Goal: Information Seeking & Learning: Learn about a topic

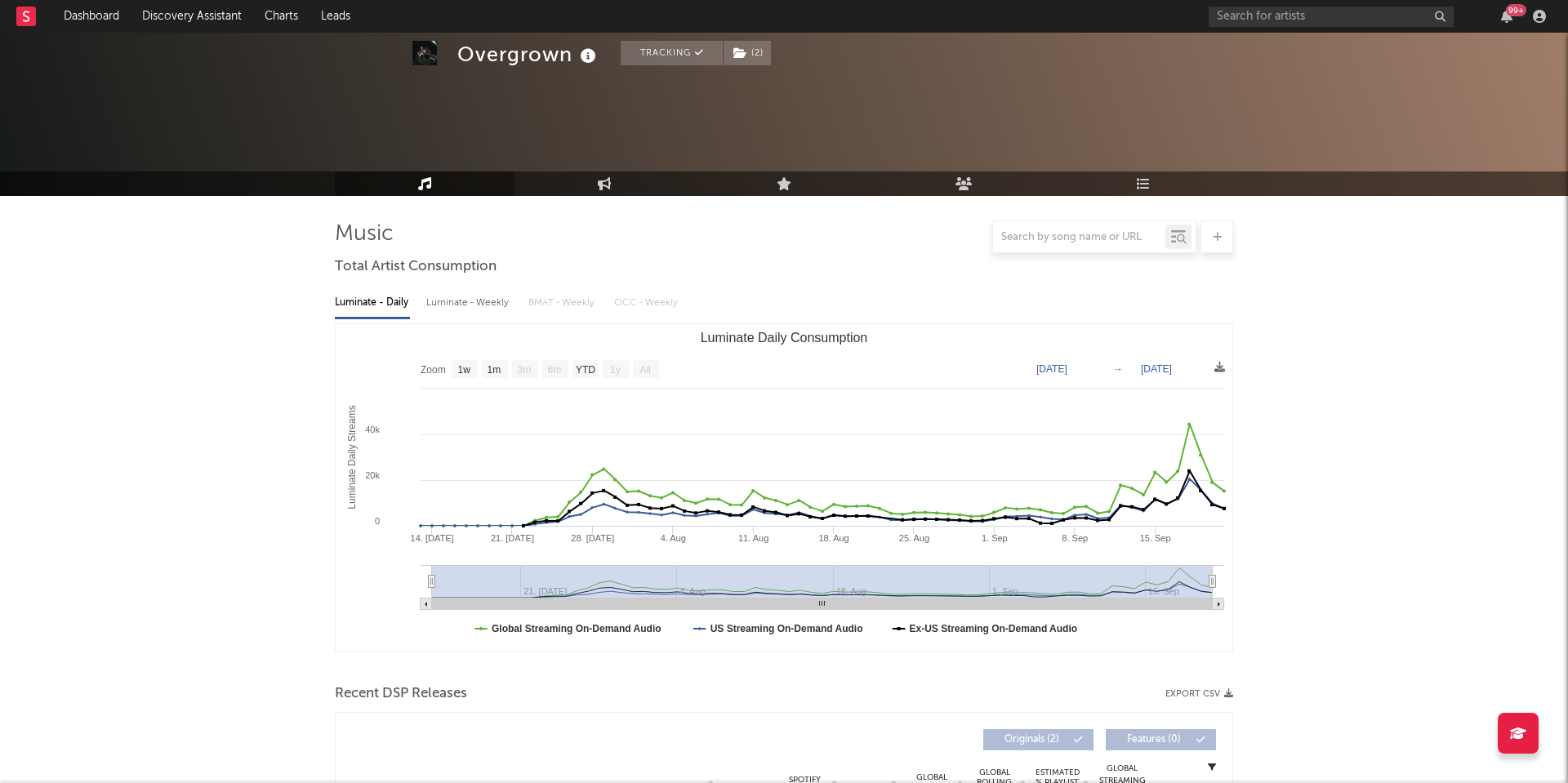
select select "1w"
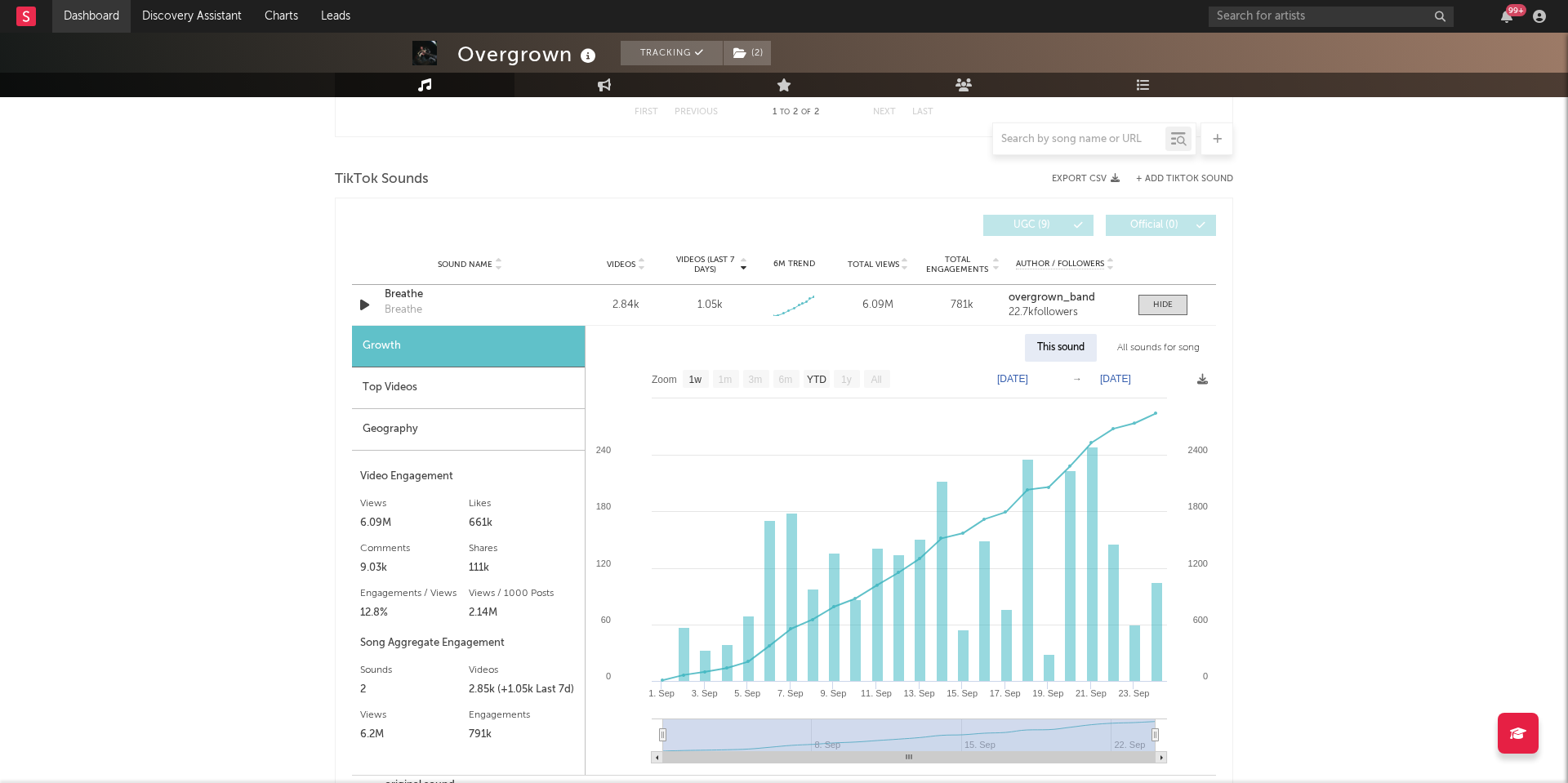
click at [95, 20] on link "Dashboard" at bounding box center [91, 16] width 78 height 33
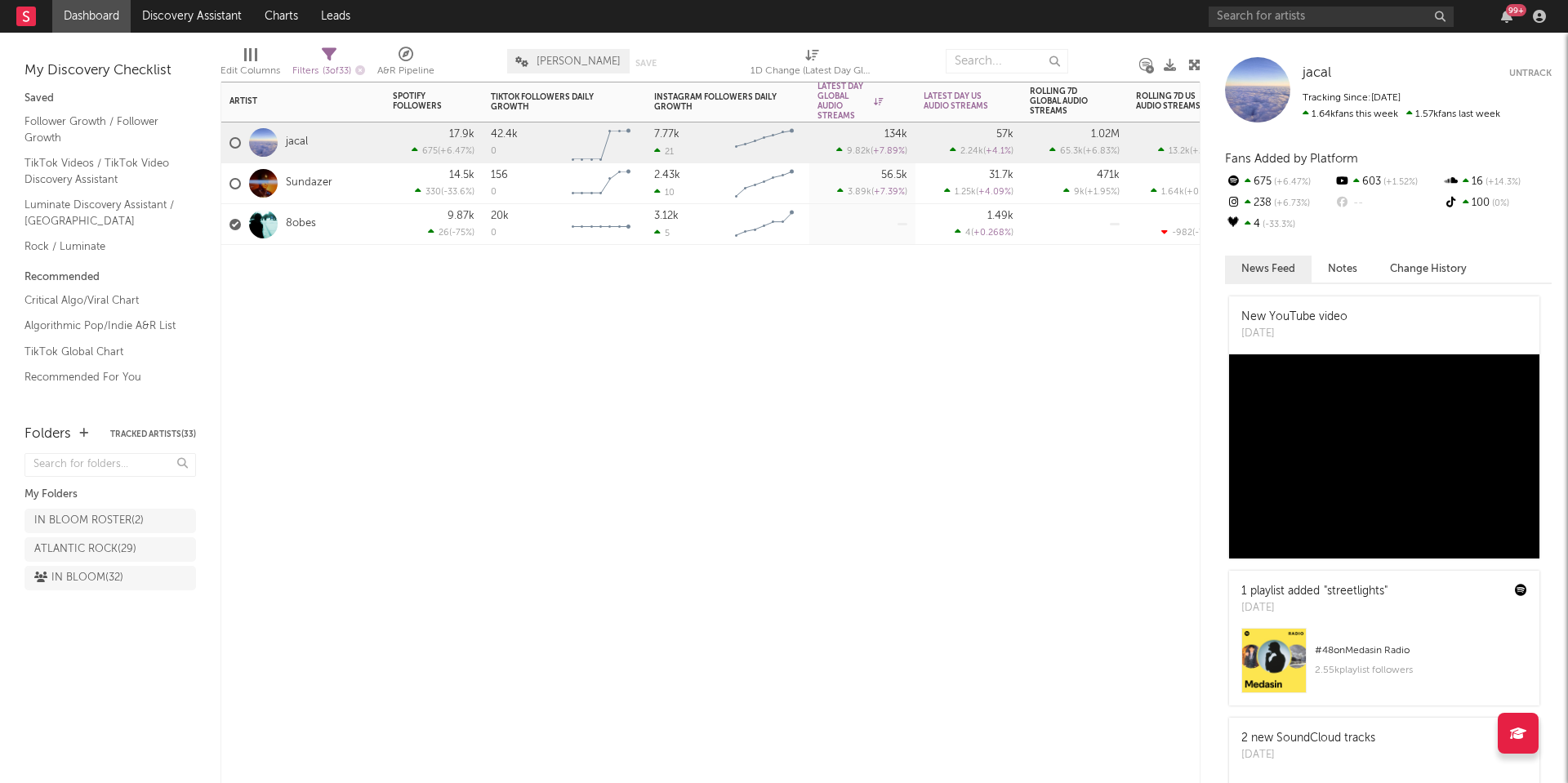
click at [392, 284] on div at bounding box center [434, 270] width 98 height 49
click at [301, 219] on link "8obes" at bounding box center [301, 225] width 30 height 14
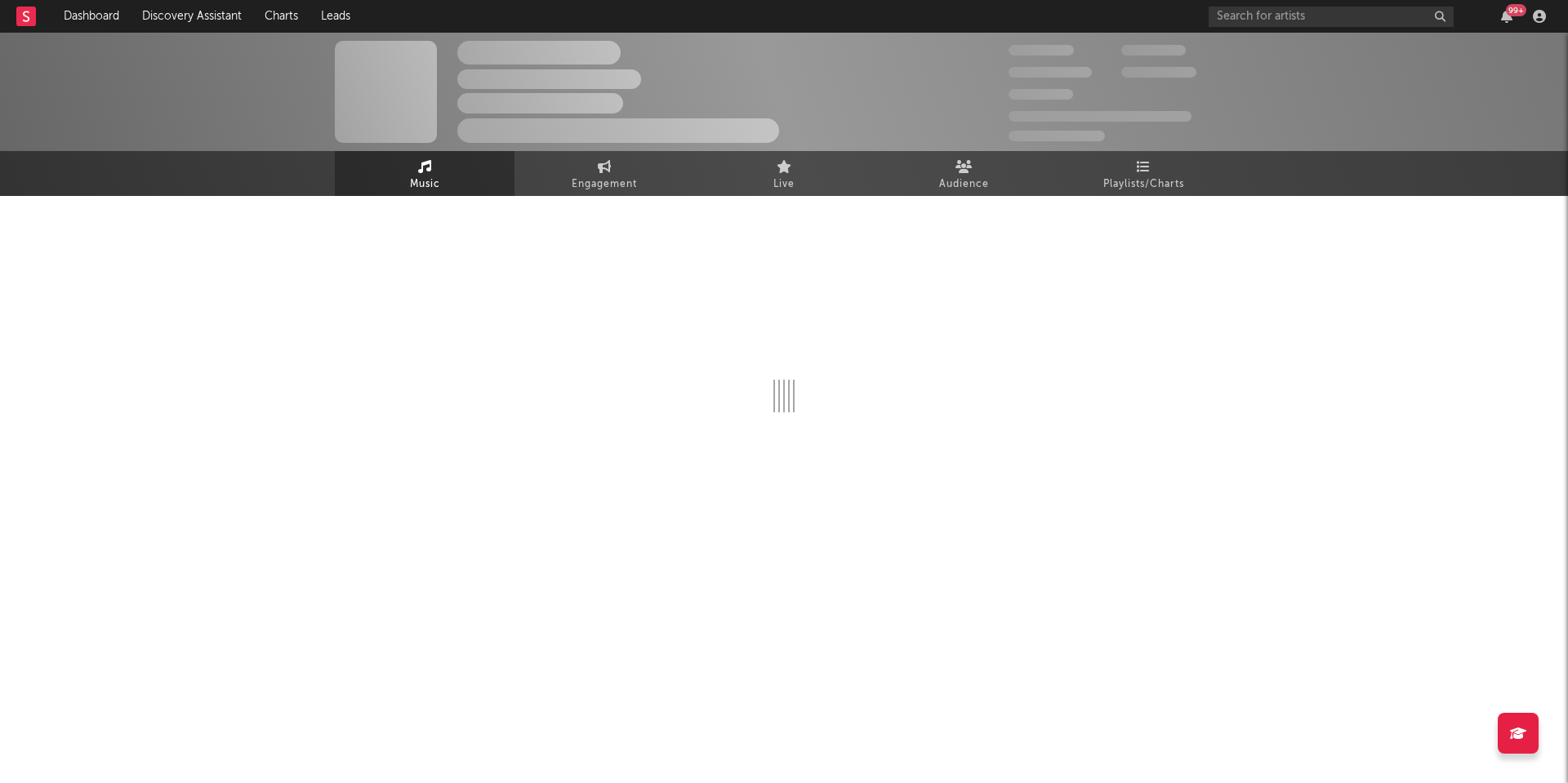
select select "6m"
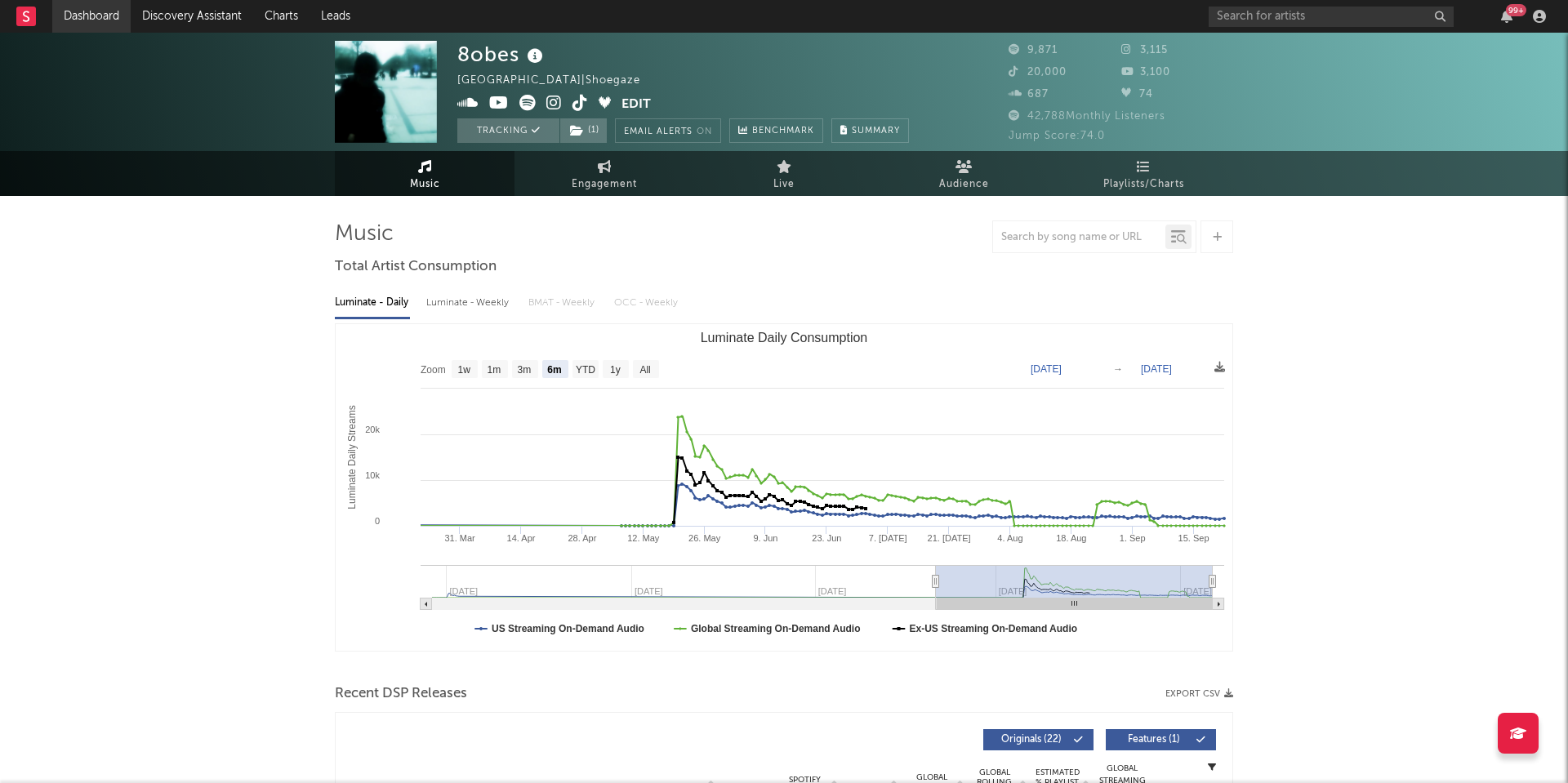
click at [105, 18] on link "Dashboard" at bounding box center [91, 16] width 78 height 33
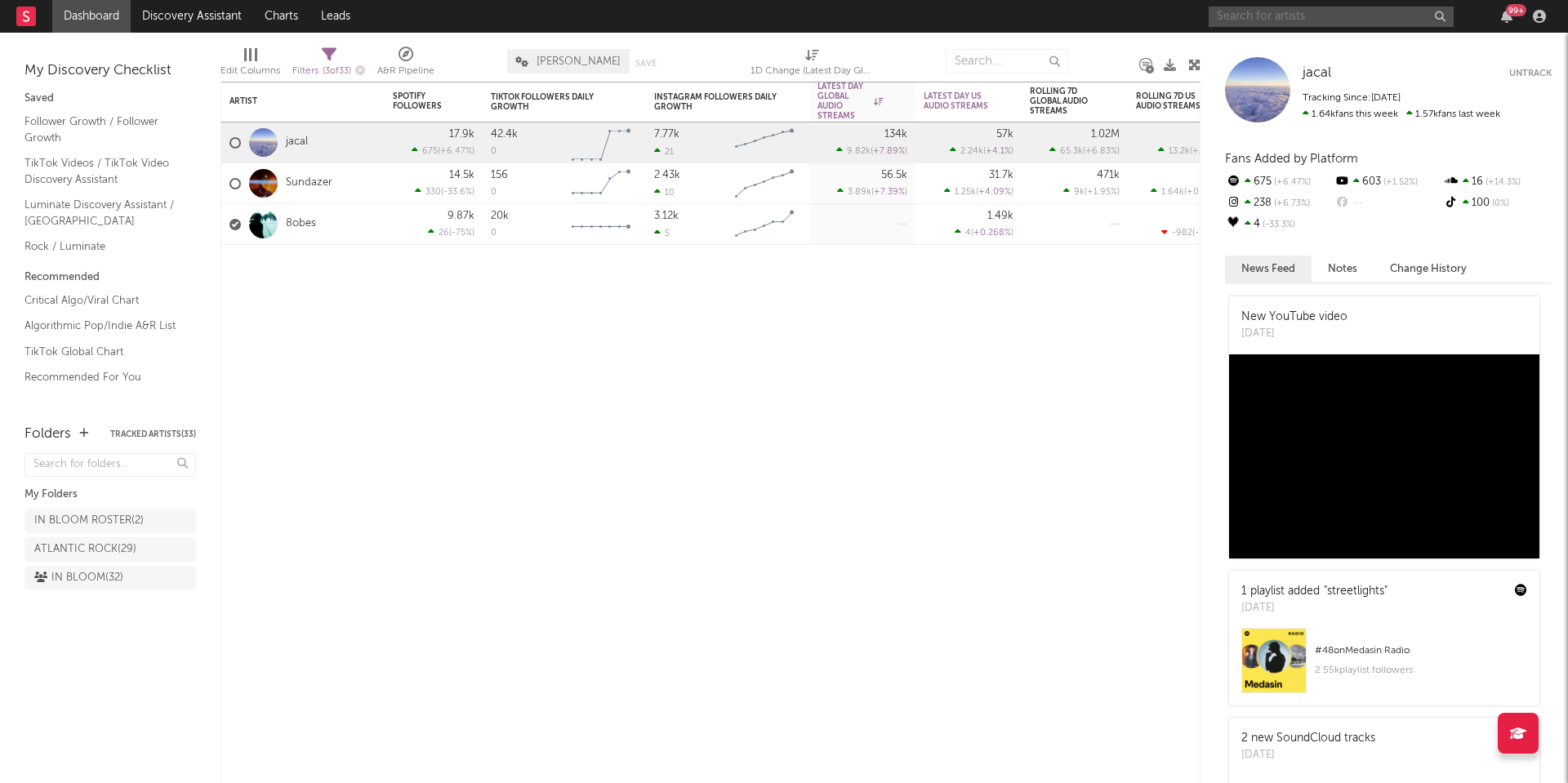
click at [1265, 7] on input "text" at bounding box center [1331, 17] width 245 height 21
click at [1238, 17] on input "don't tell iris" at bounding box center [1331, 17] width 245 height 21
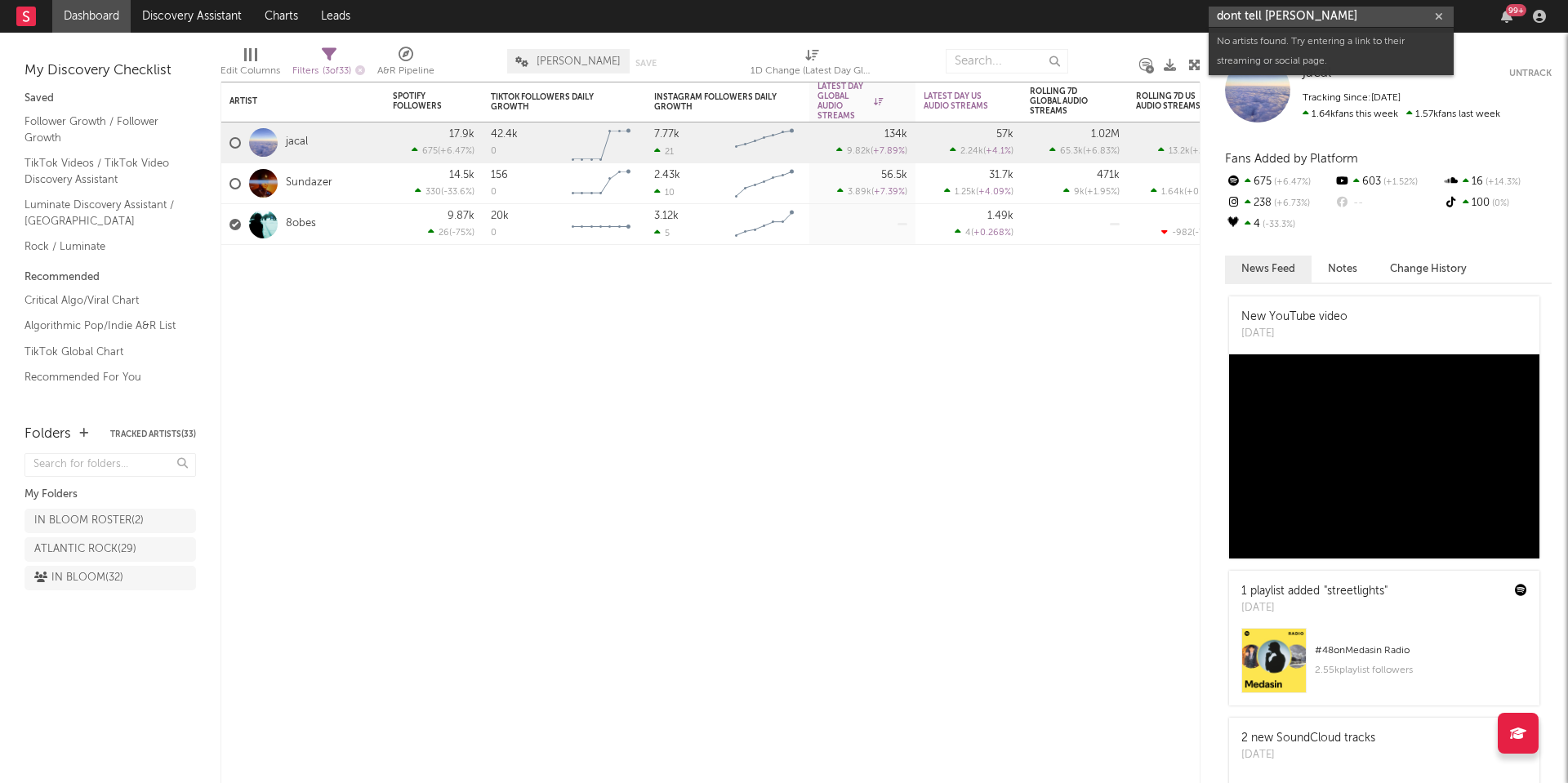
click at [1303, 19] on input "dont tell iris" at bounding box center [1331, 17] width 245 height 21
click at [1248, 18] on input "dont tell iris" at bounding box center [1331, 17] width 245 height 21
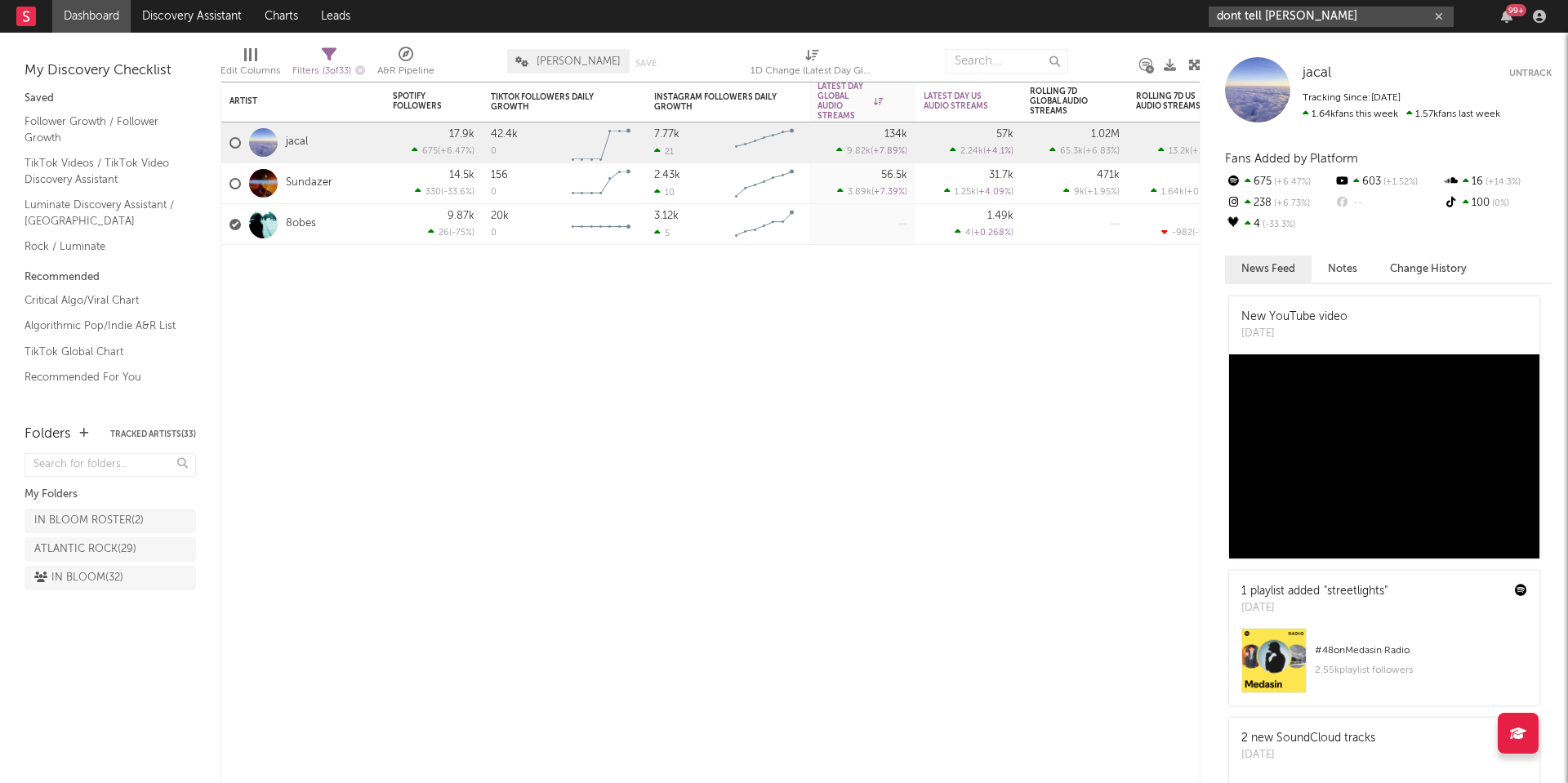
click at [1248, 18] on input "dont tell iris" at bounding box center [1331, 17] width 245 height 21
paste input "https://open.spotify.com/artist/0MqMcX6FlTLOR4YtqiAJui?si=_y9SNUSUQeGKwDO6VCH7Gw"
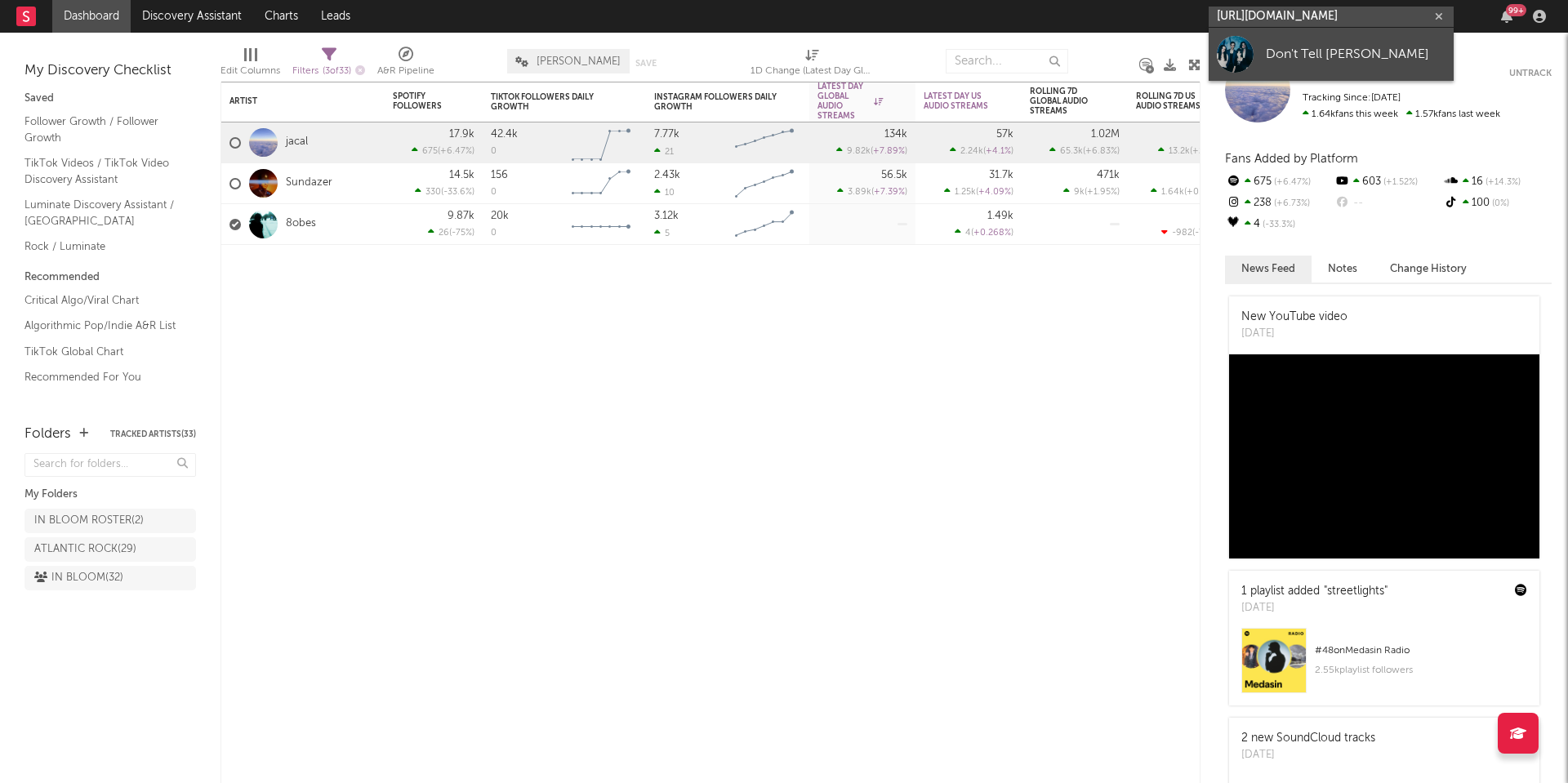
type input "https://open.spotify.com/artist/0MqMcX6FlTLOR4YtqiAJui?si=_y9SNUSUQeGKwDO6VCH7Gw"
click at [1291, 54] on div "Don't Tell Iris" at bounding box center [1356, 54] width 180 height 20
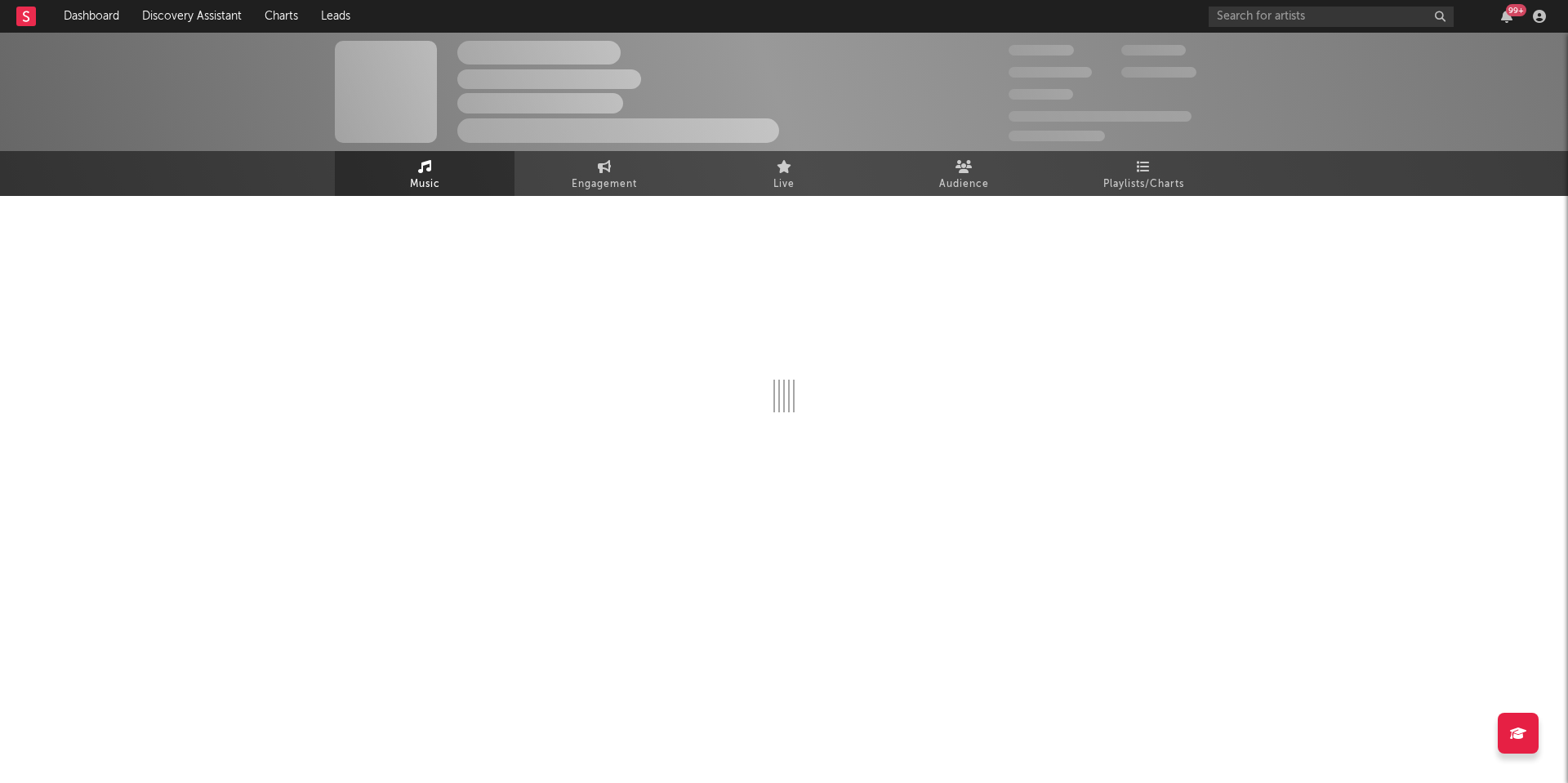
select select "1w"
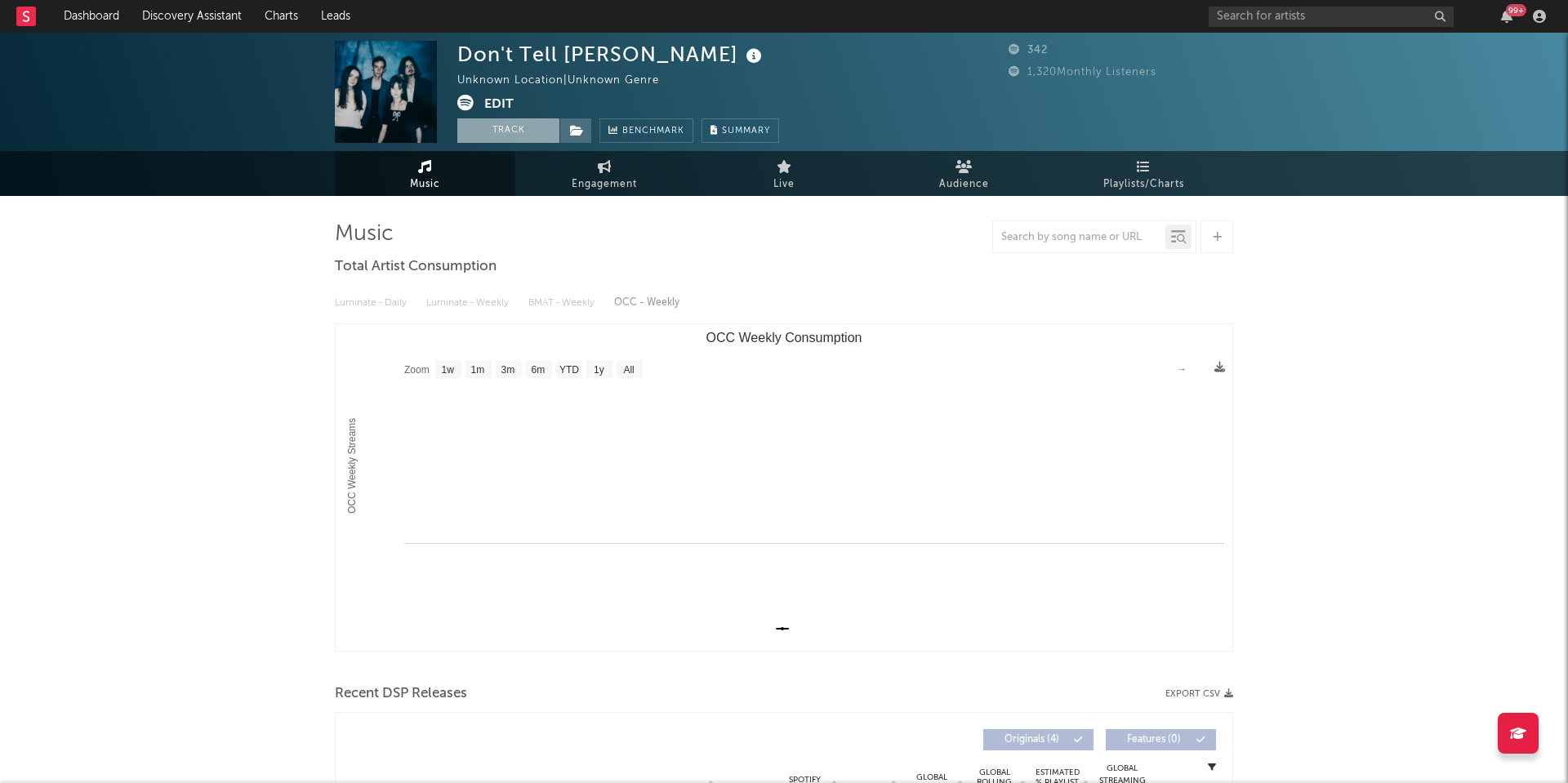
click at [511, 133] on button "Track" at bounding box center [508, 131] width 102 height 24
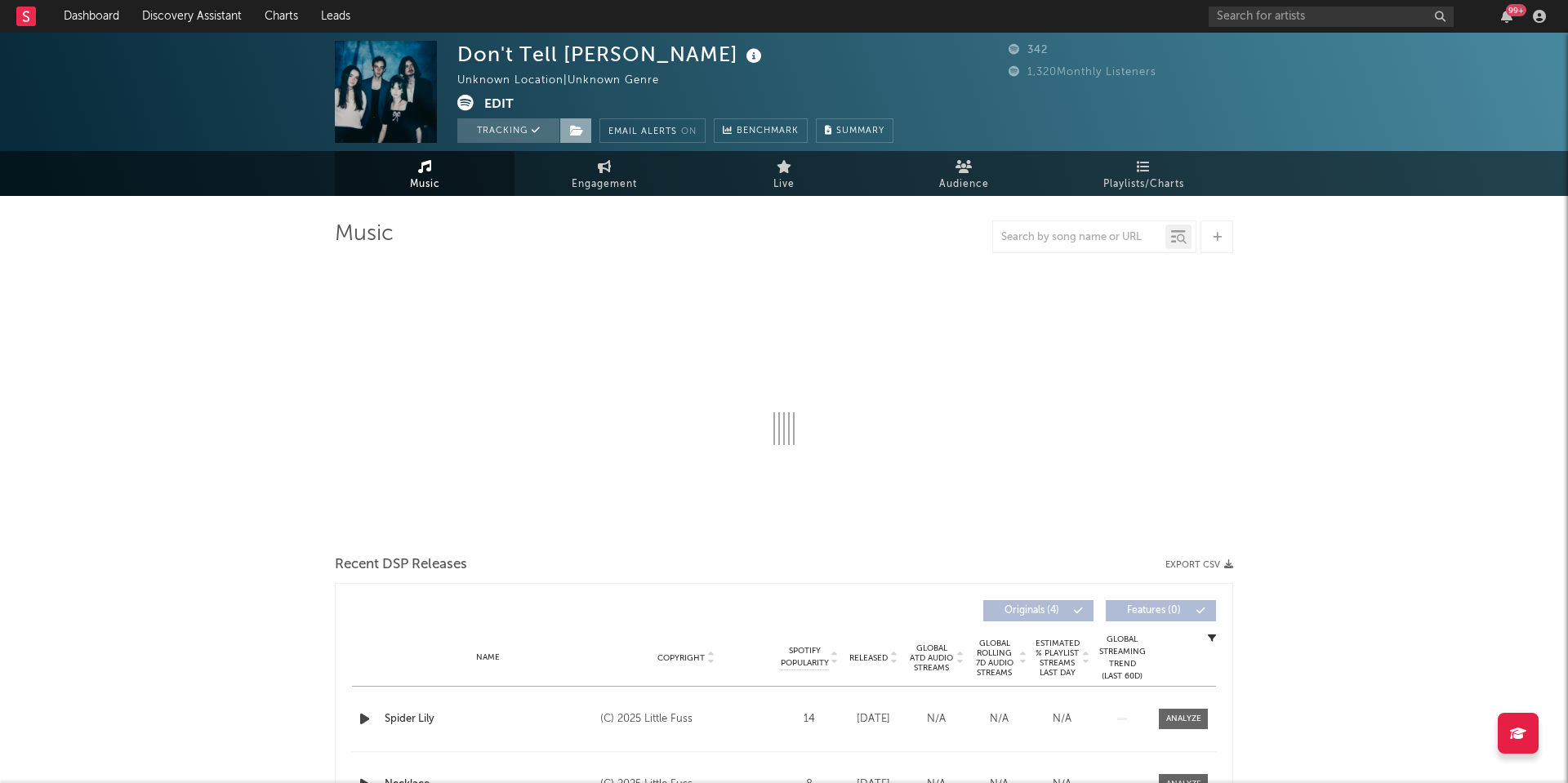
click at [581, 134] on icon at bounding box center [577, 130] width 14 height 11
select select "1w"
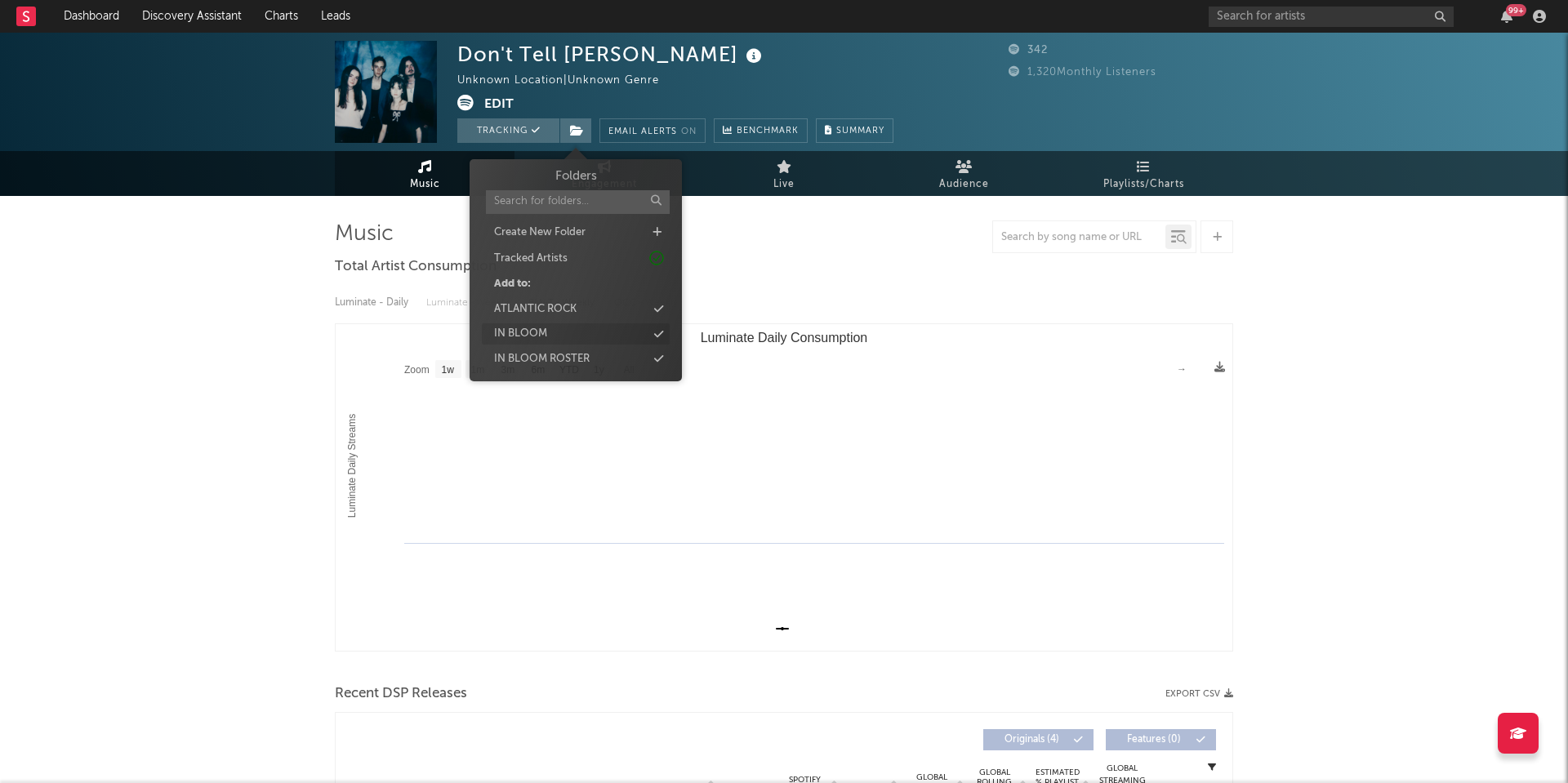
click at [582, 330] on div "IN BLOOM" at bounding box center [576, 334] width 188 height 21
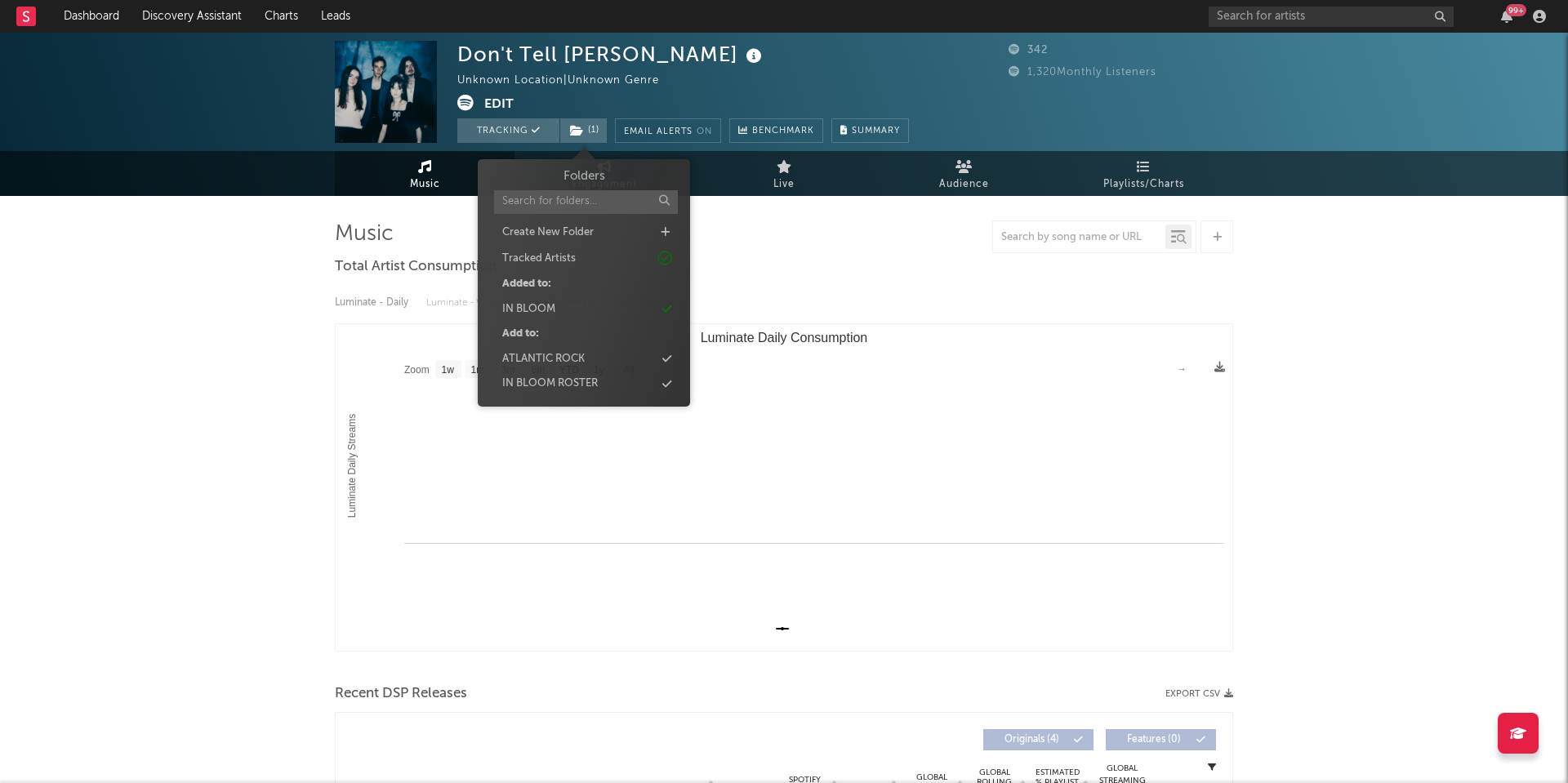
click at [855, 253] on div "Music Total Artist Consumption Luminate - Daily Luminate - Weekly BMAT - Weekly…" at bounding box center [784, 794] width 898 height 1148
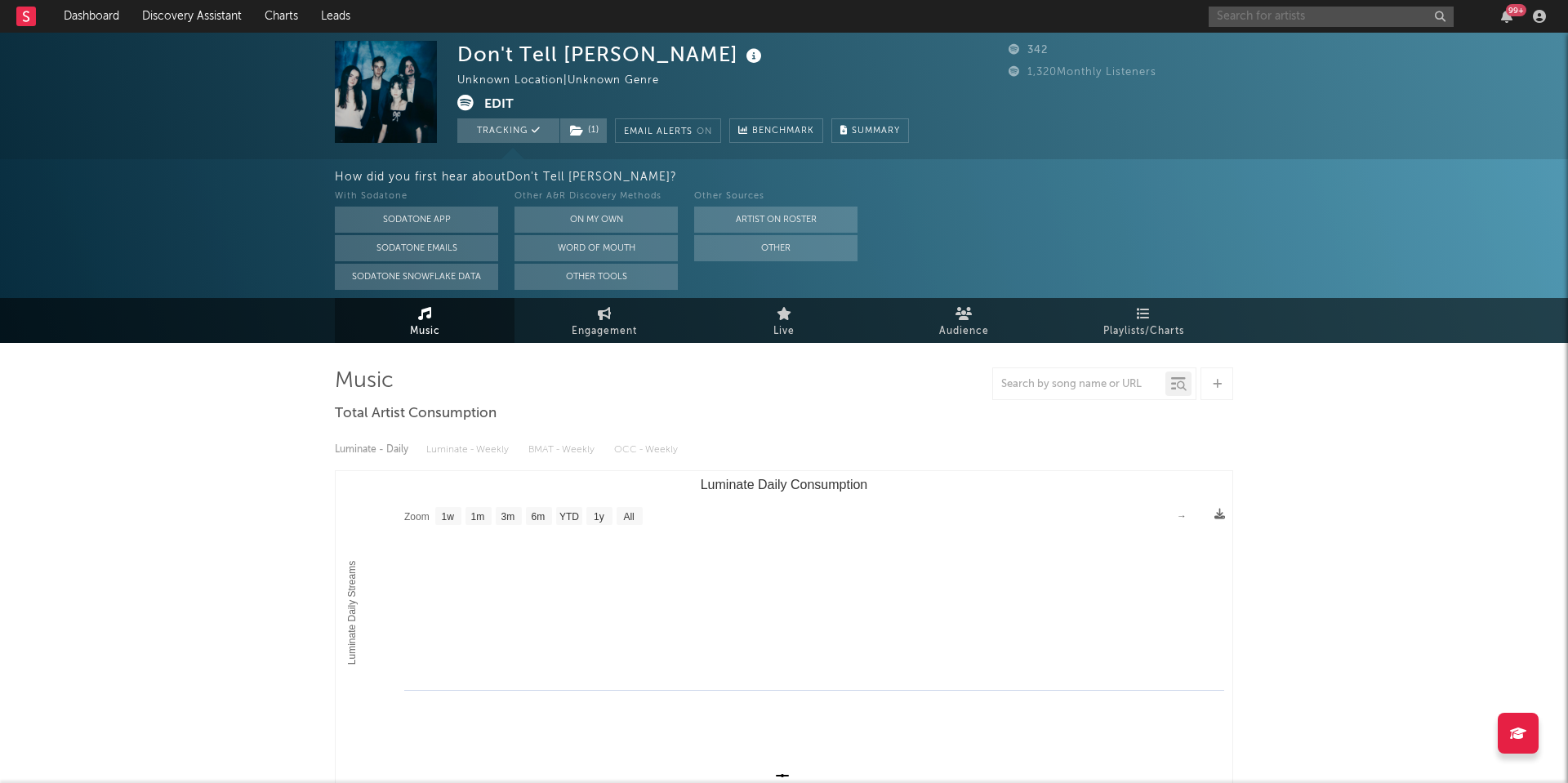
click at [1264, 15] on input "text" at bounding box center [1331, 17] width 245 height 21
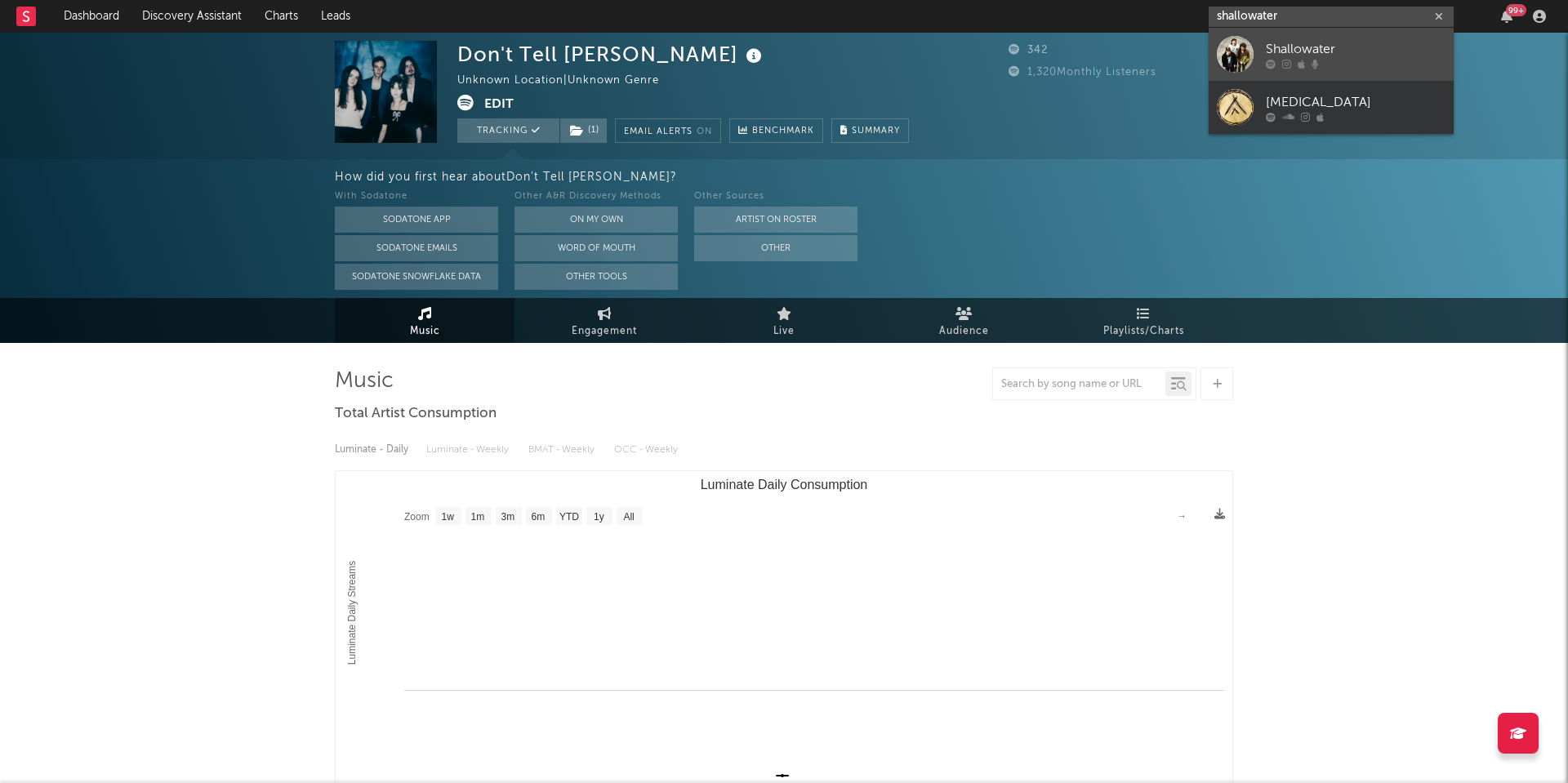
type input "shallowater"
click at [1296, 49] on div "Shallowater" at bounding box center [1356, 49] width 180 height 20
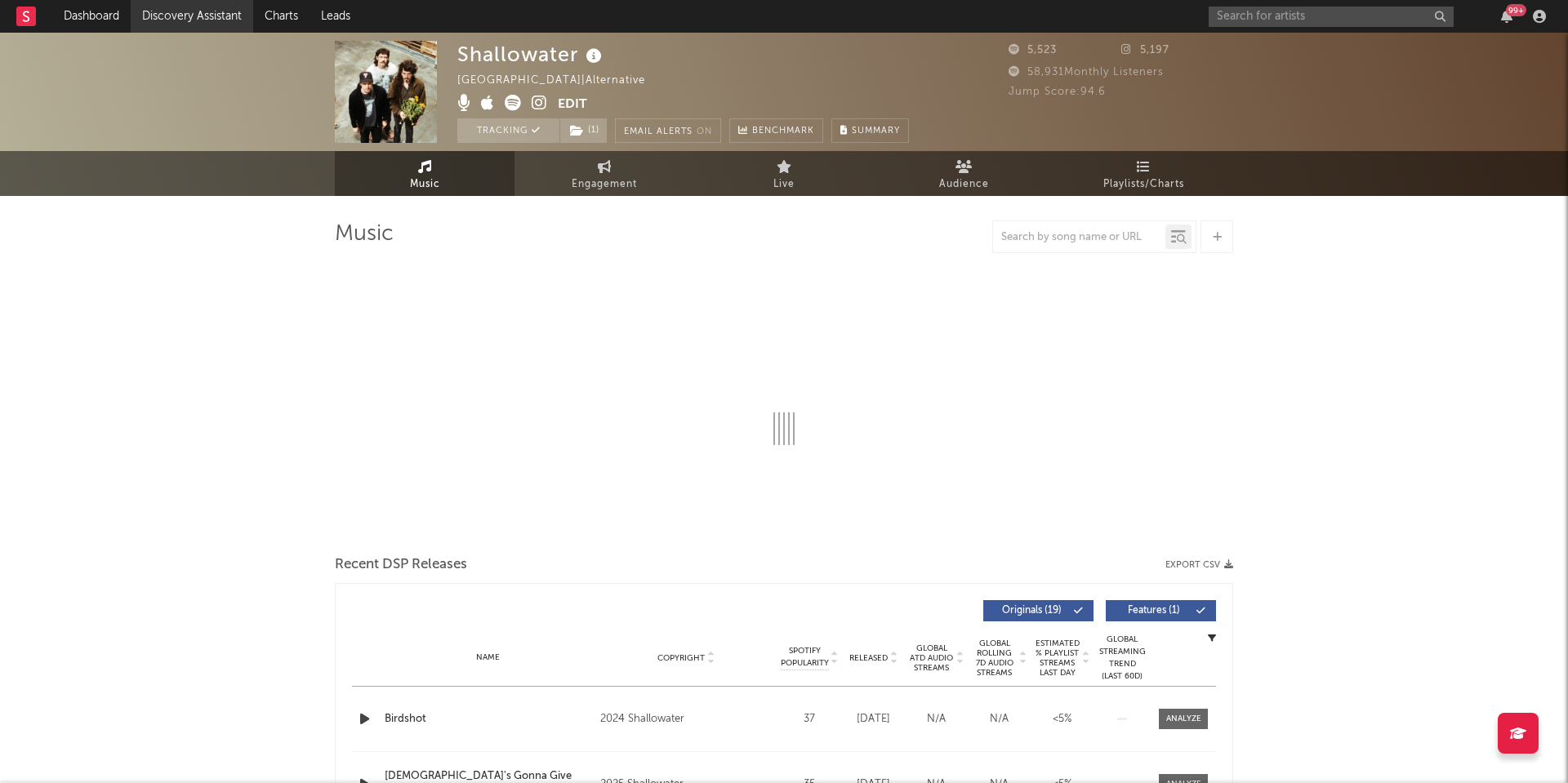
select select "1w"
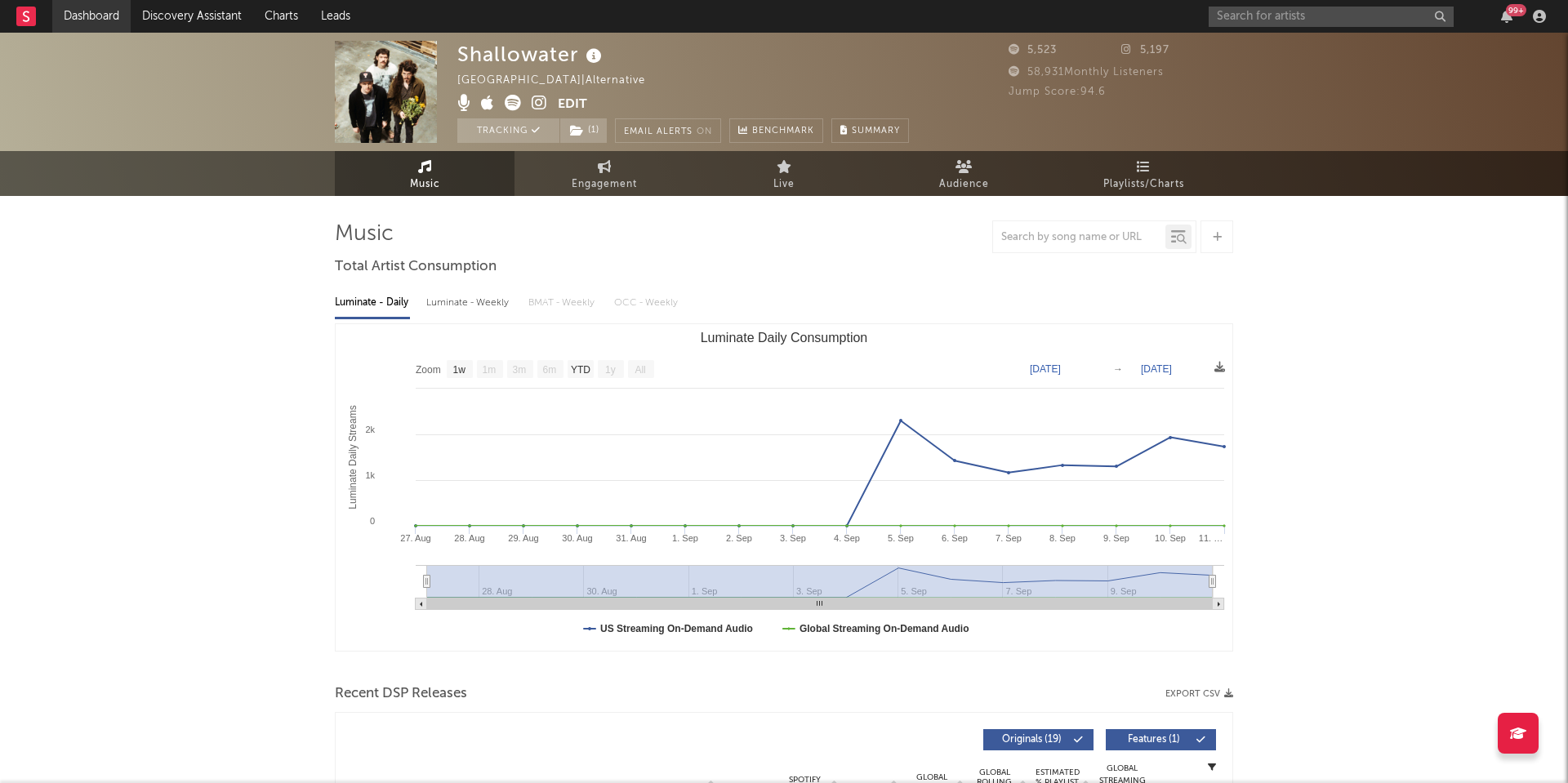
click at [89, 16] on link "Dashboard" at bounding box center [91, 16] width 78 height 33
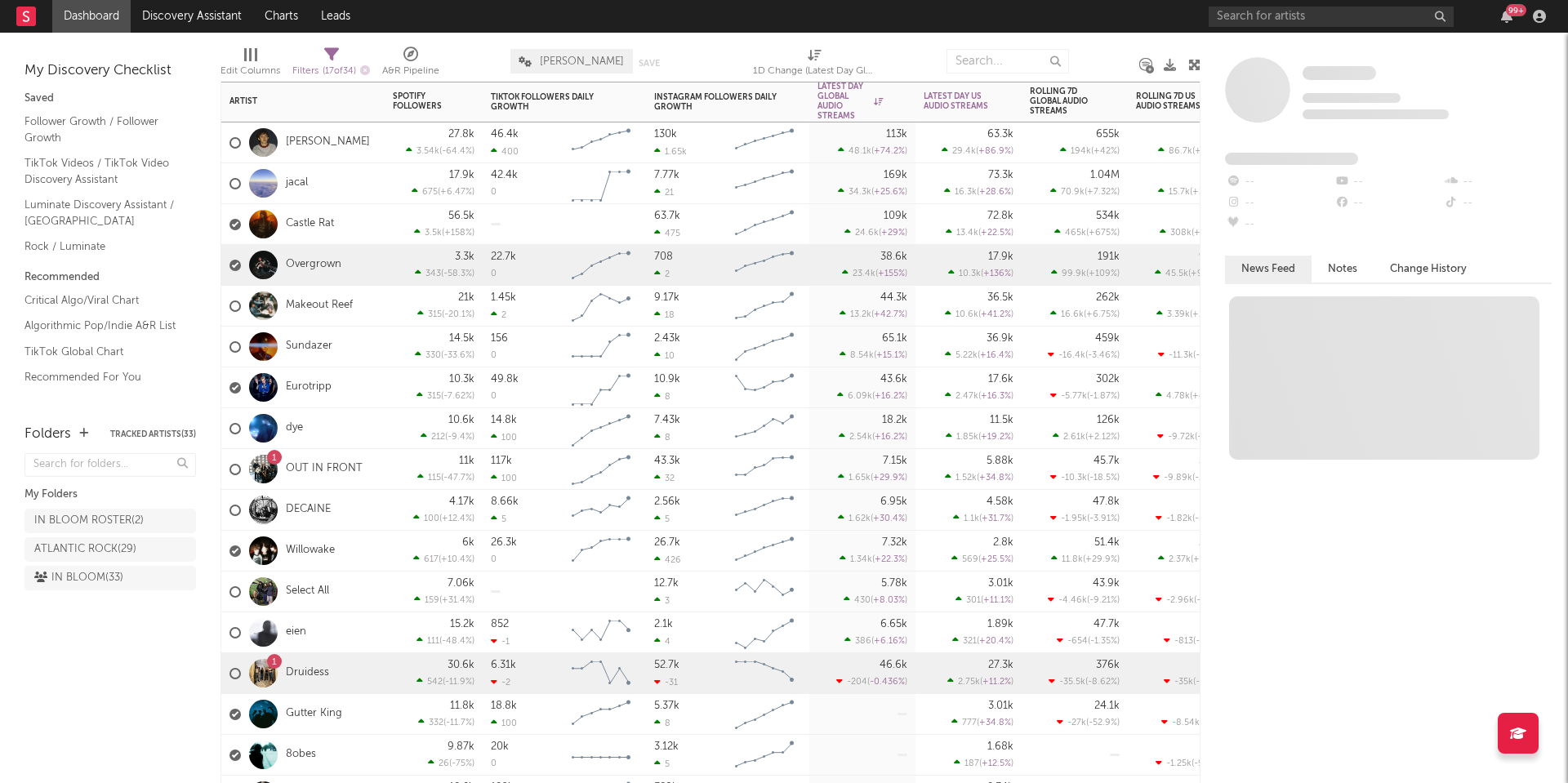
click at [334, 263] on link "Overgrown" at bounding box center [314, 265] width 56 height 14
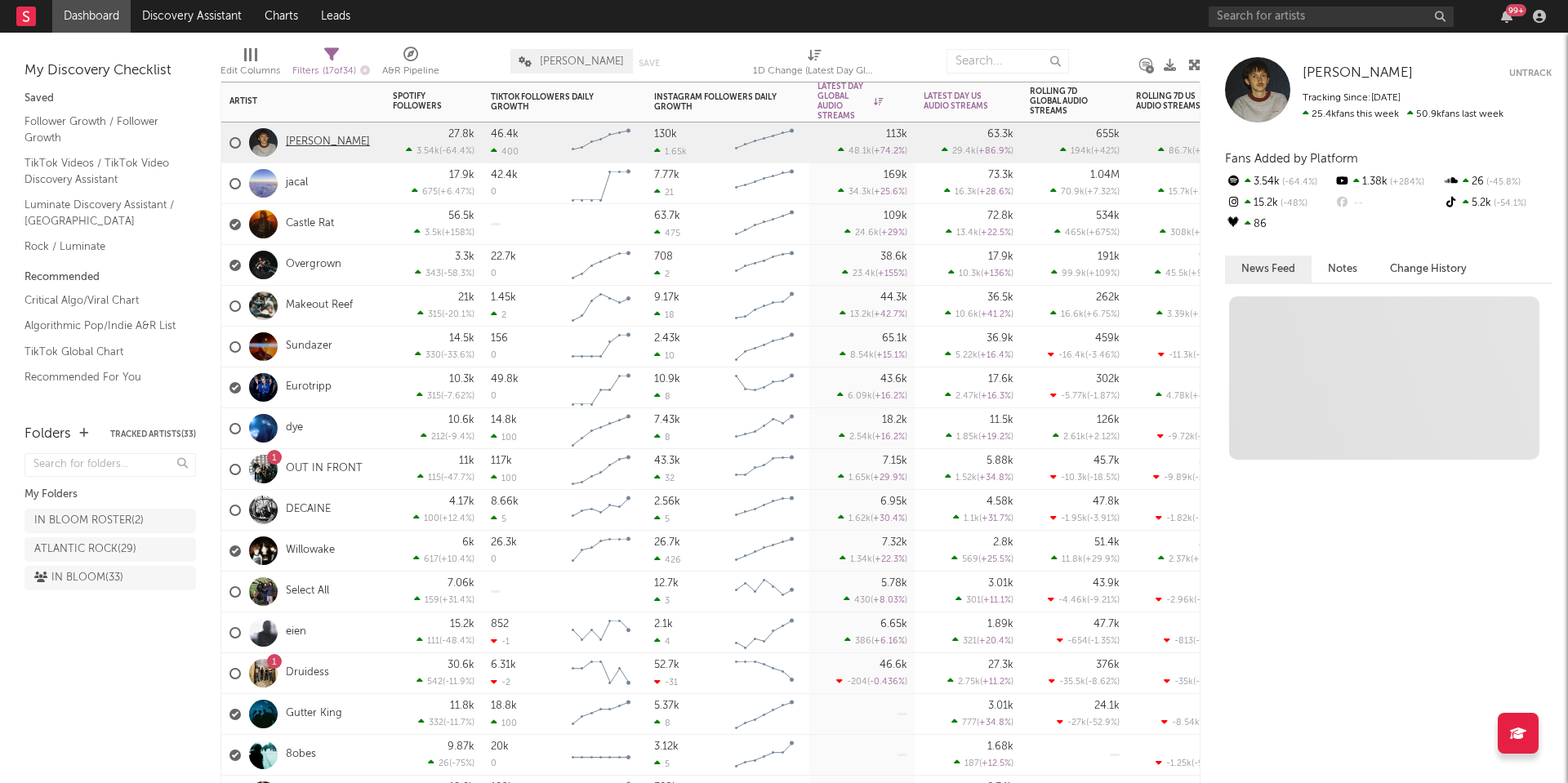
click at [315, 135] on link "Hudson Freeman" at bounding box center [328, 142] width 84 height 14
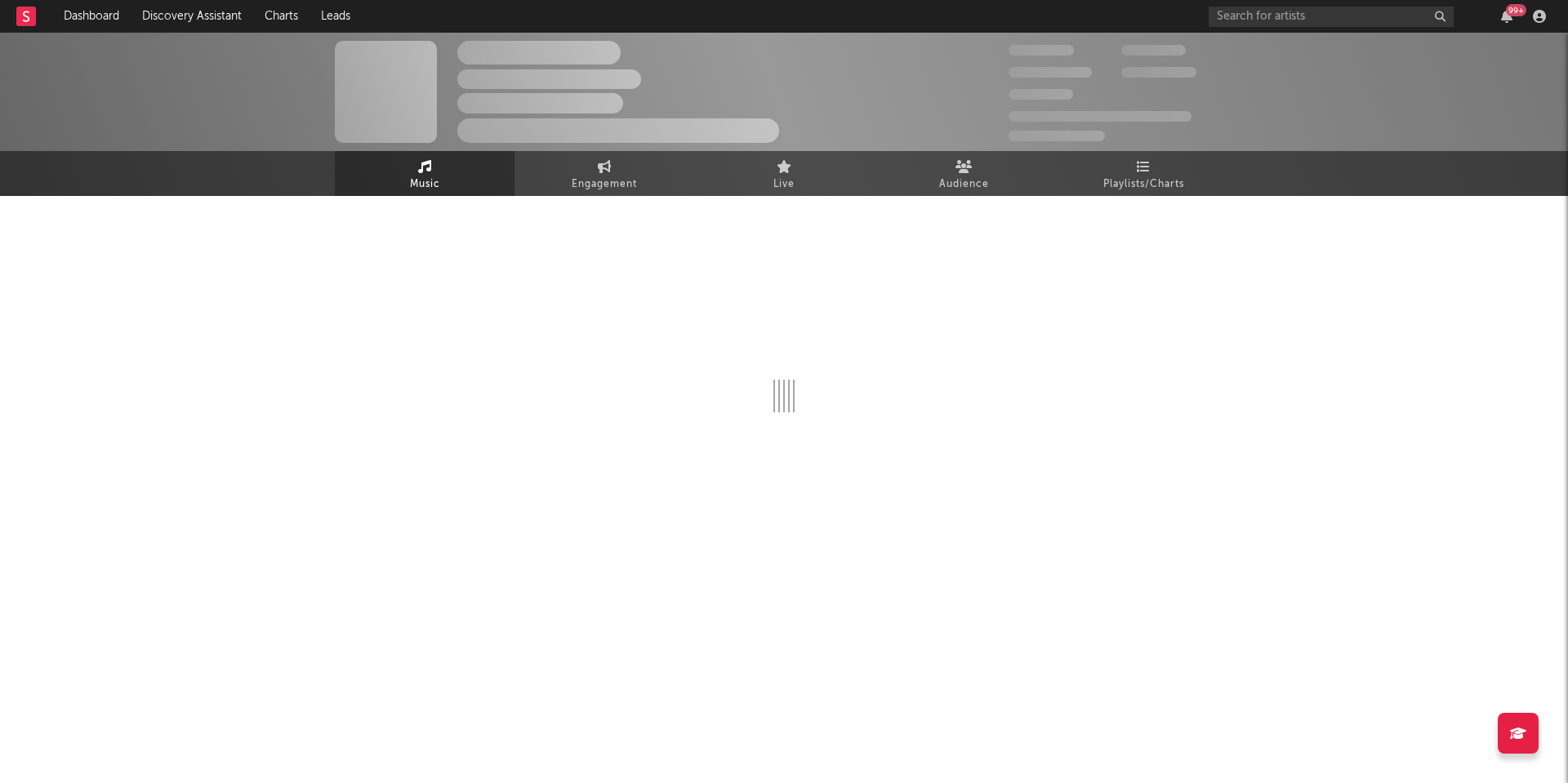
select select "6m"
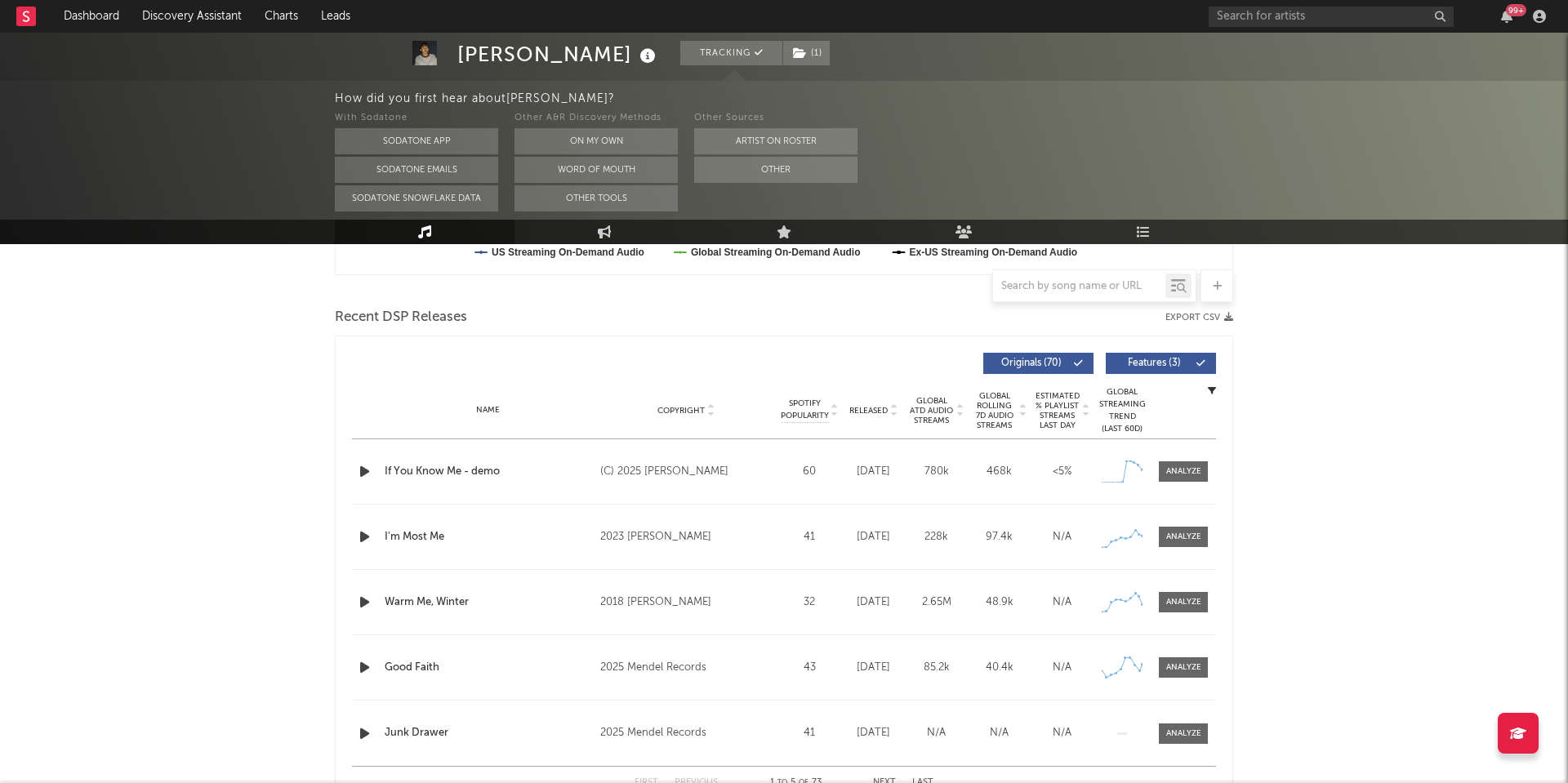
scroll to position [570, 0]
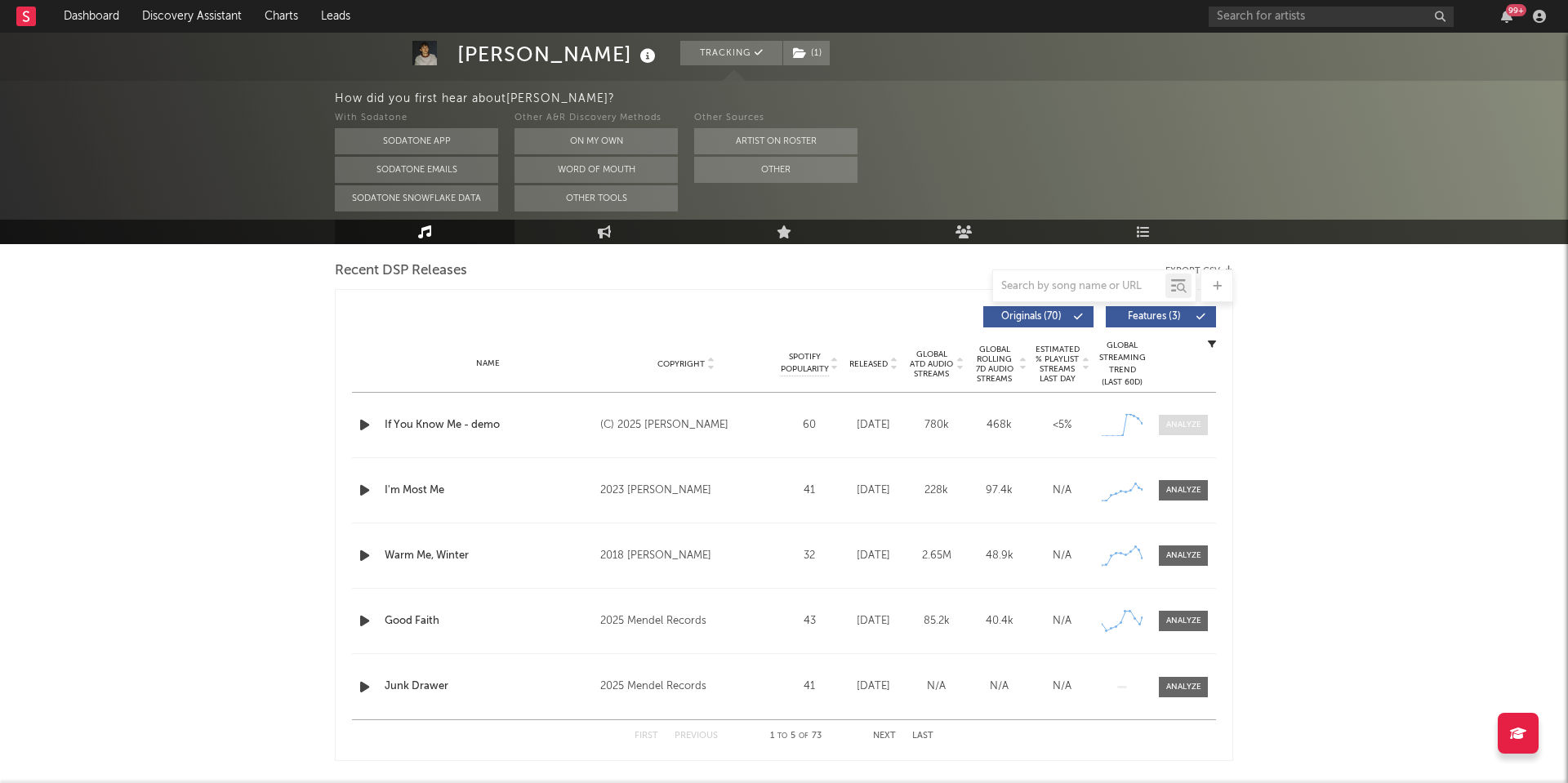
click at [1184, 424] on div at bounding box center [1184, 425] width 35 height 12
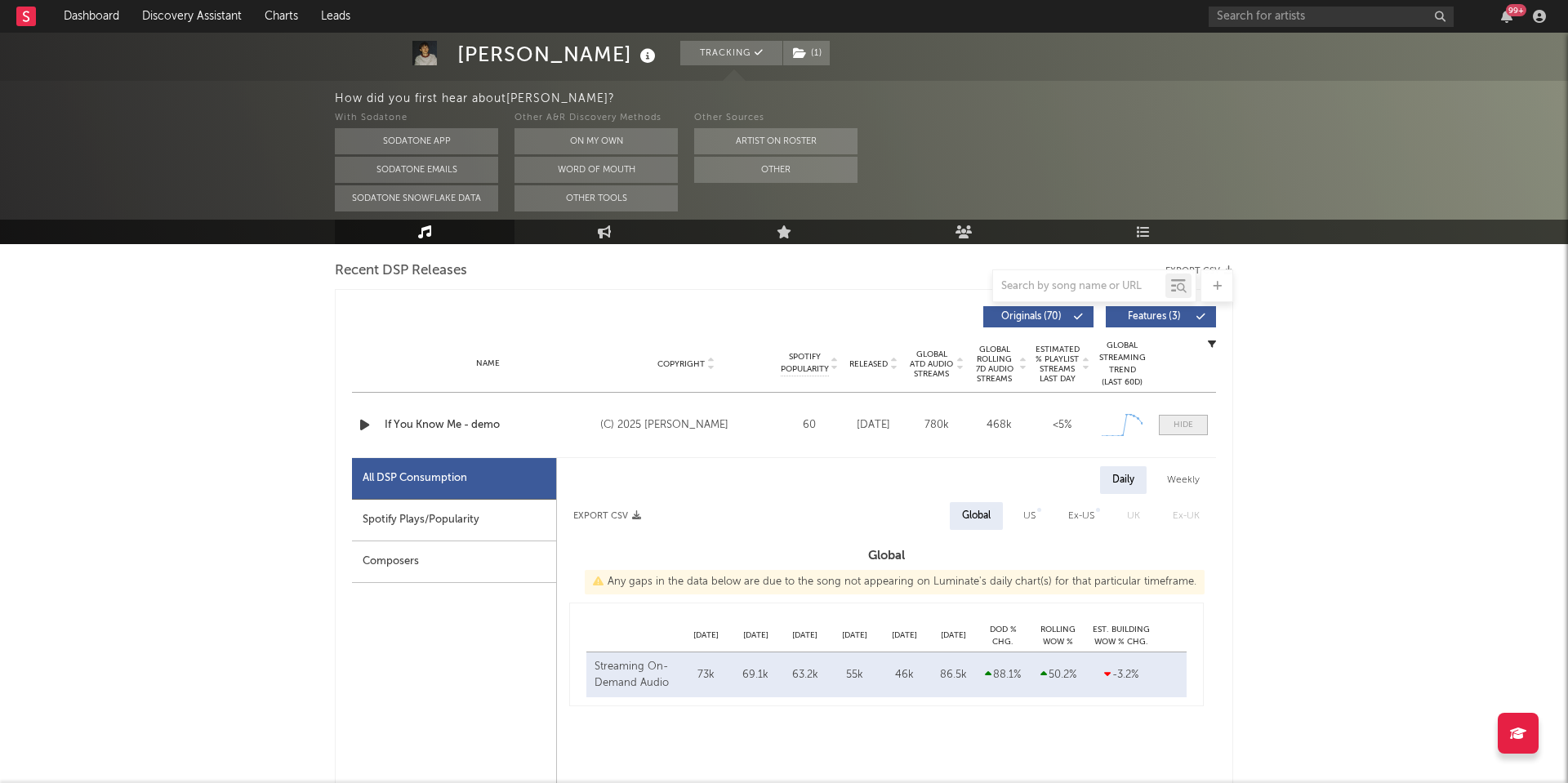
select select "1w"
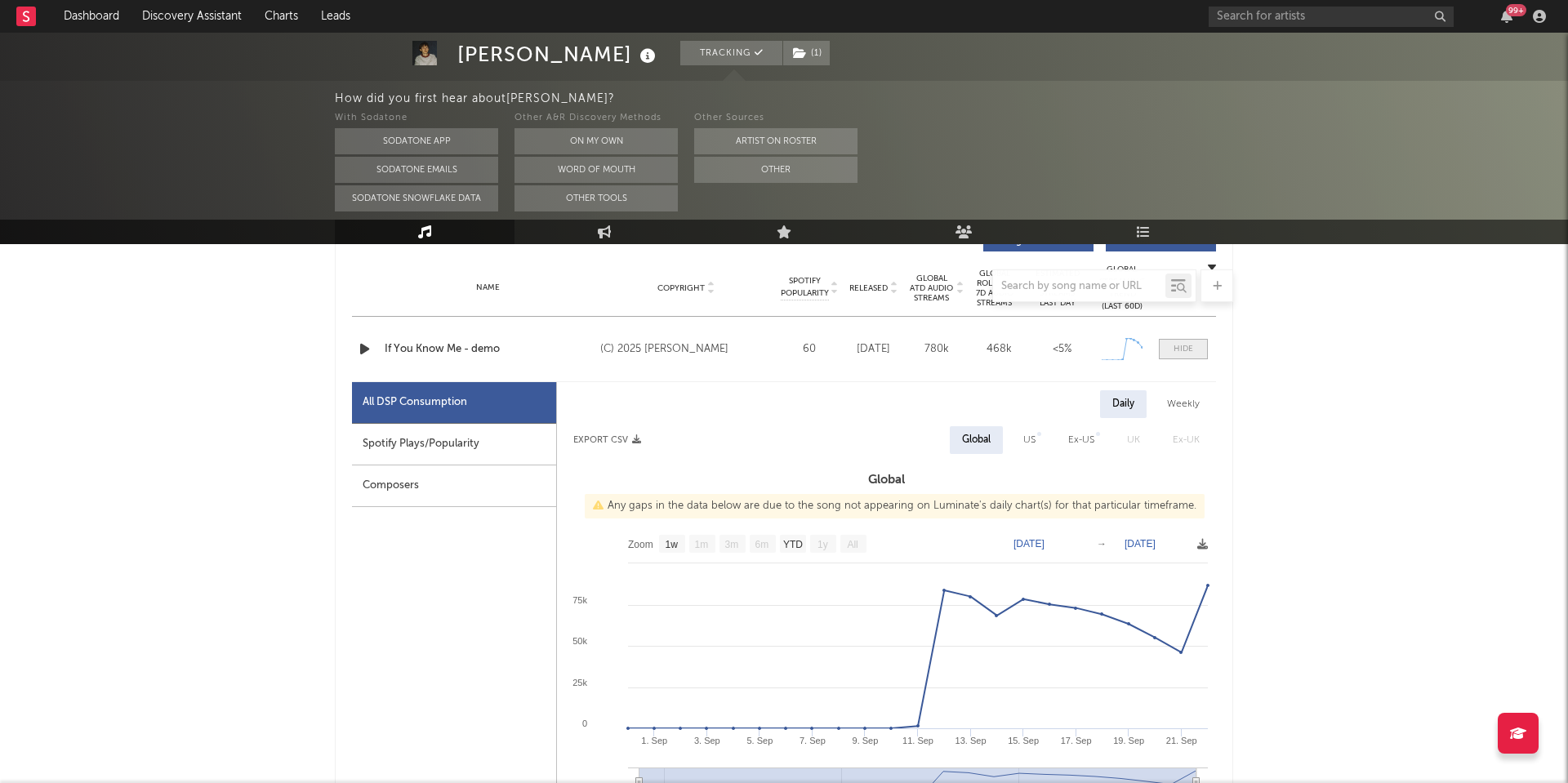
scroll to position [648, 0]
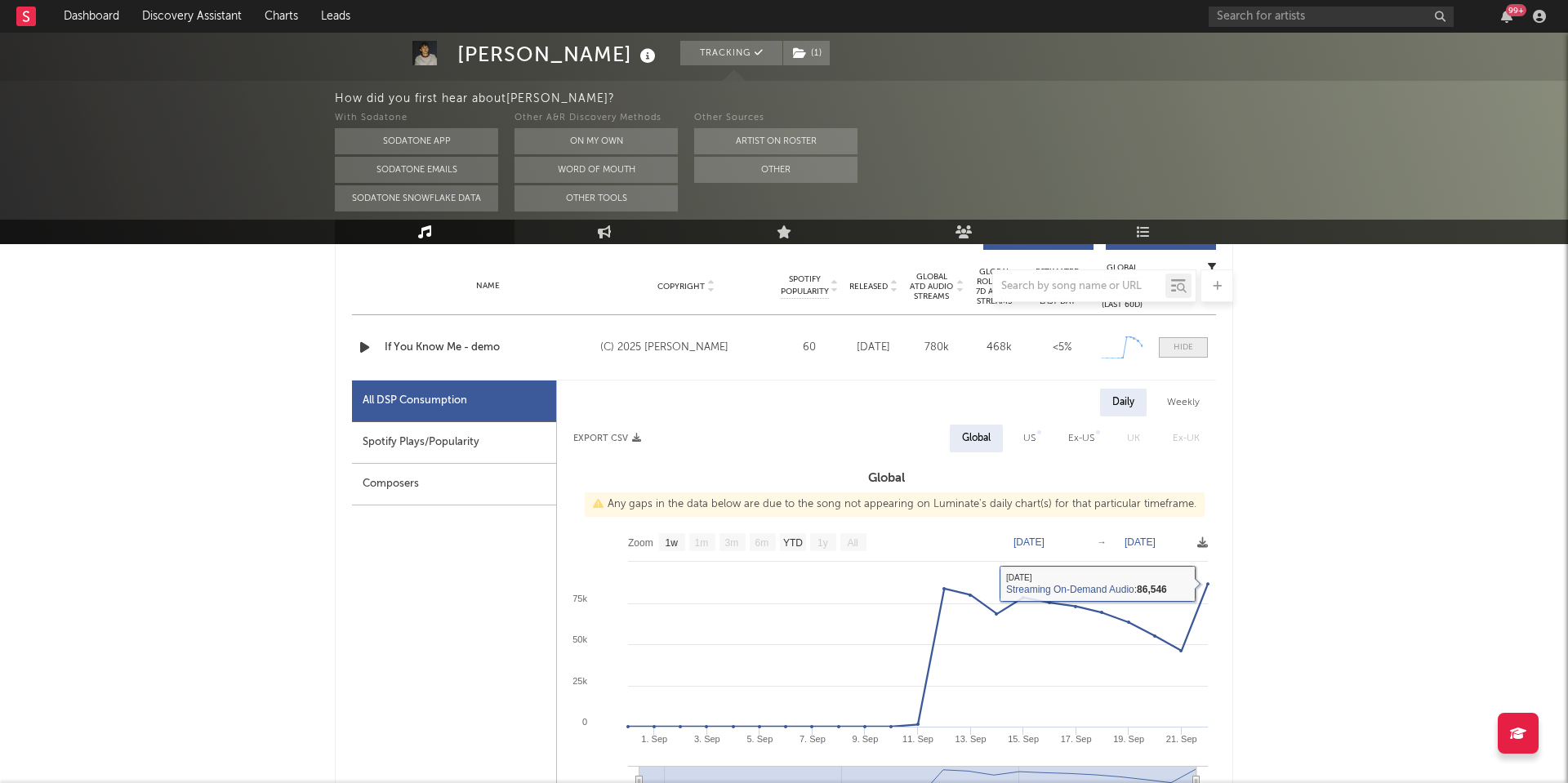
click at [1177, 343] on div at bounding box center [1183, 348] width 20 height 12
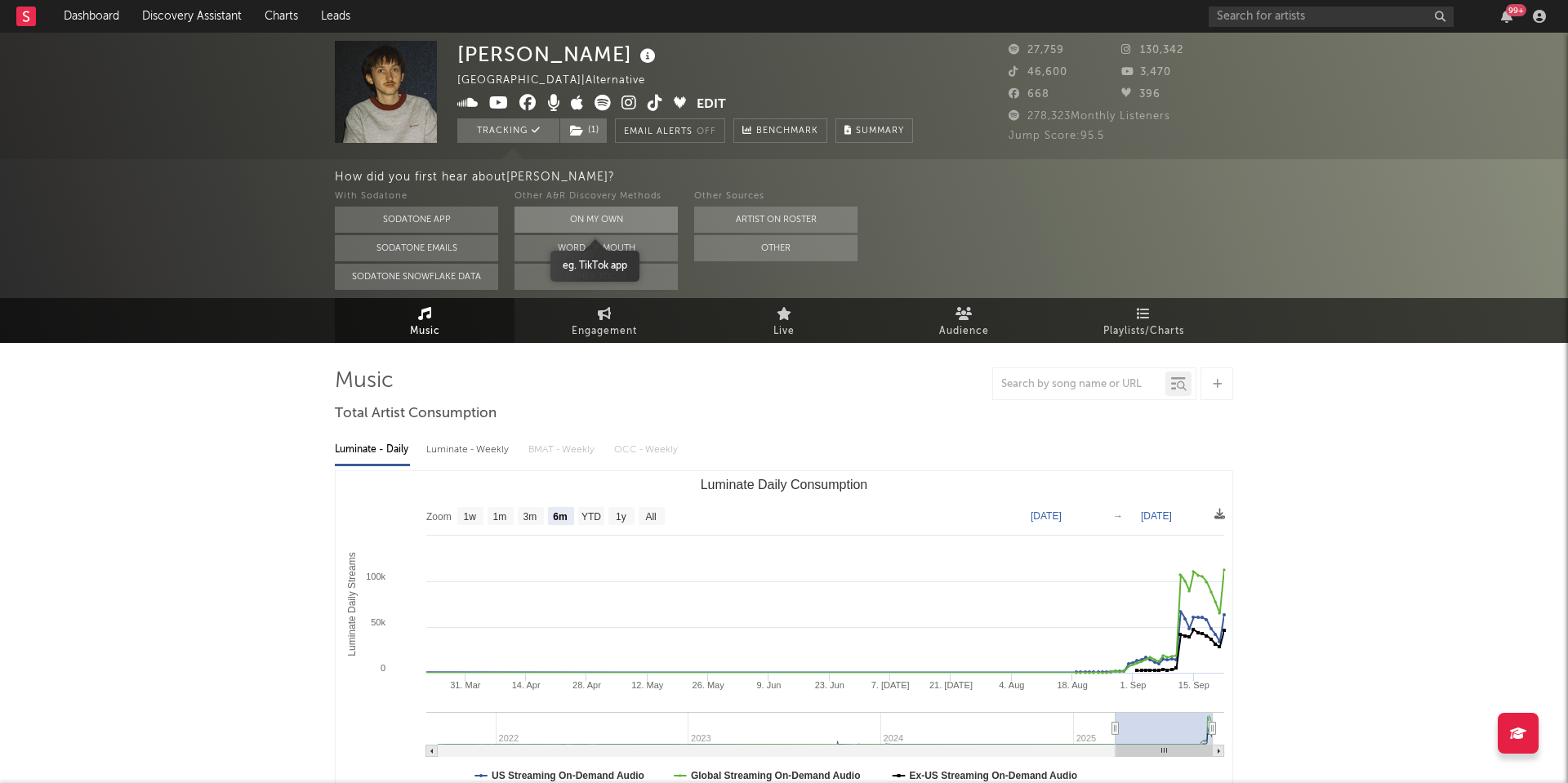
scroll to position [0, 0]
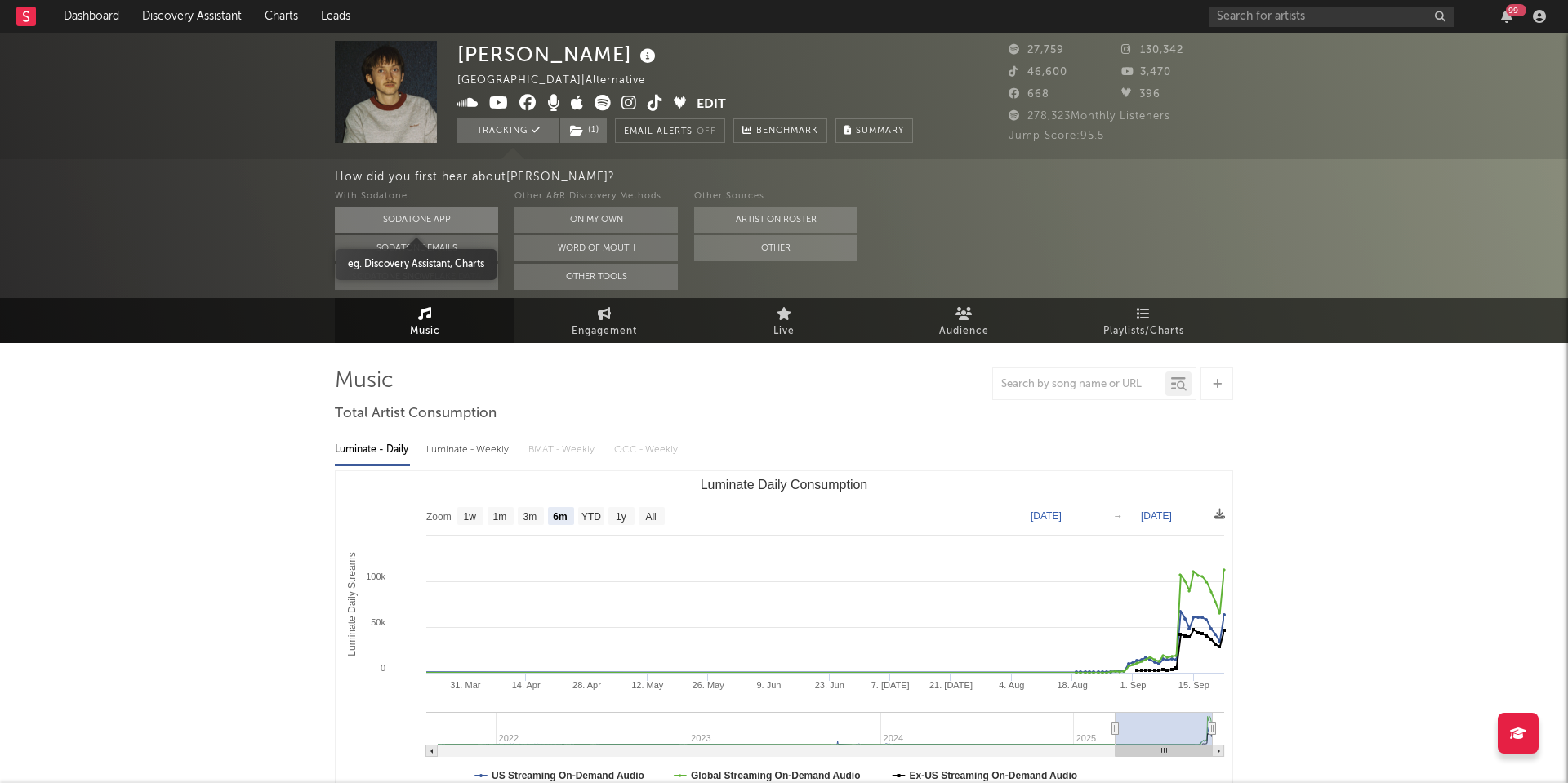
click at [437, 214] on button "Sodatone App" at bounding box center [416, 219] width 163 height 26
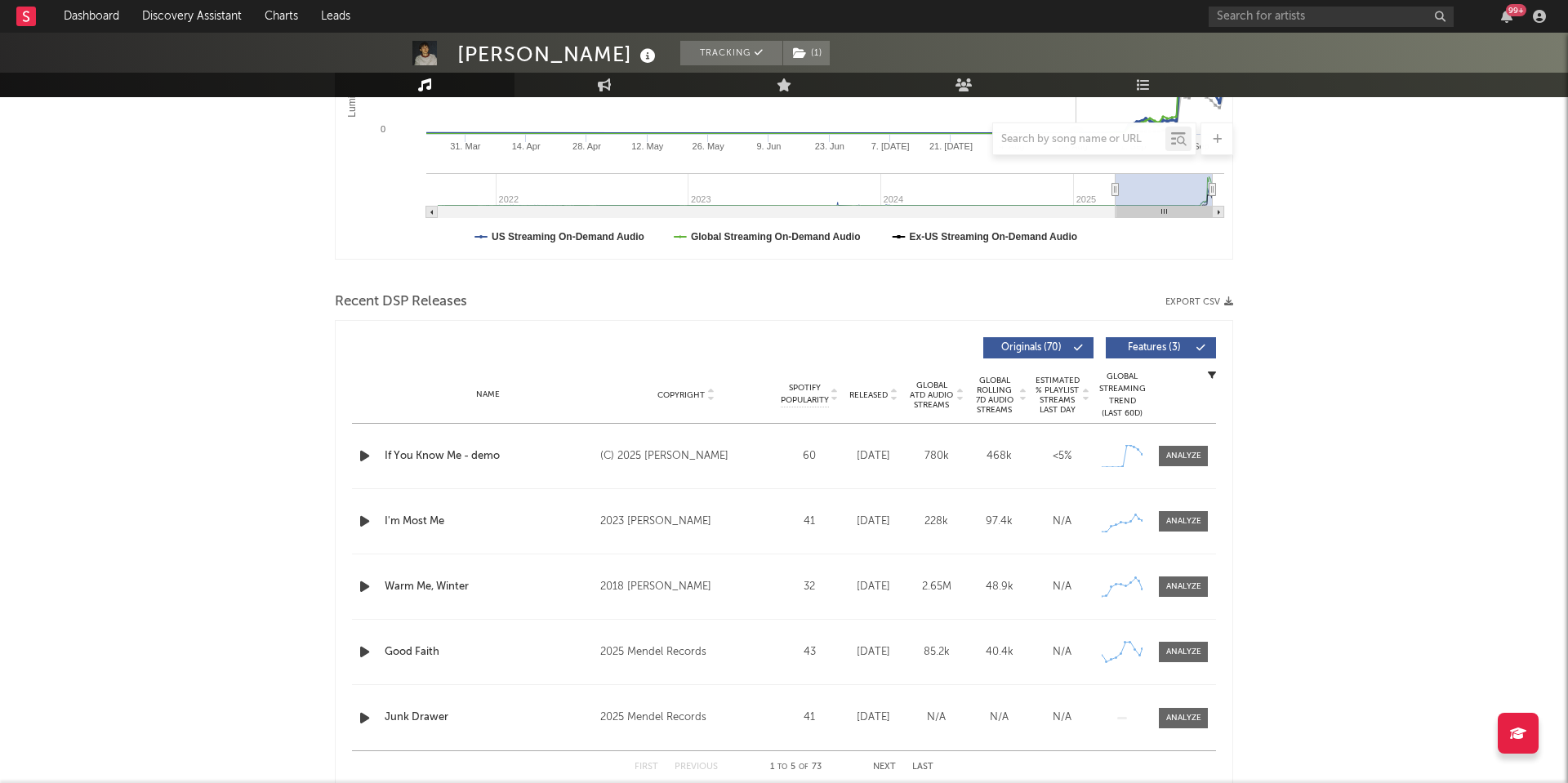
scroll to position [414, 0]
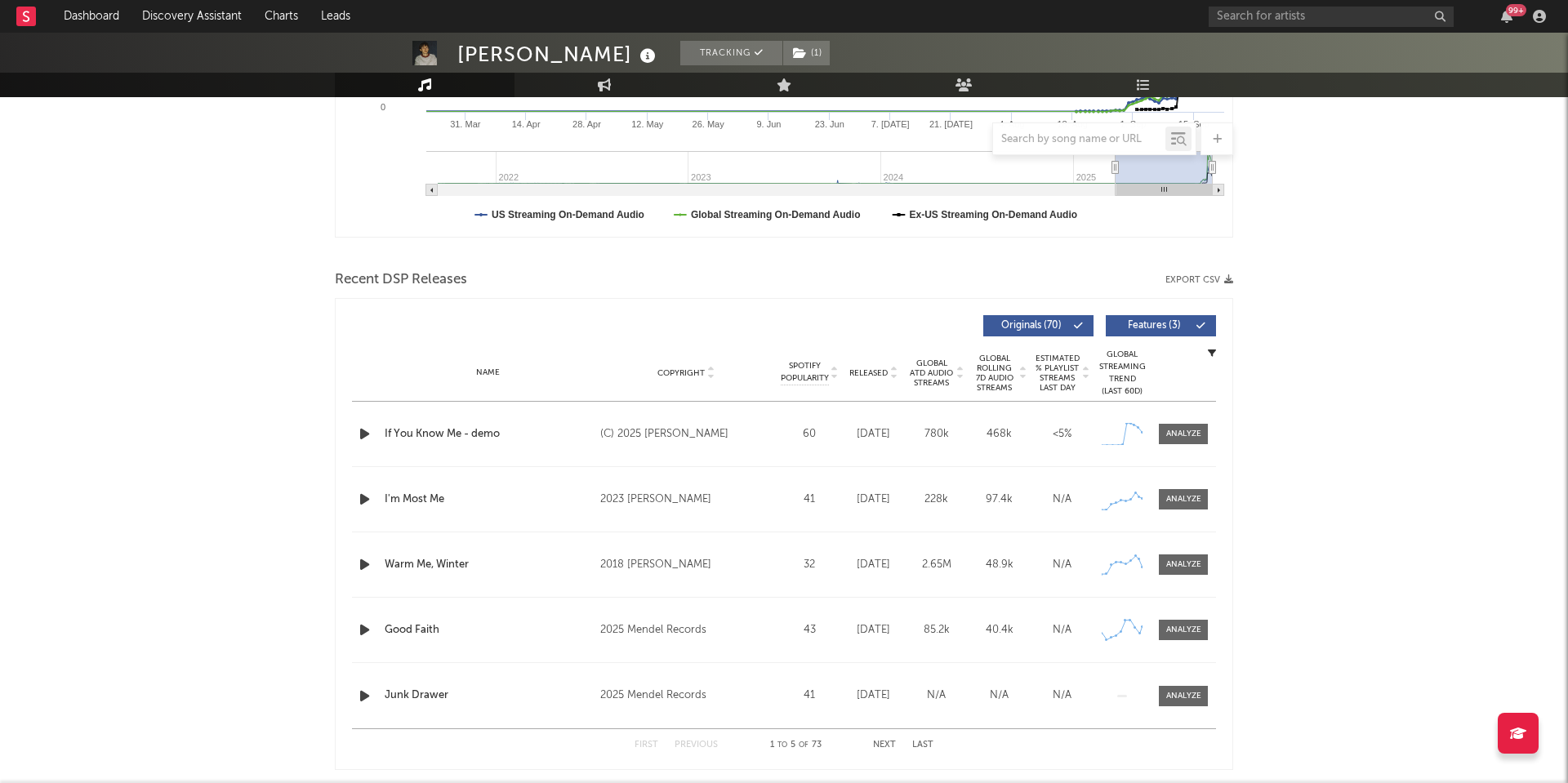
click at [367, 434] on icon "button" at bounding box center [365, 434] width 17 height 21
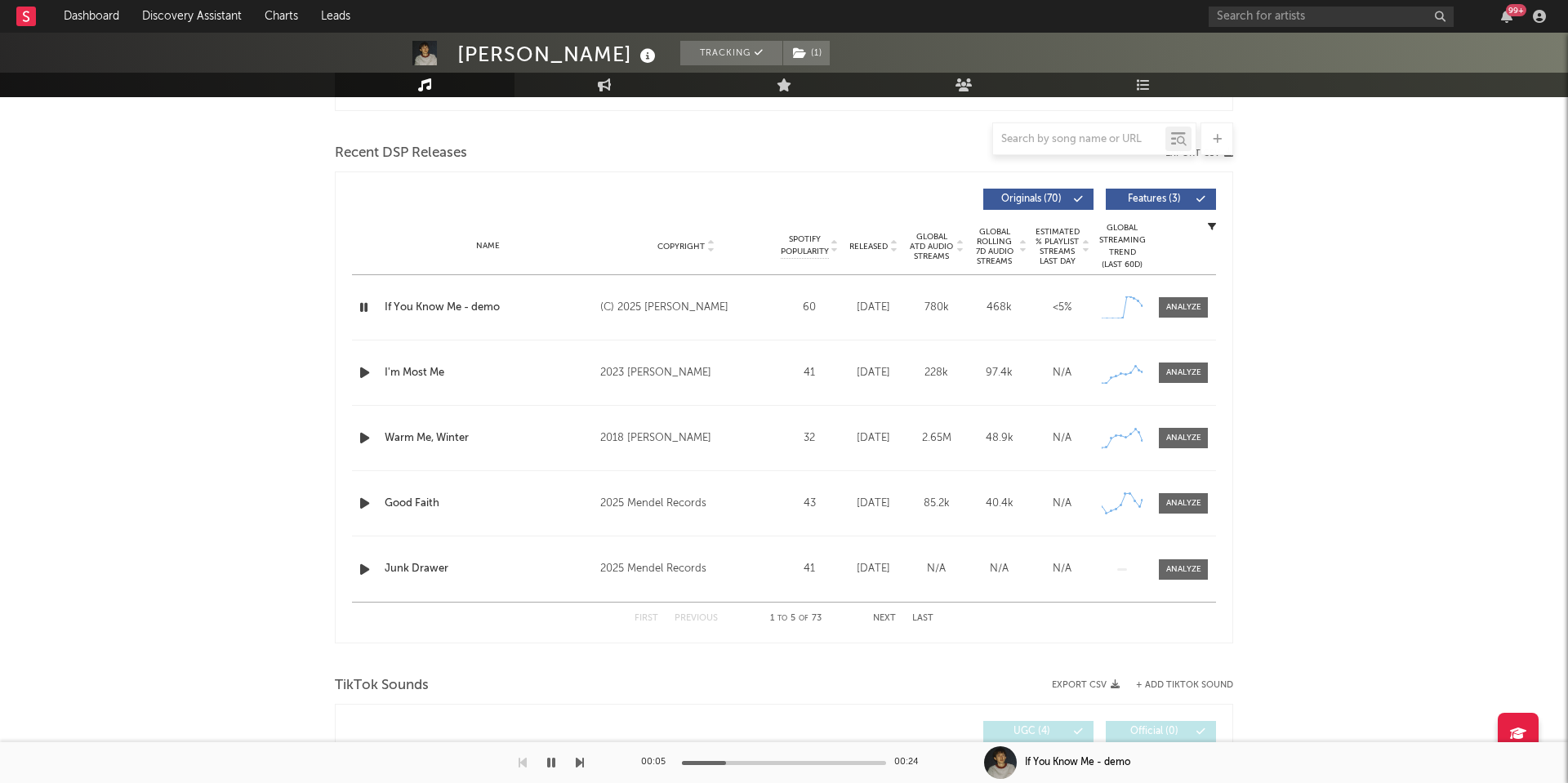
scroll to position [558, 0]
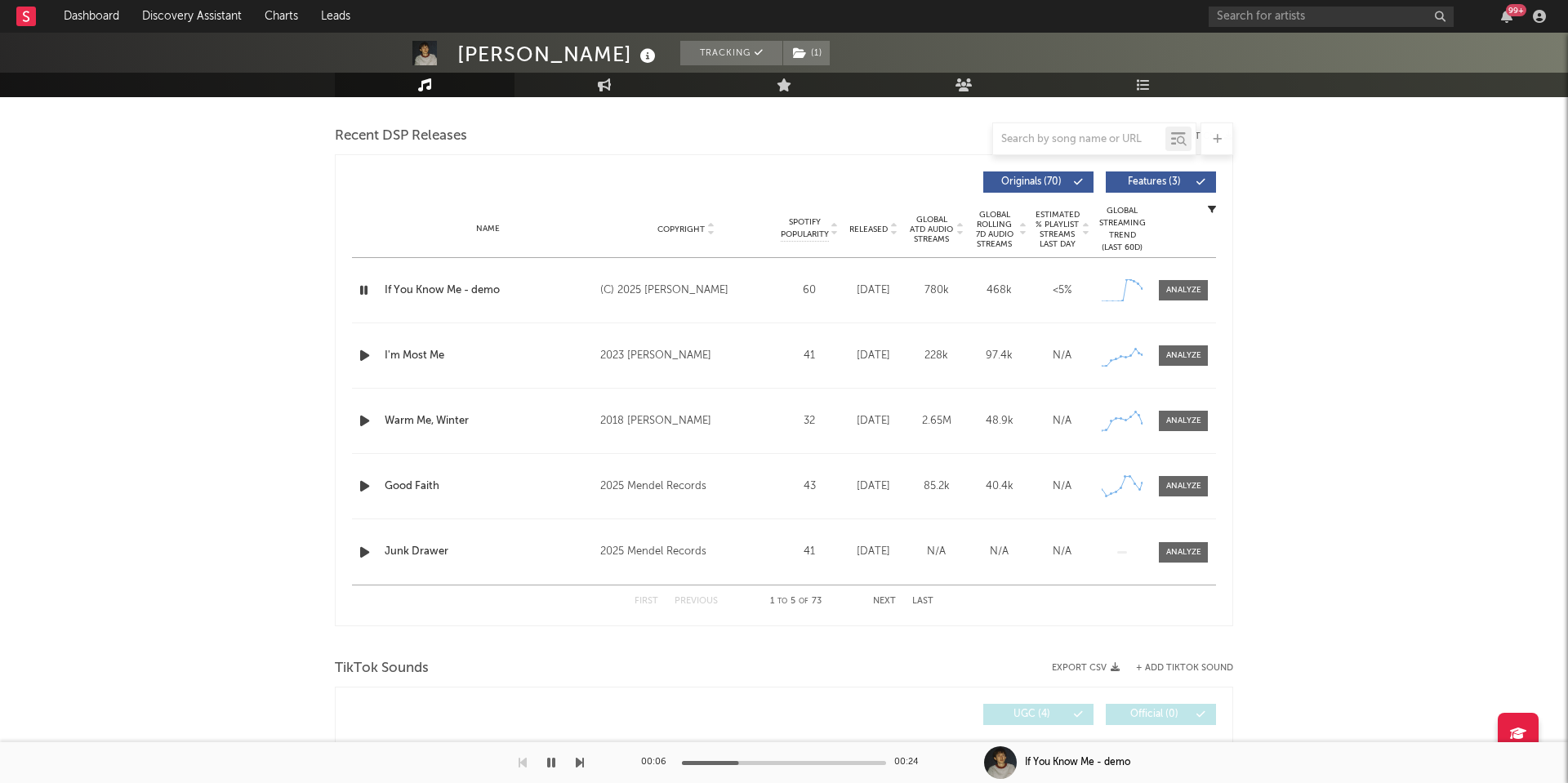
click at [826, 762] on div at bounding box center [783, 763] width 204 height 4
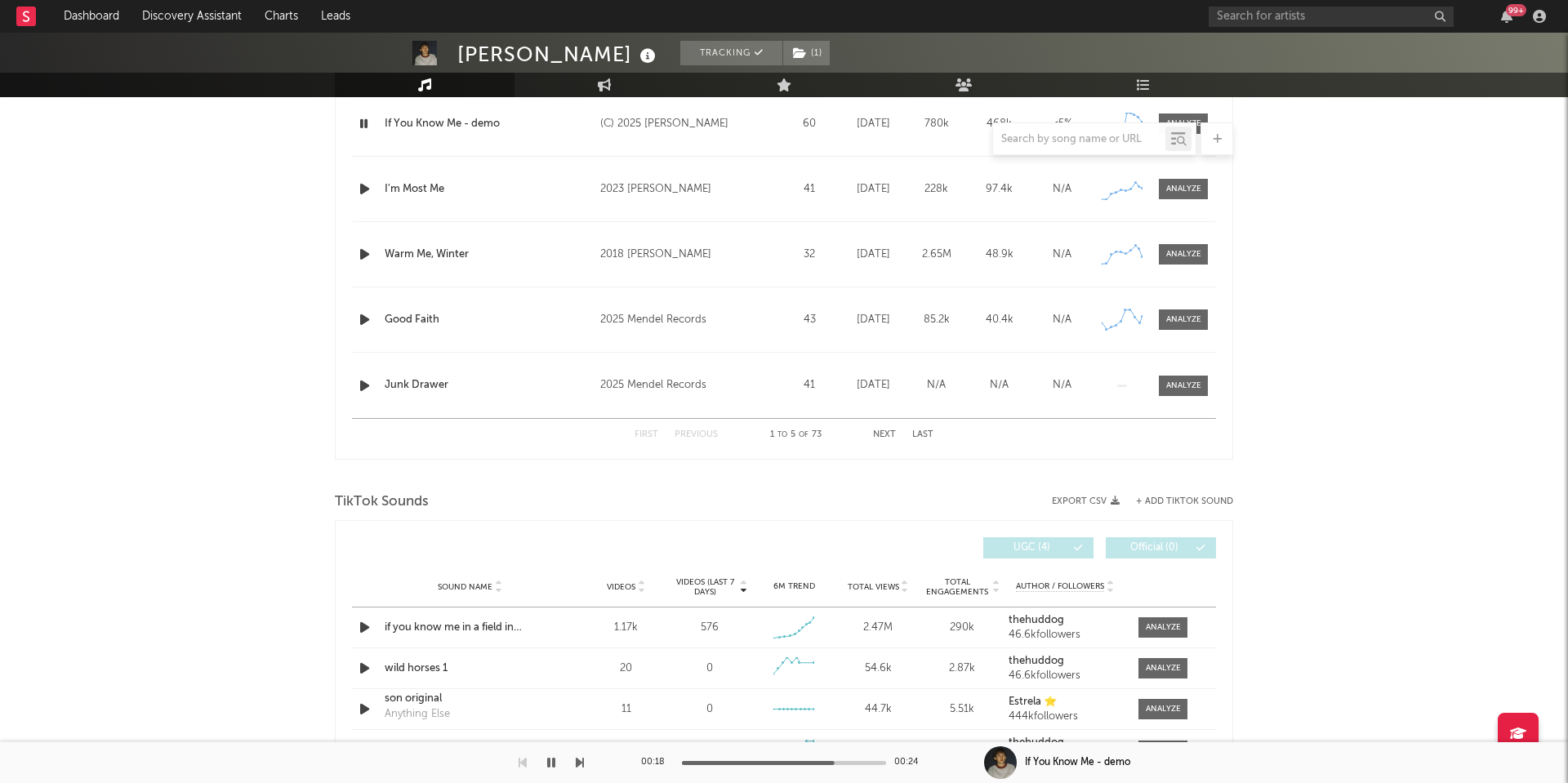
scroll to position [690, 0]
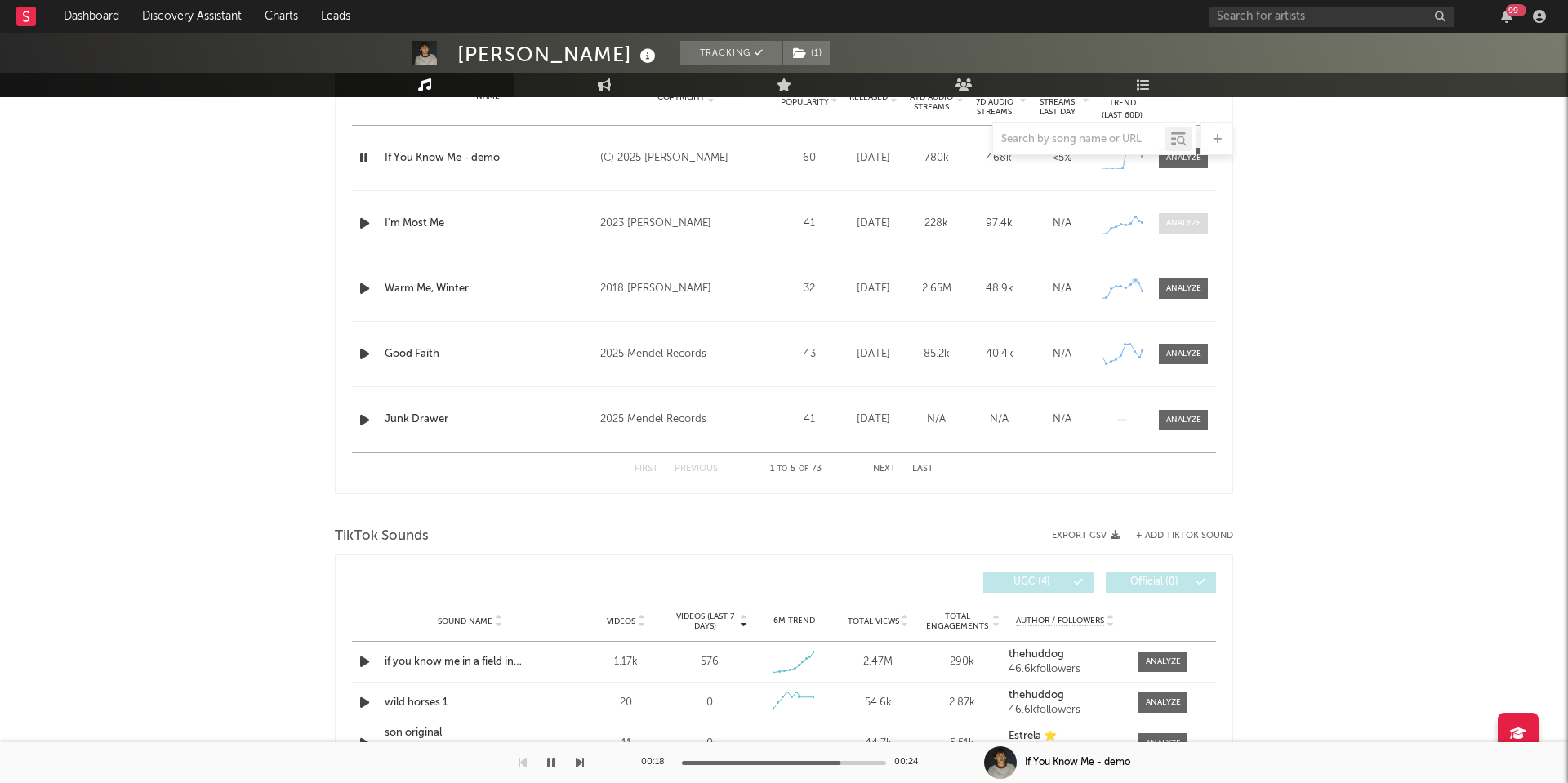
click at [1181, 222] on div at bounding box center [1184, 224] width 35 height 12
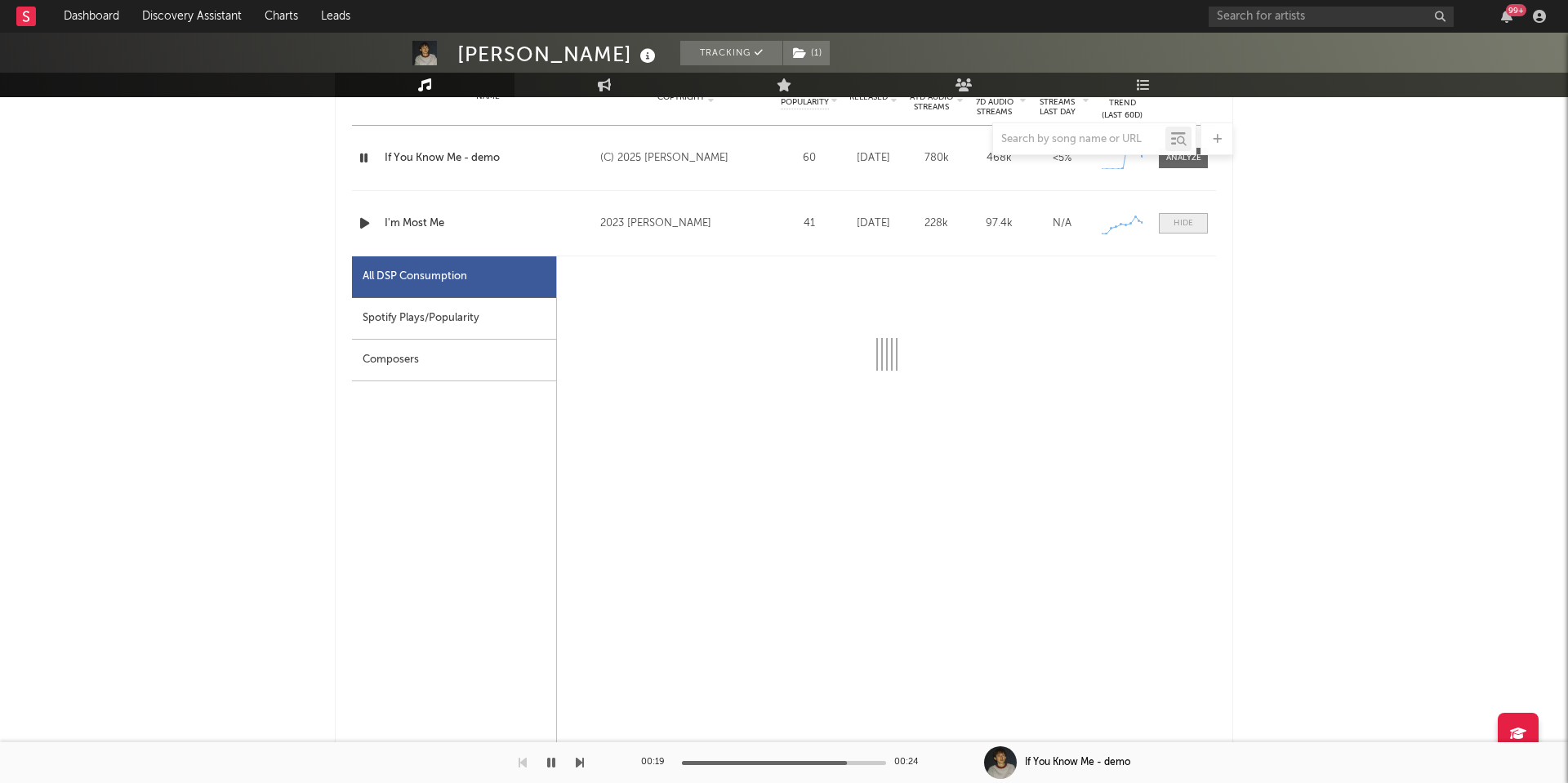
select select "1w"
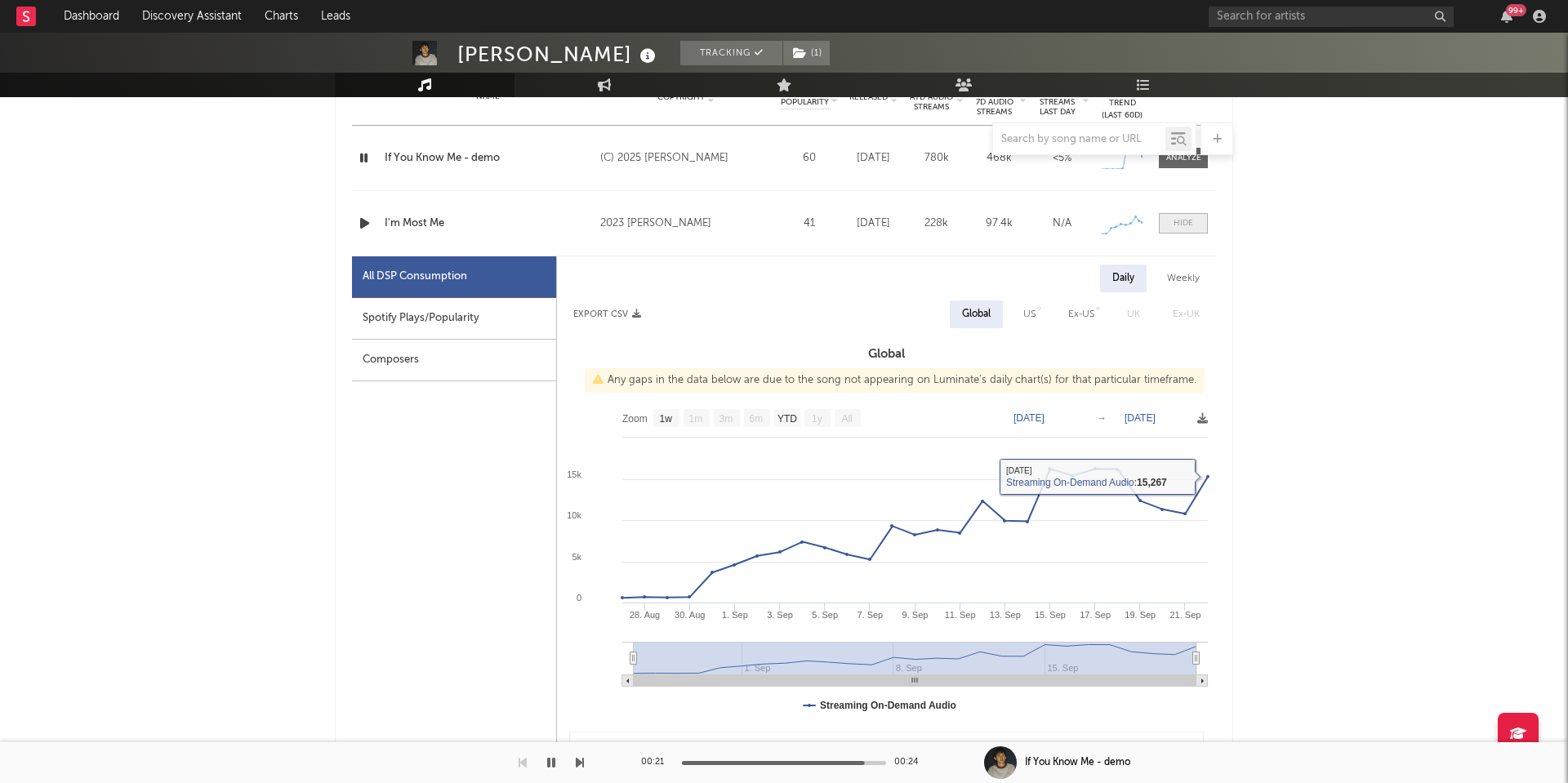
click at [1193, 232] on span at bounding box center [1183, 224] width 49 height 21
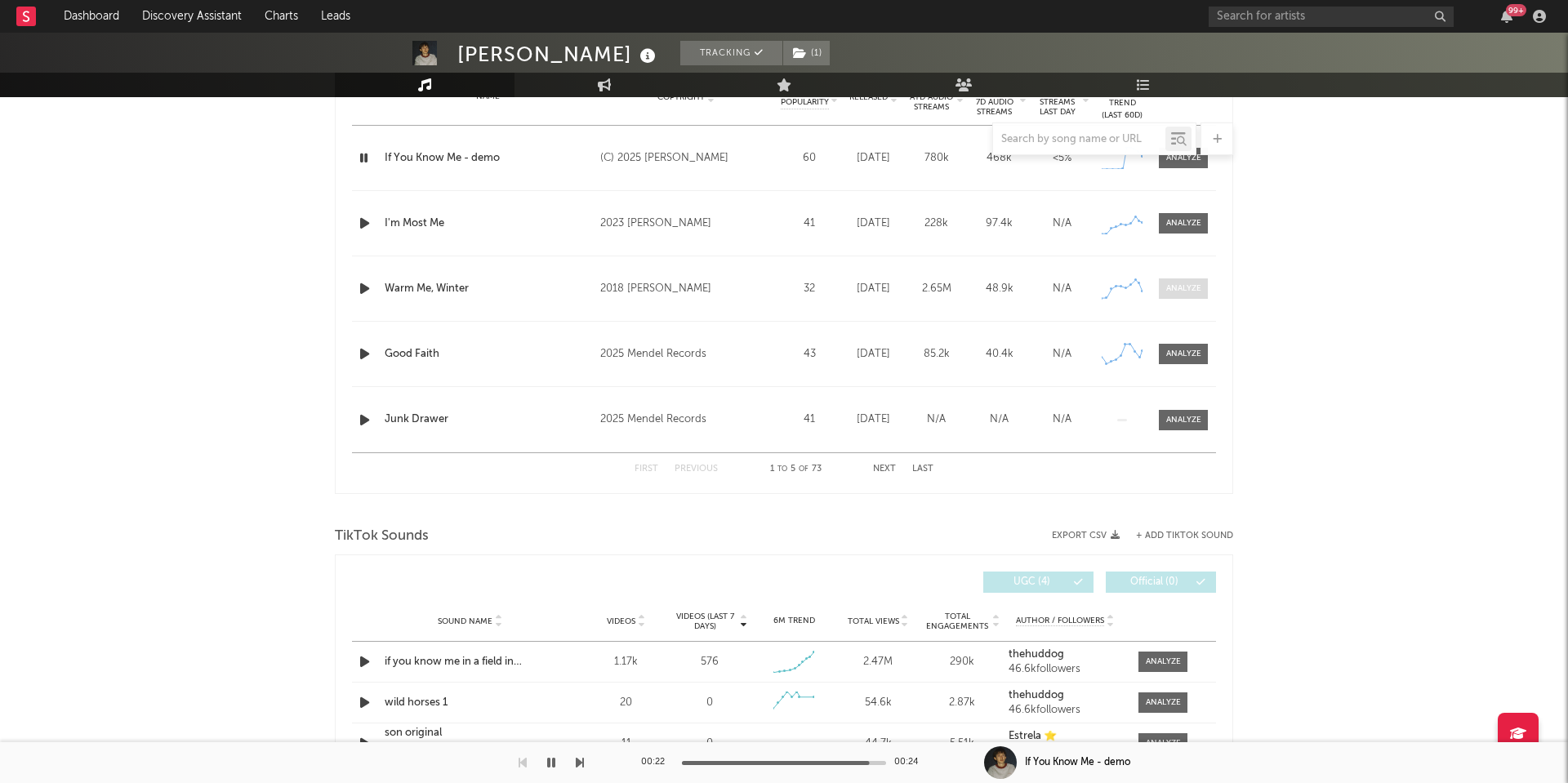
click at [1191, 281] on span at bounding box center [1183, 289] width 49 height 21
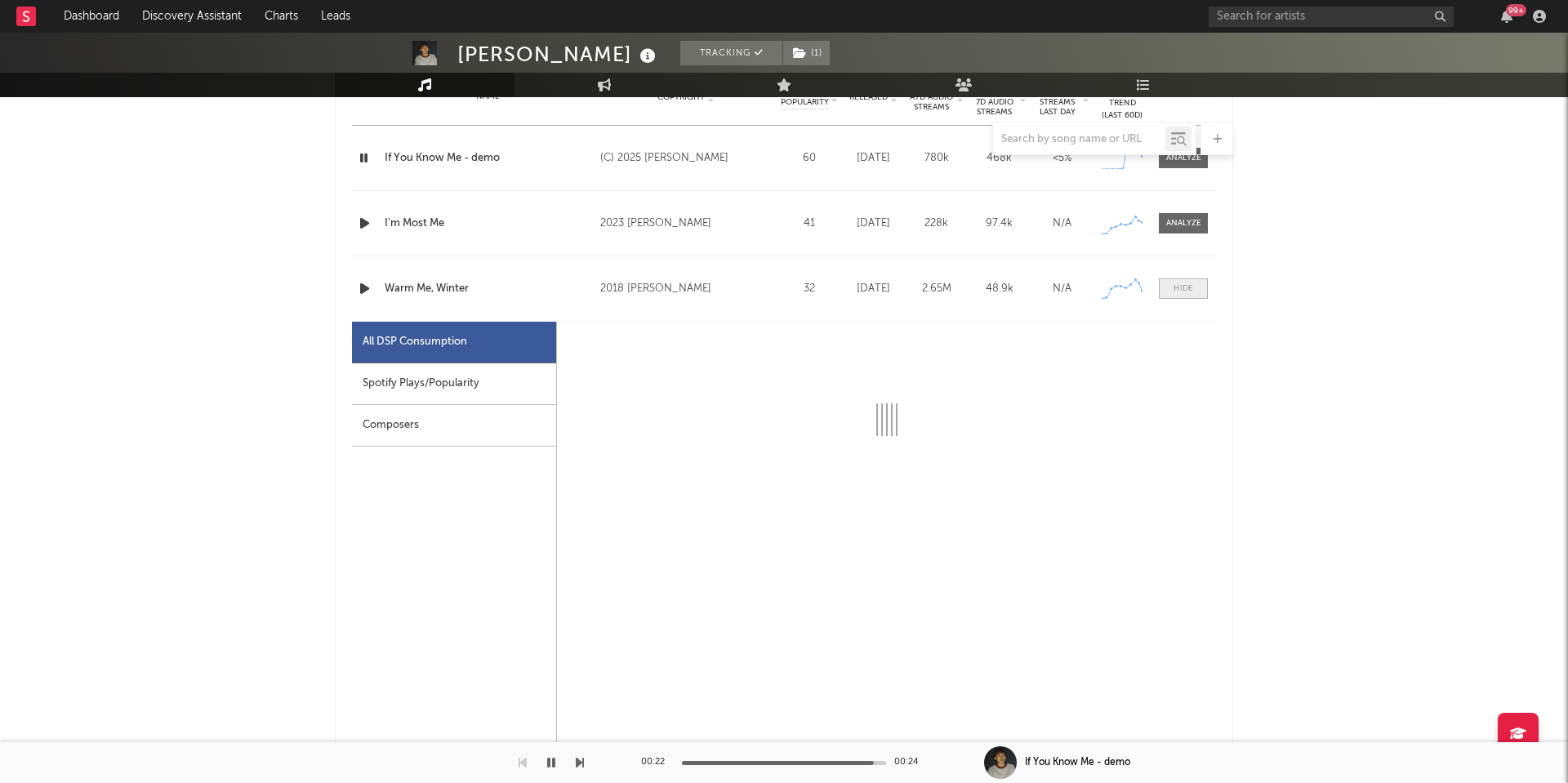
select select "1w"
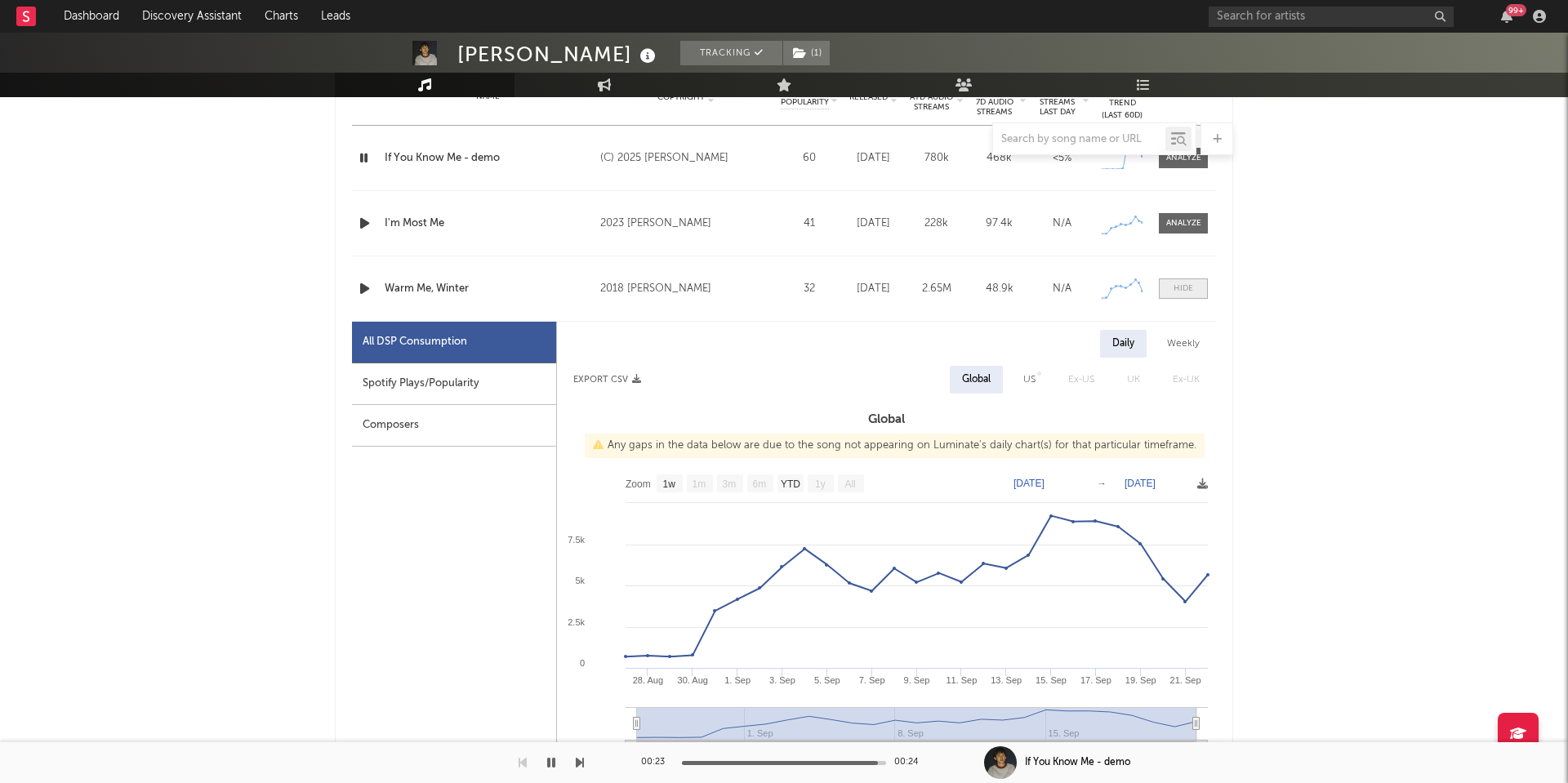
click at [1182, 296] on span at bounding box center [1183, 289] width 49 height 21
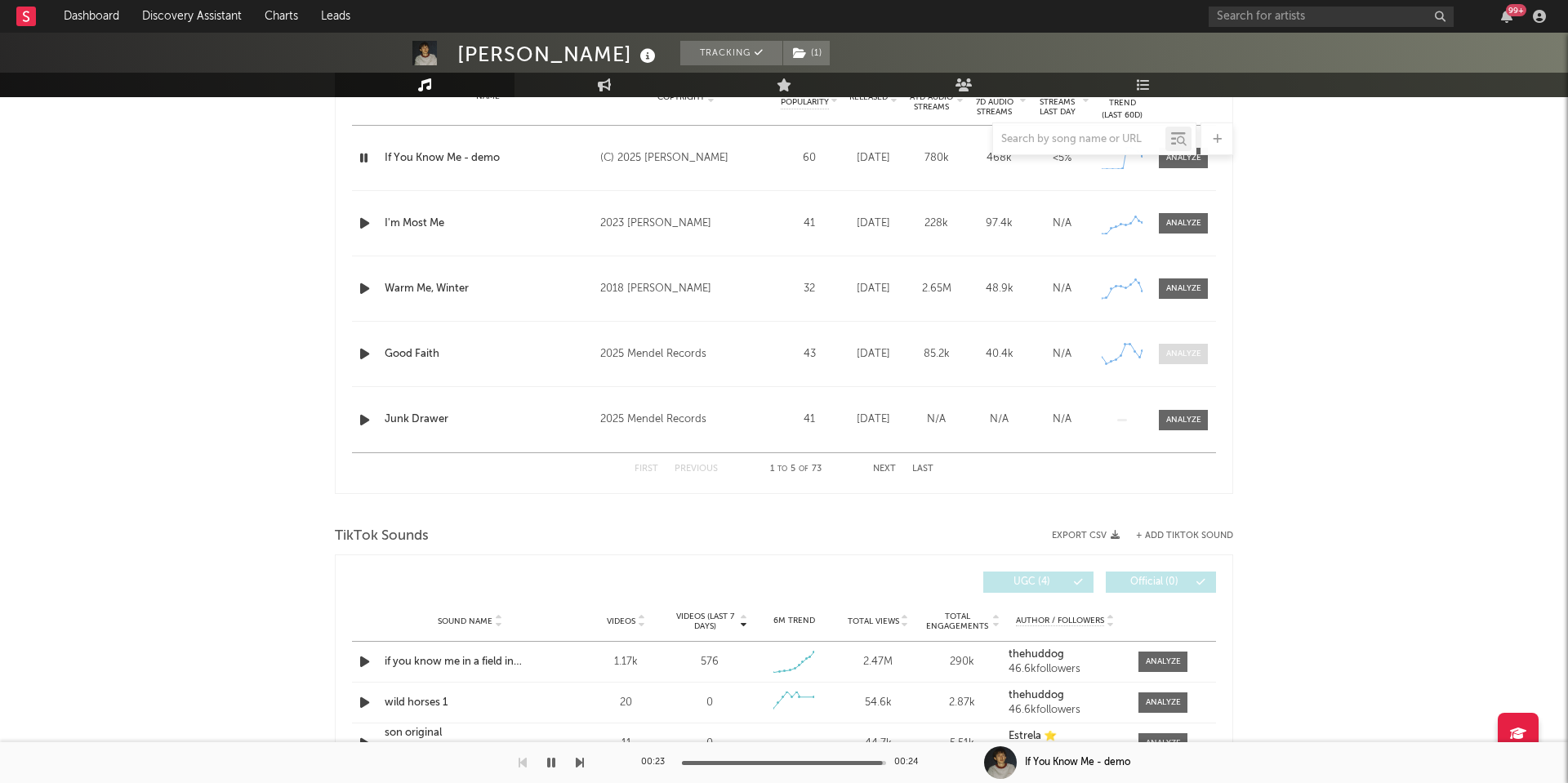
click at [1168, 353] on div at bounding box center [1184, 354] width 35 height 12
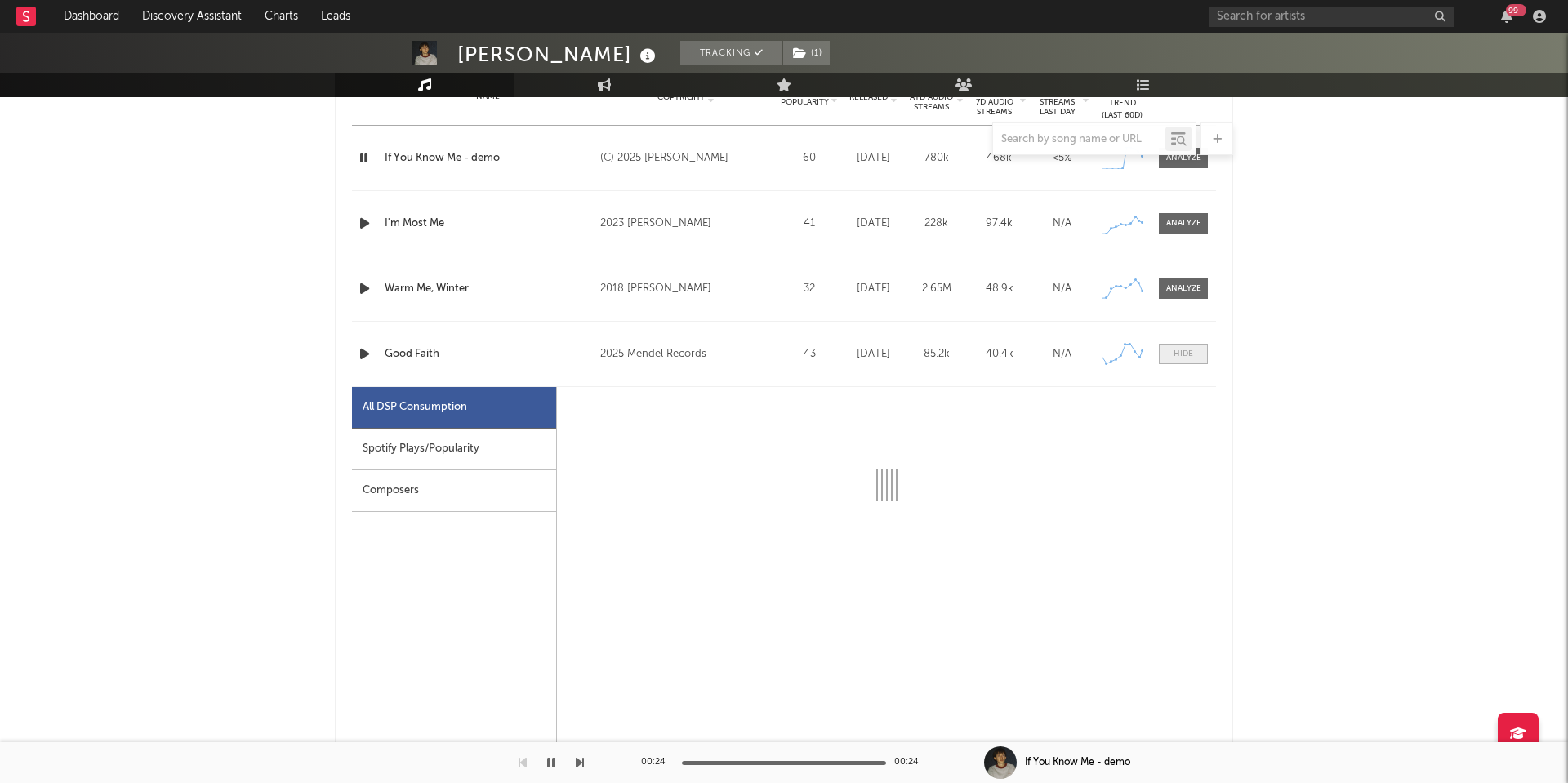
select select "1w"
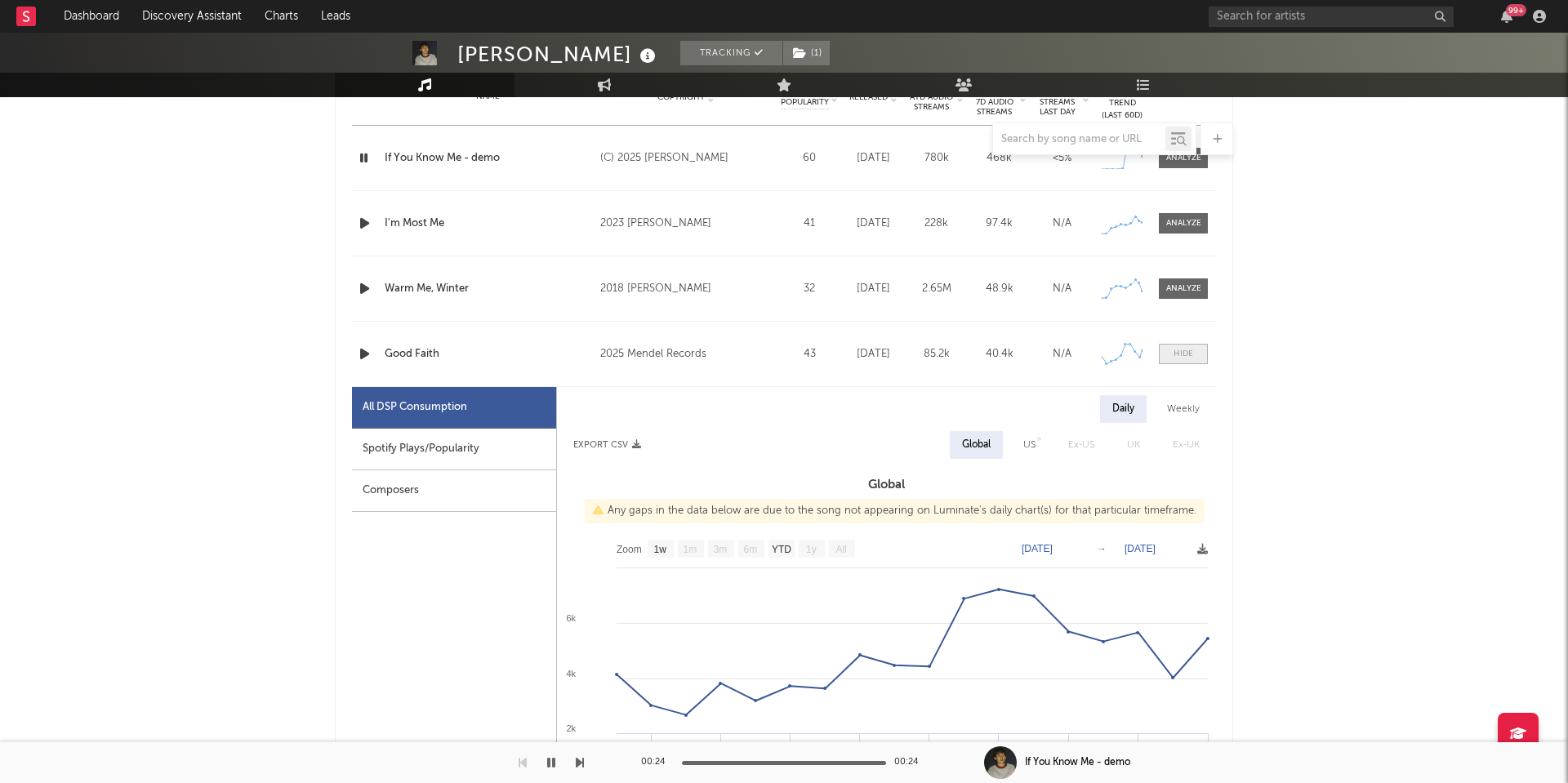
click at [1176, 353] on div at bounding box center [1183, 354] width 20 height 12
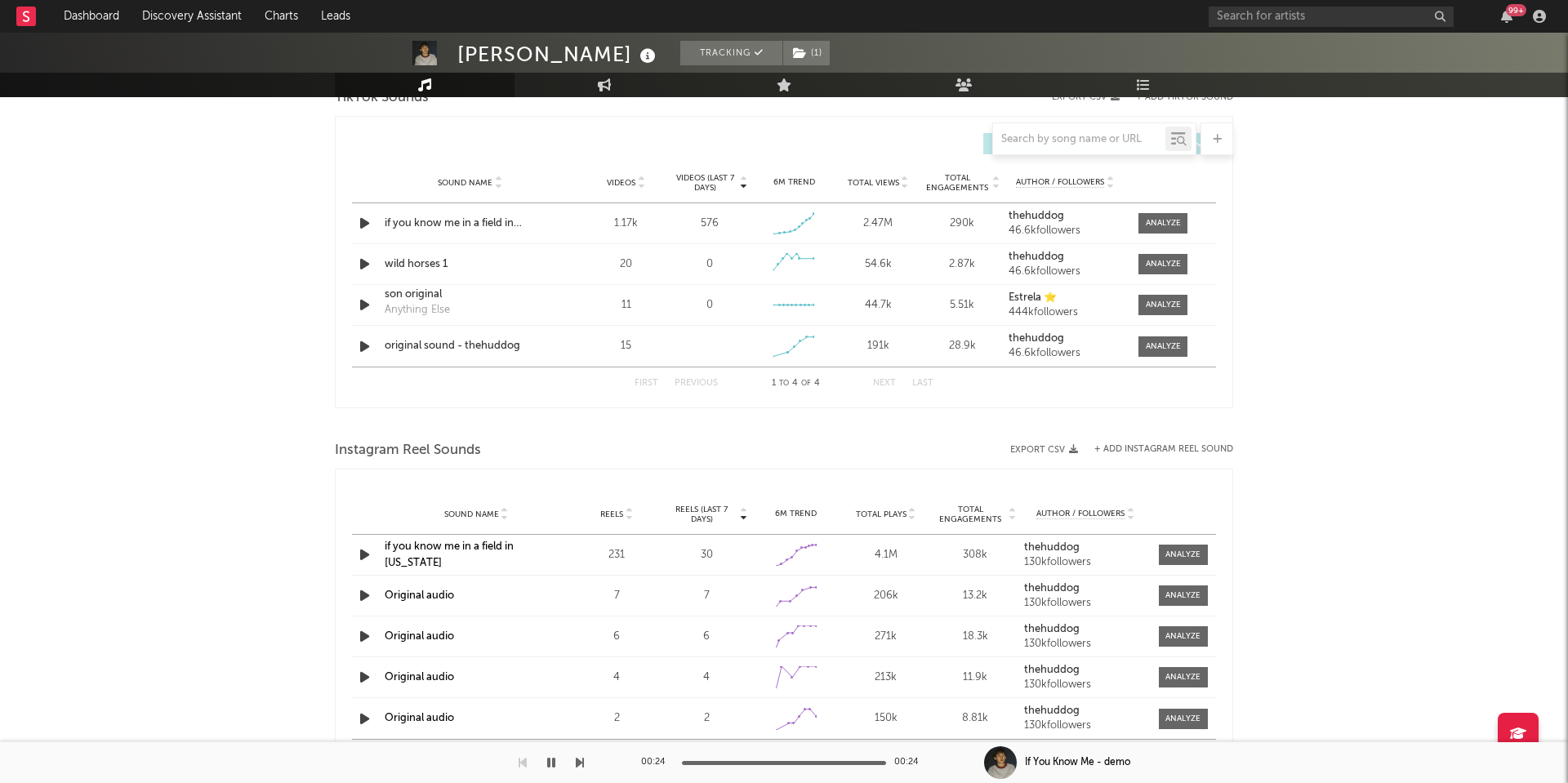
scroll to position [1129, 0]
click at [1153, 219] on div at bounding box center [1163, 223] width 35 height 12
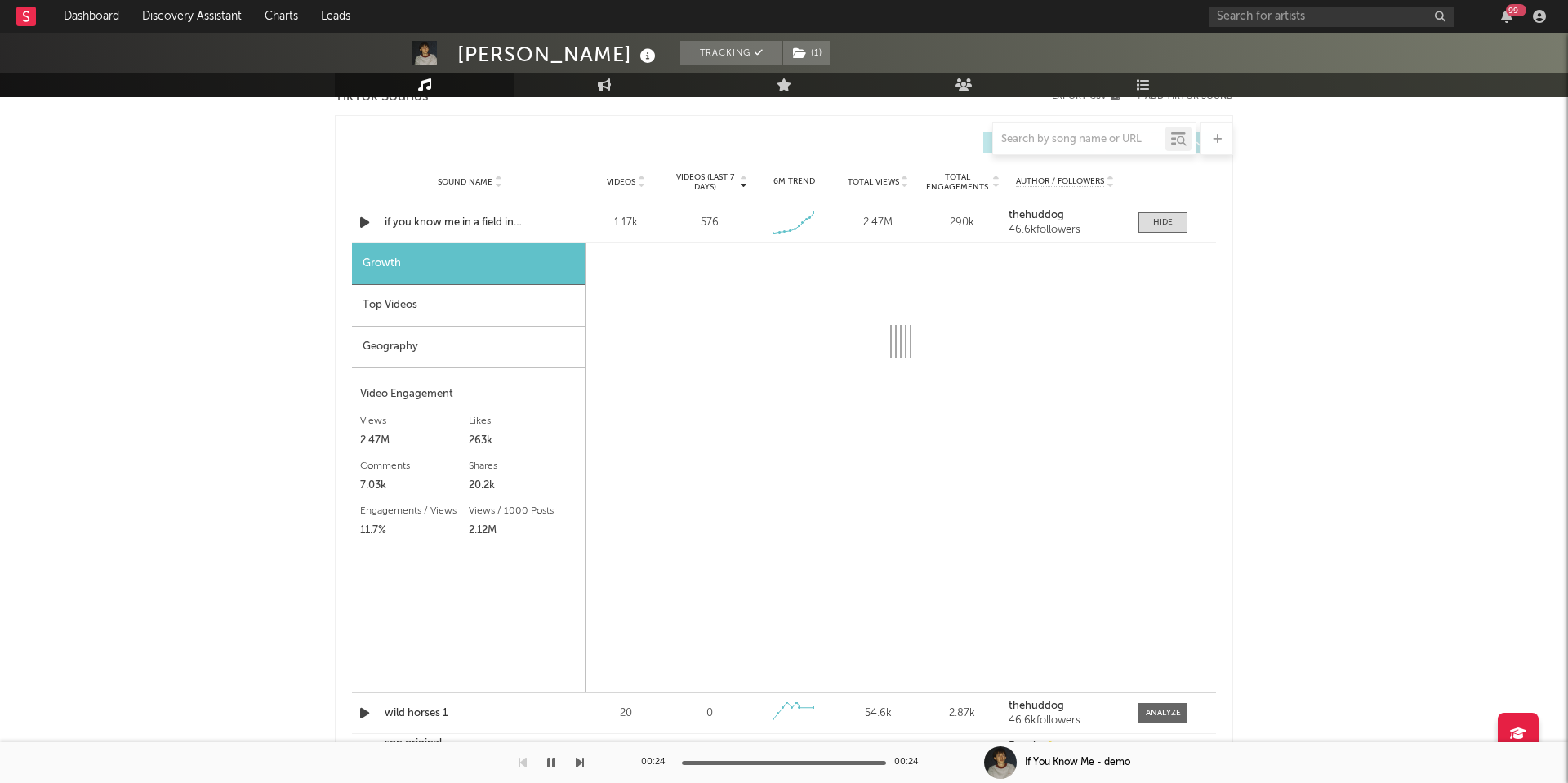
select select "1w"
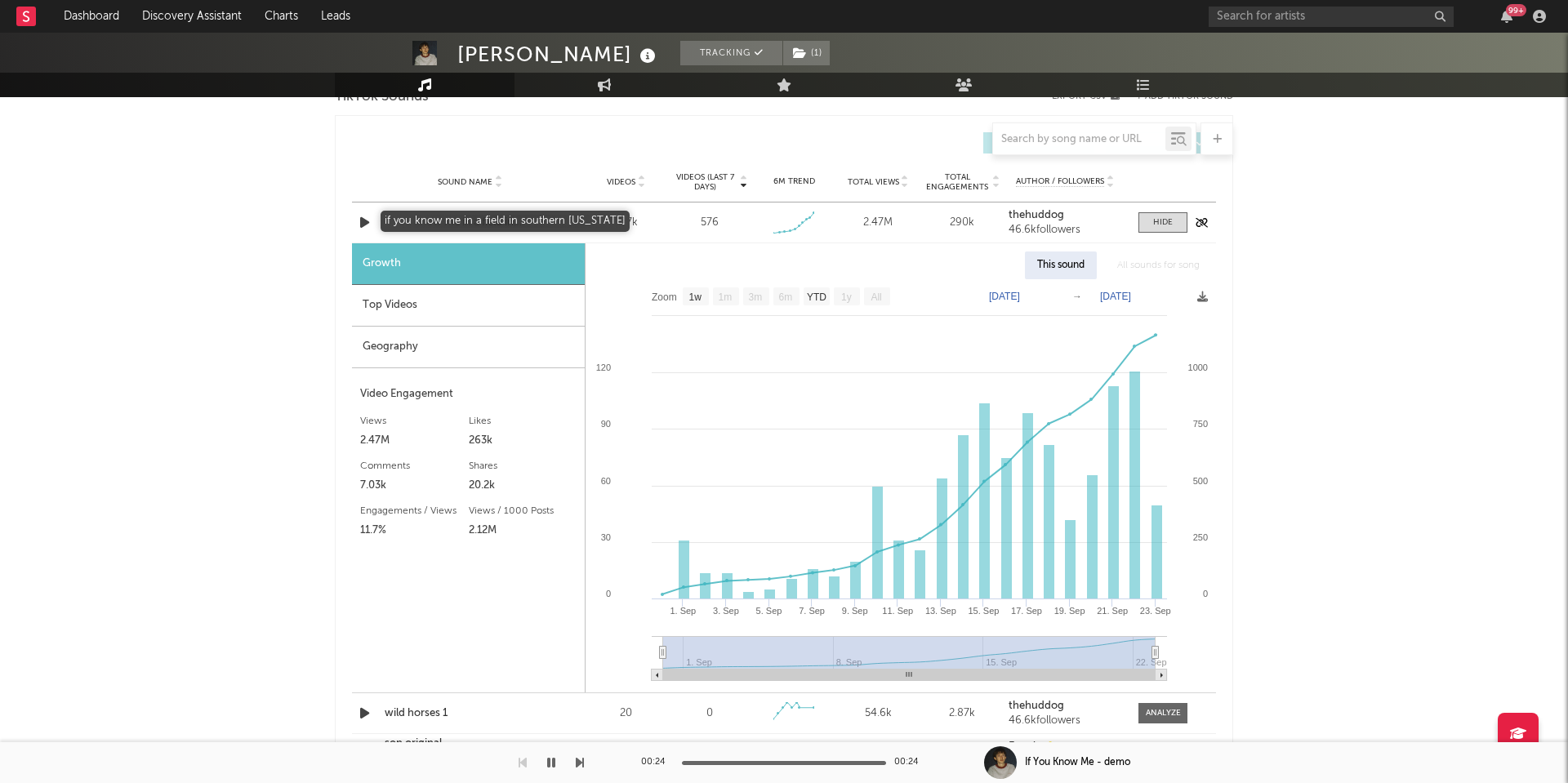
click at [443, 220] on div "if you know me in a field in southern indiana" at bounding box center [470, 223] width 171 height 16
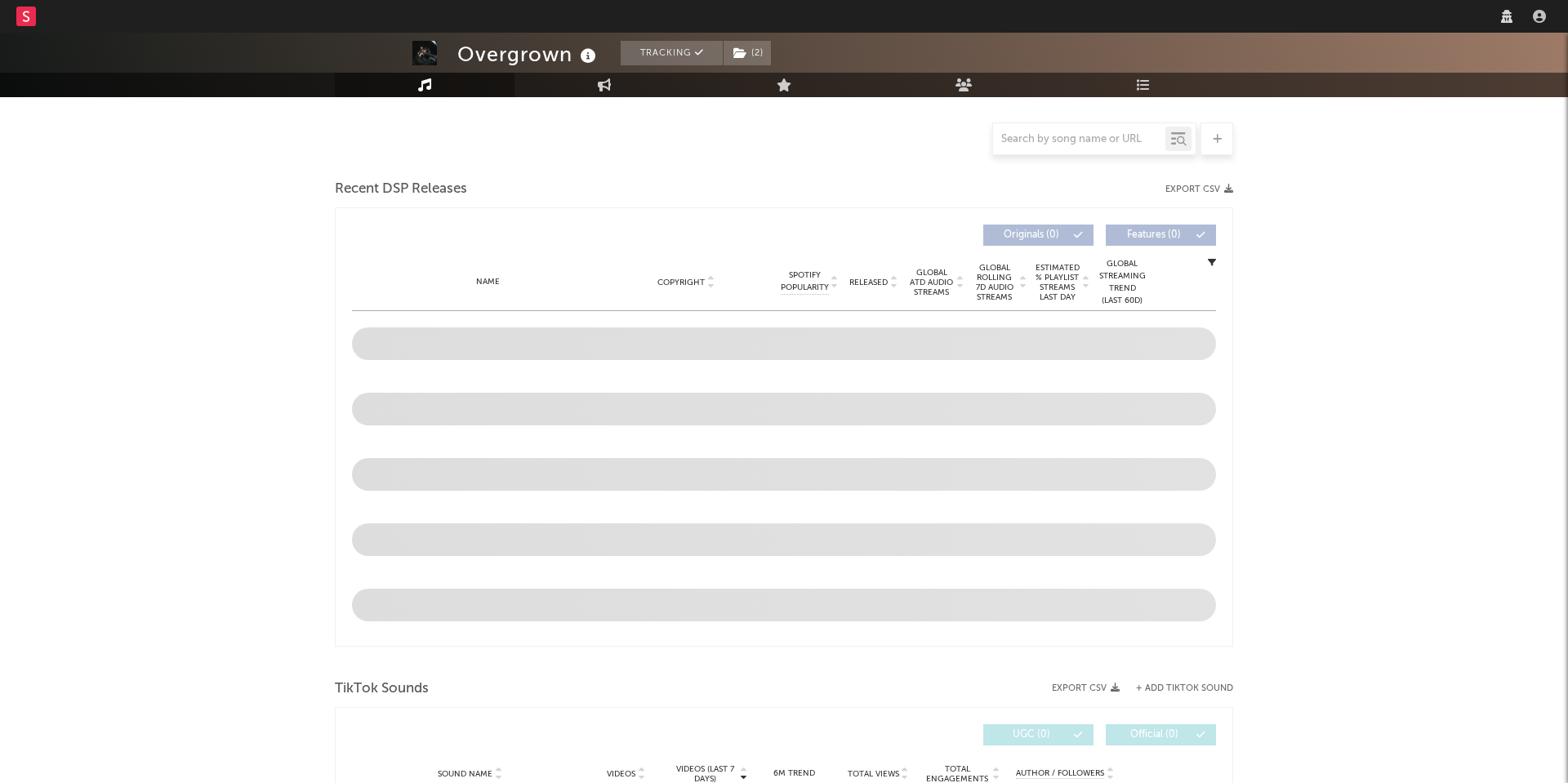
select select "1w"
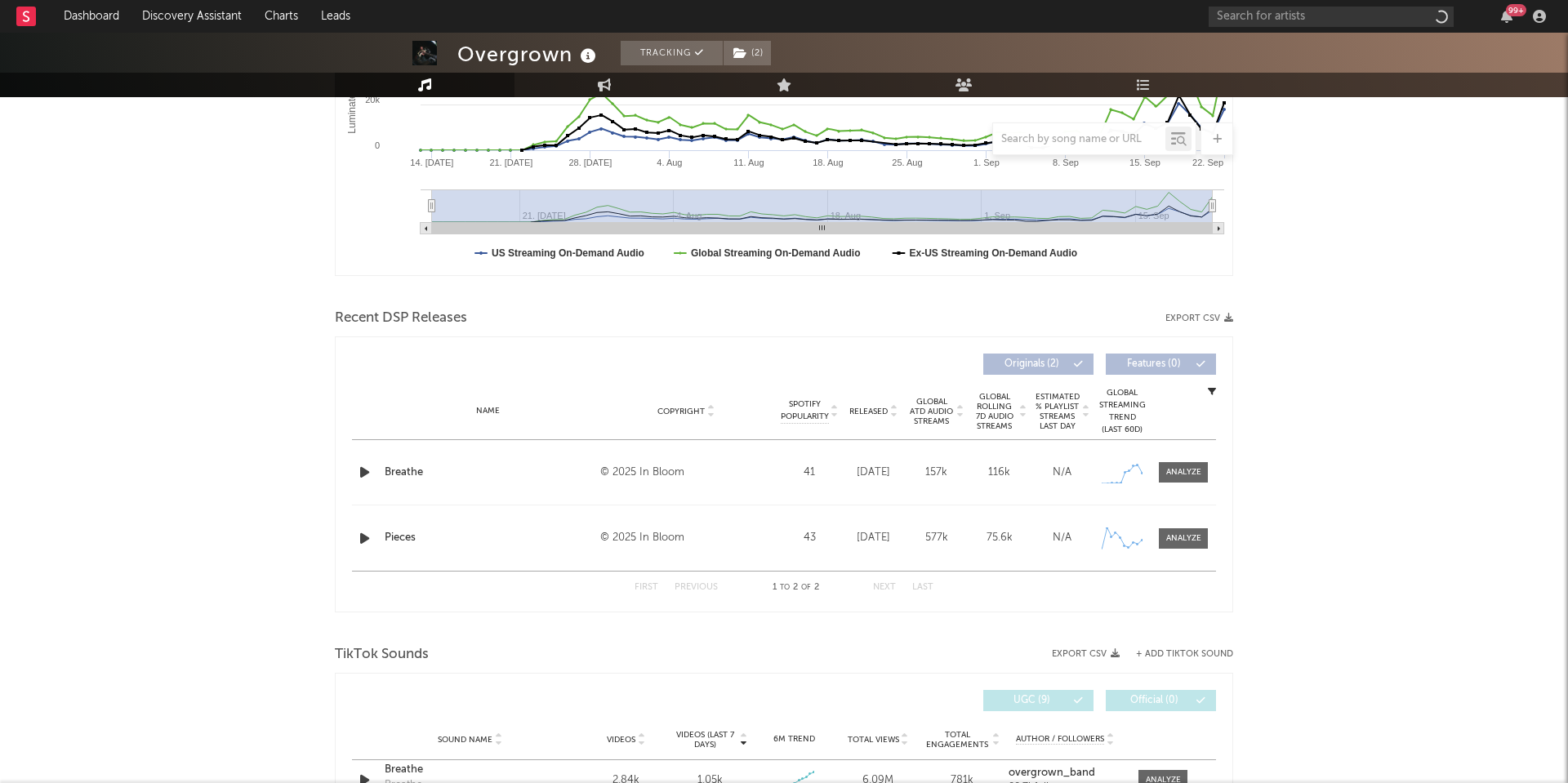
scroll to position [526, 0]
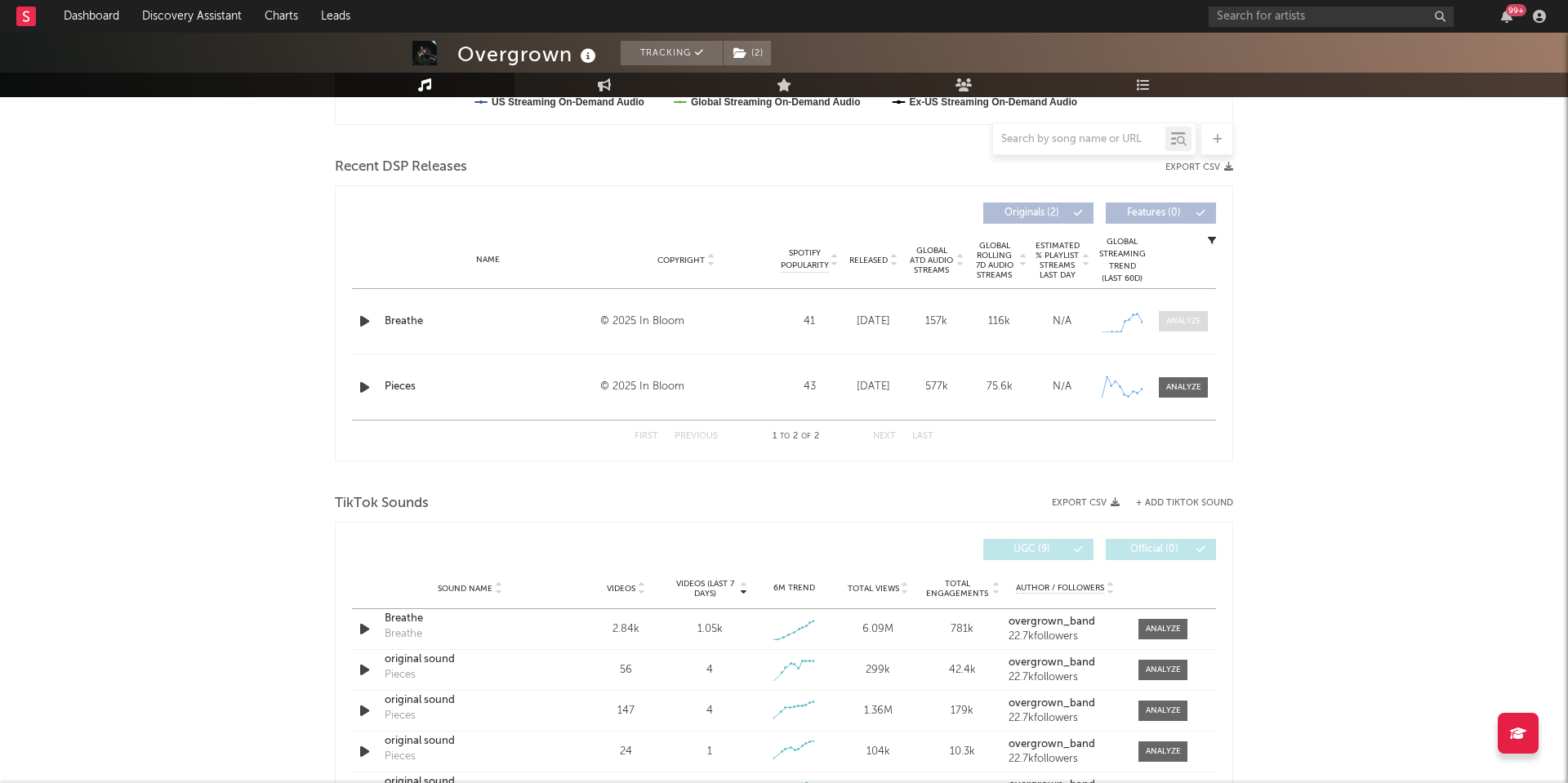
click at [1178, 317] on div at bounding box center [1184, 322] width 35 height 12
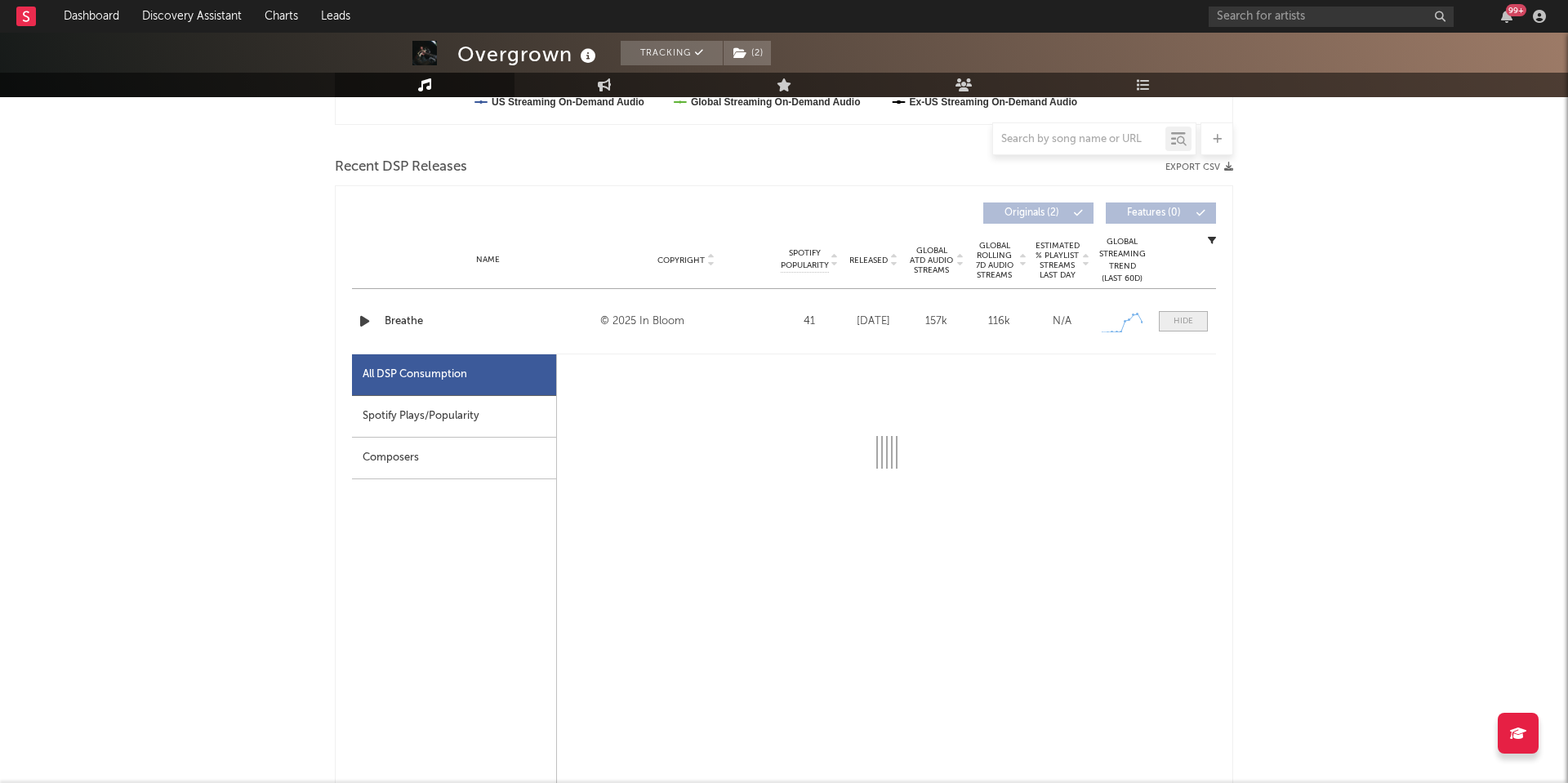
select select "1w"
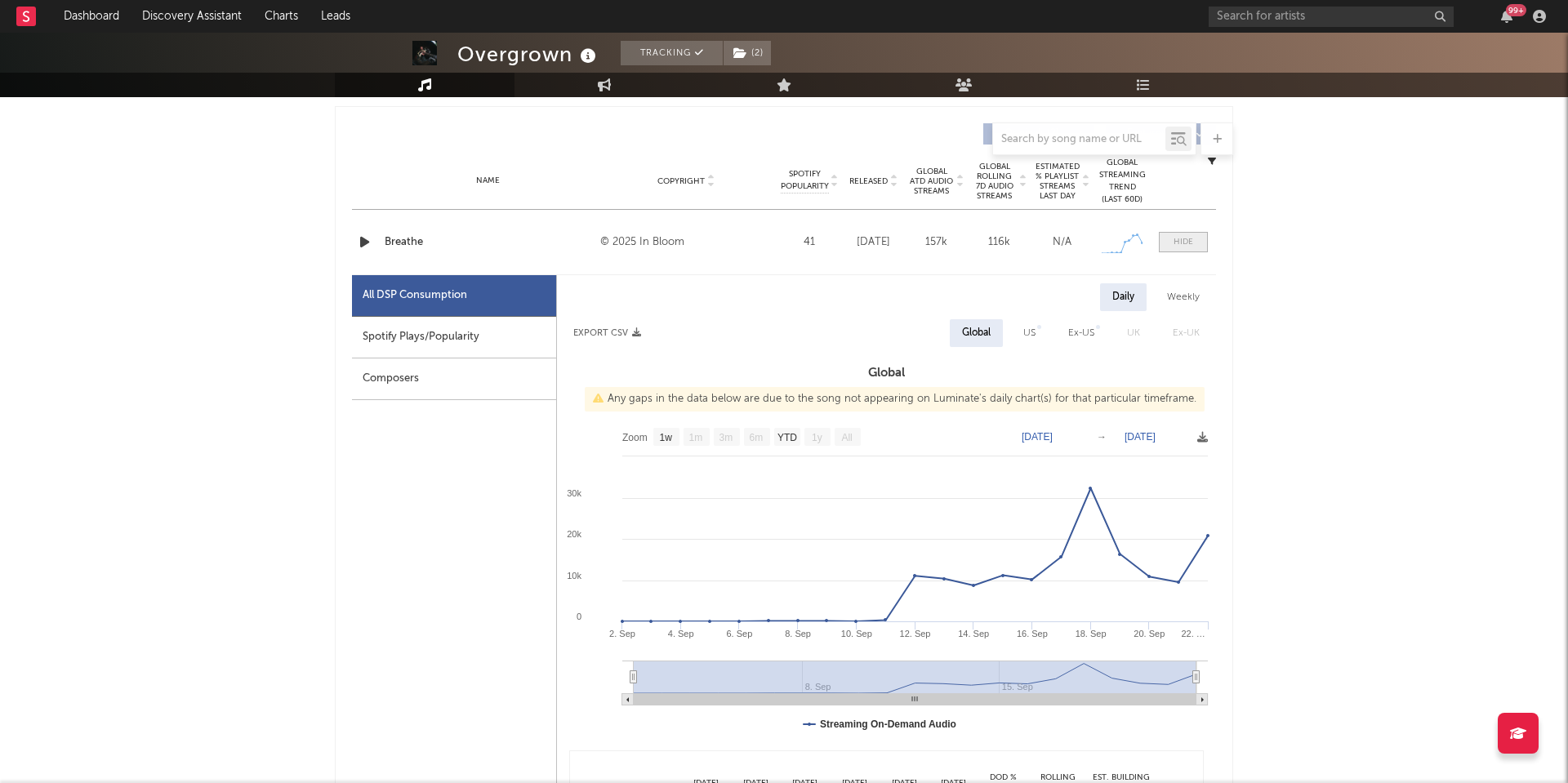
scroll to position [608, 0]
click at [1188, 245] on div at bounding box center [1183, 240] width 20 height 12
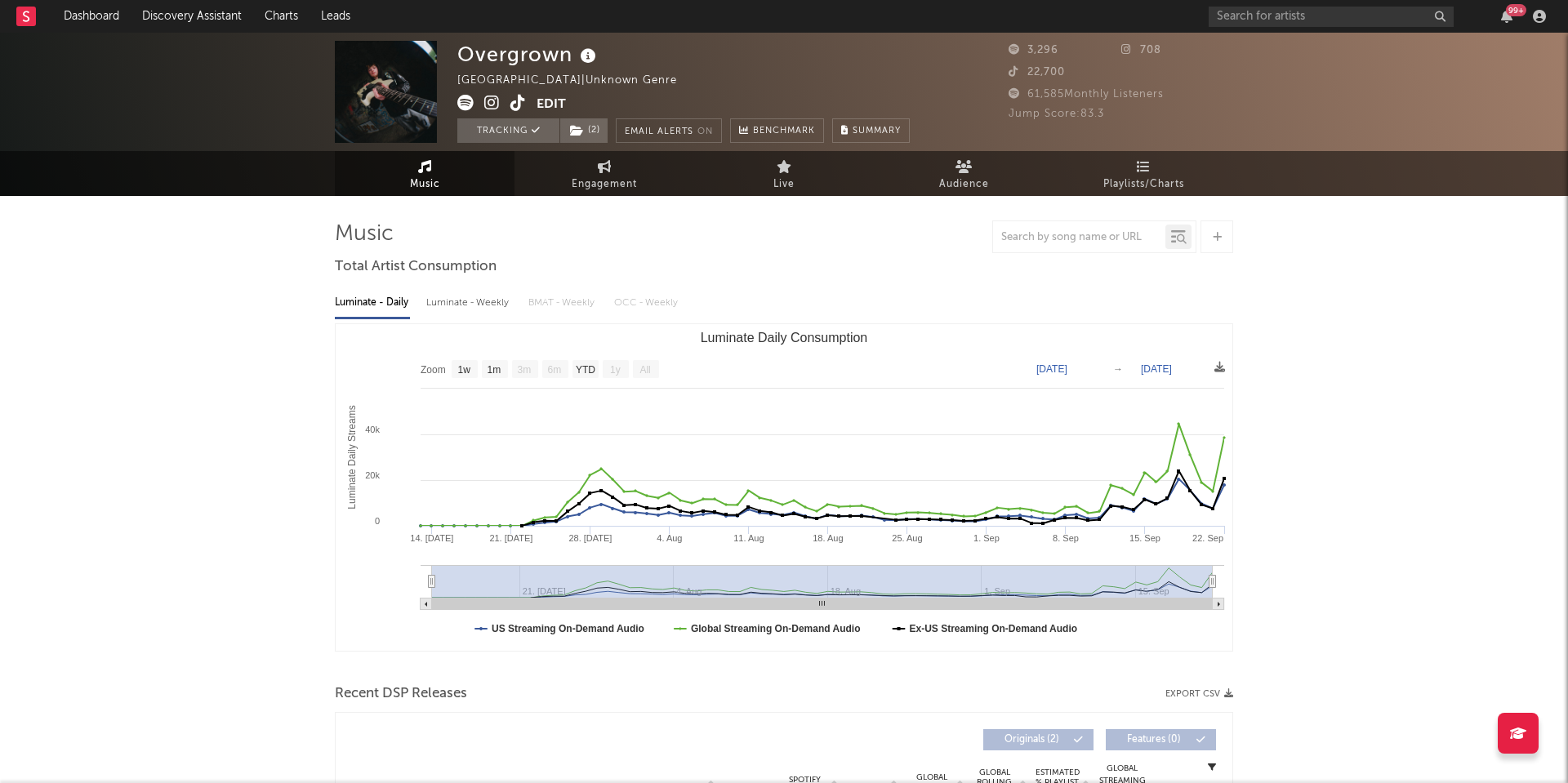
scroll to position [0, 0]
click at [540, 103] on button "Edit" at bounding box center [552, 105] width 29 height 21
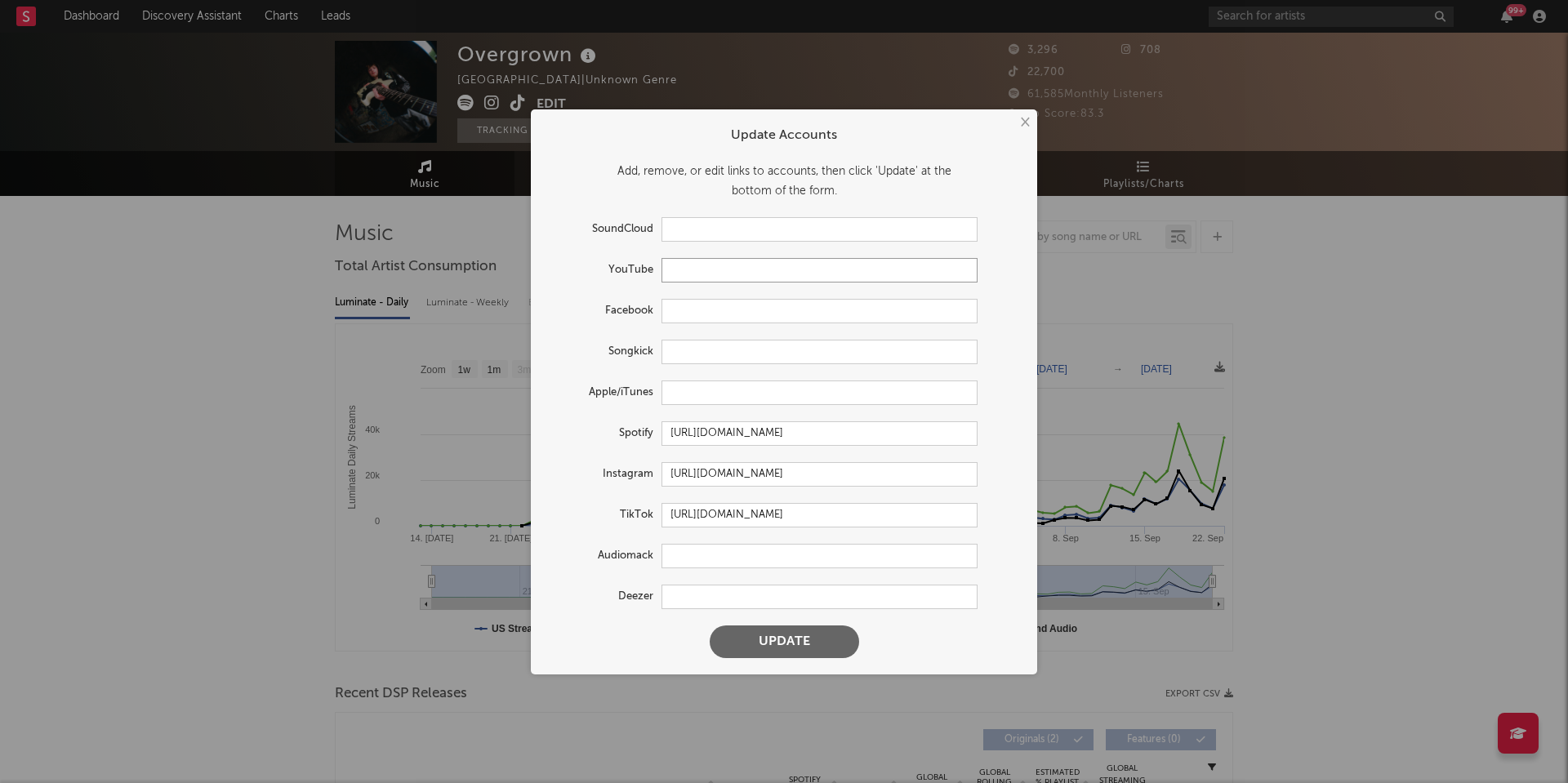
click at [690, 268] on input "text" at bounding box center [820, 271] width 316 height 24
paste input "[URL][DOMAIN_NAME]"
type input "[URL][DOMAIN_NAME]"
click at [763, 641] on button "Update" at bounding box center [784, 642] width 149 height 33
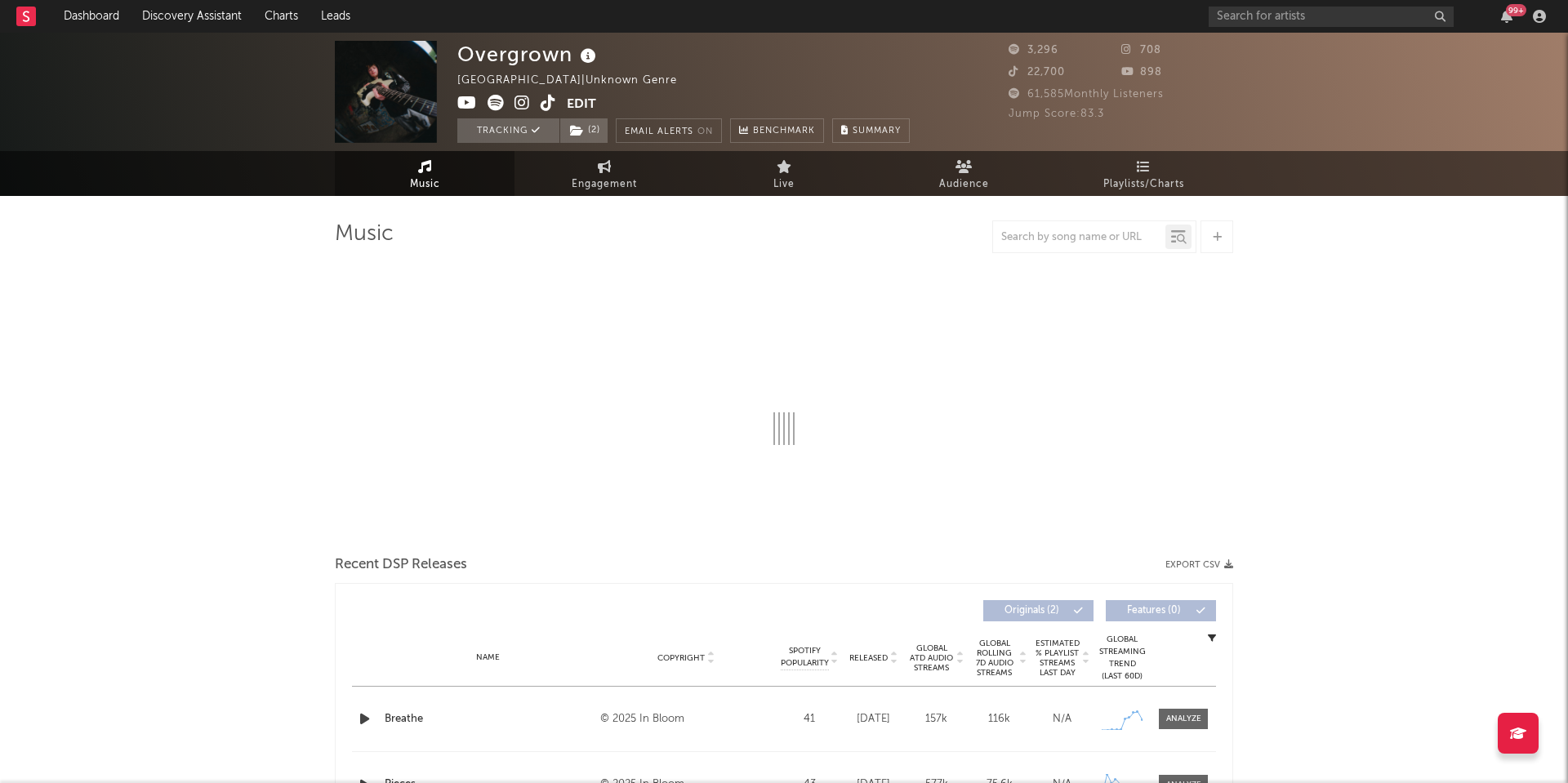
select select "1w"
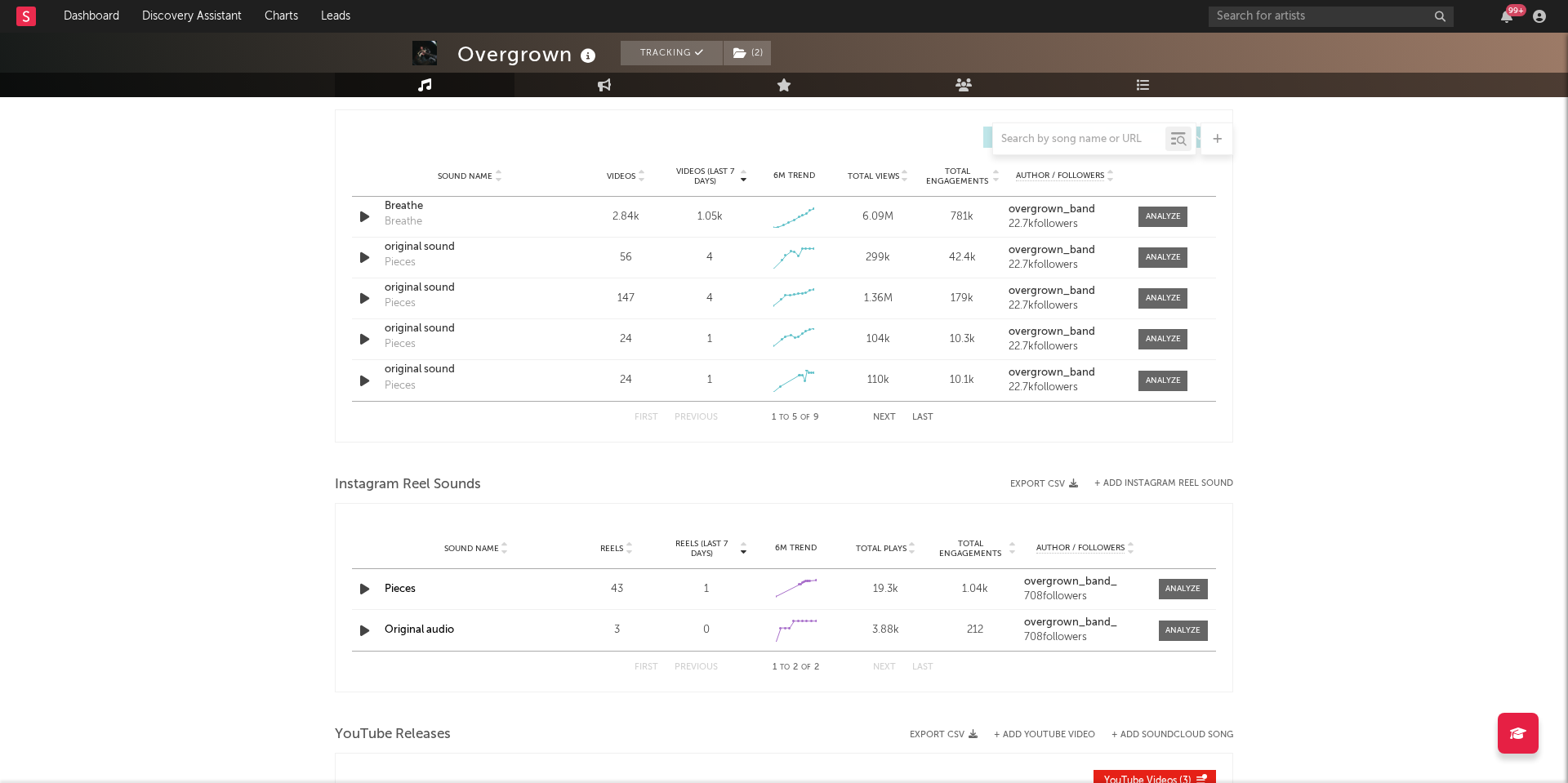
scroll to position [811, 0]
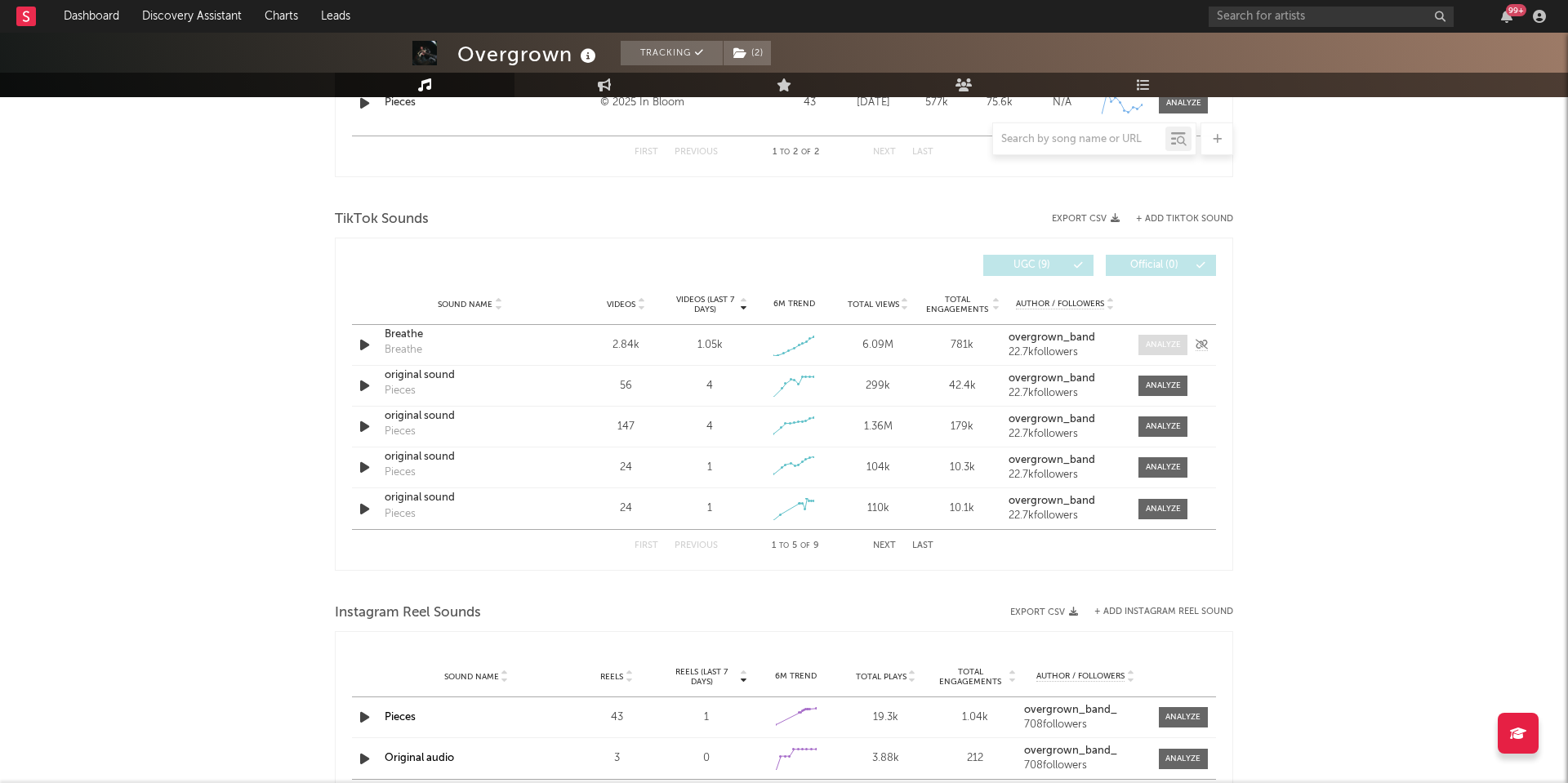
click at [1160, 349] on div at bounding box center [1163, 345] width 35 height 12
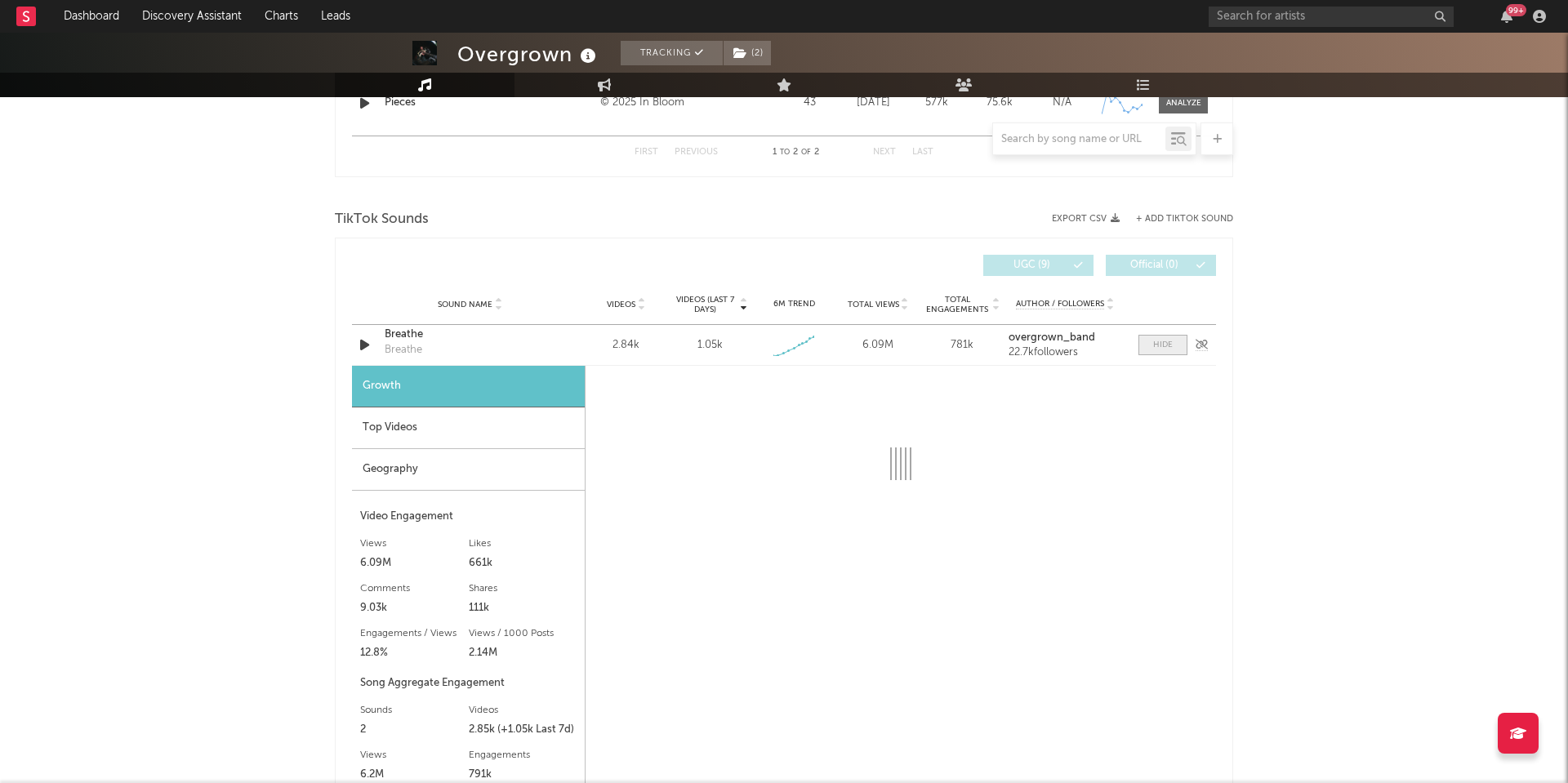
select select "1w"
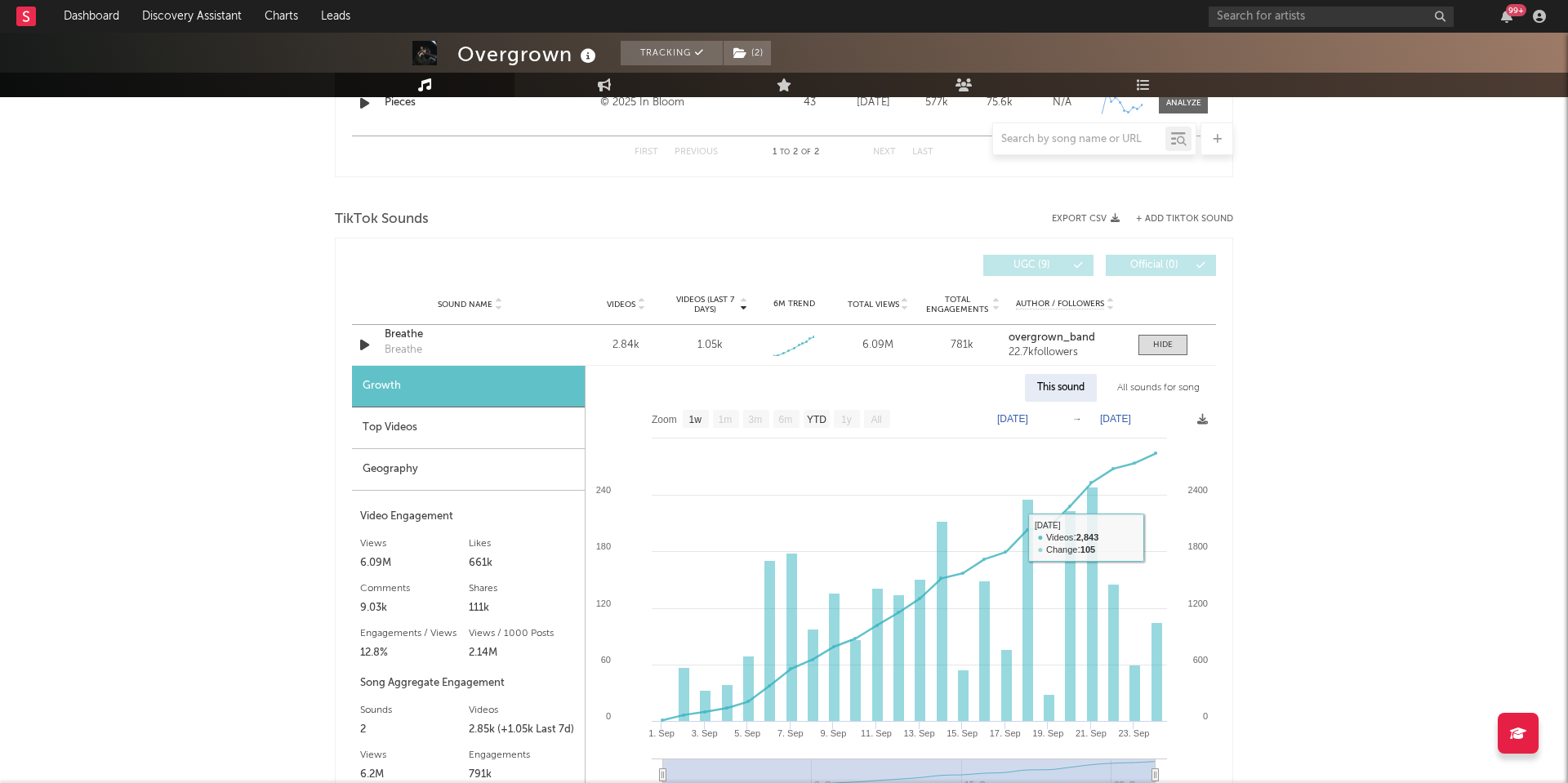
click at [1153, 378] on div "All sounds for song" at bounding box center [1158, 388] width 107 height 28
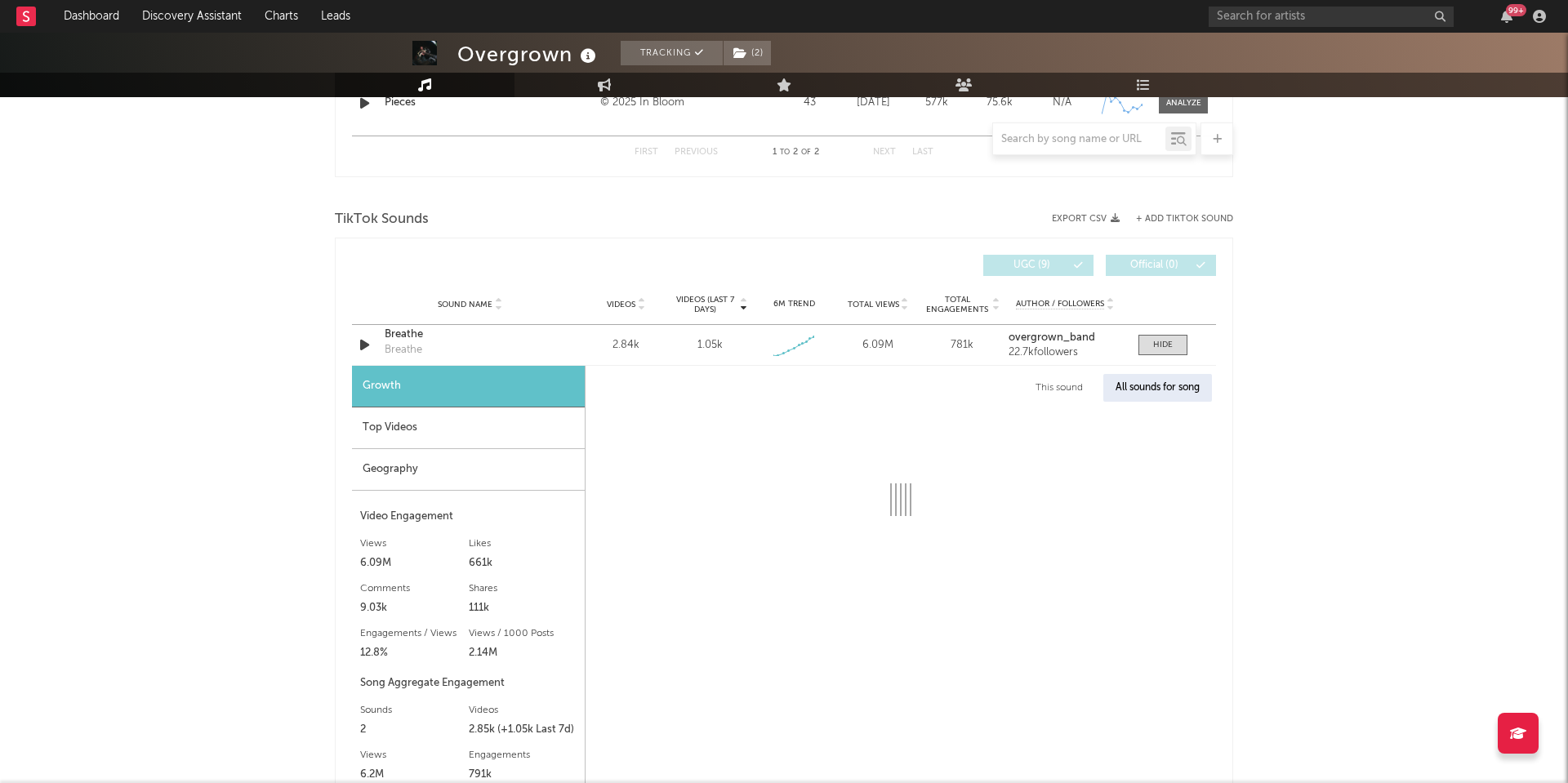
select select "1w"
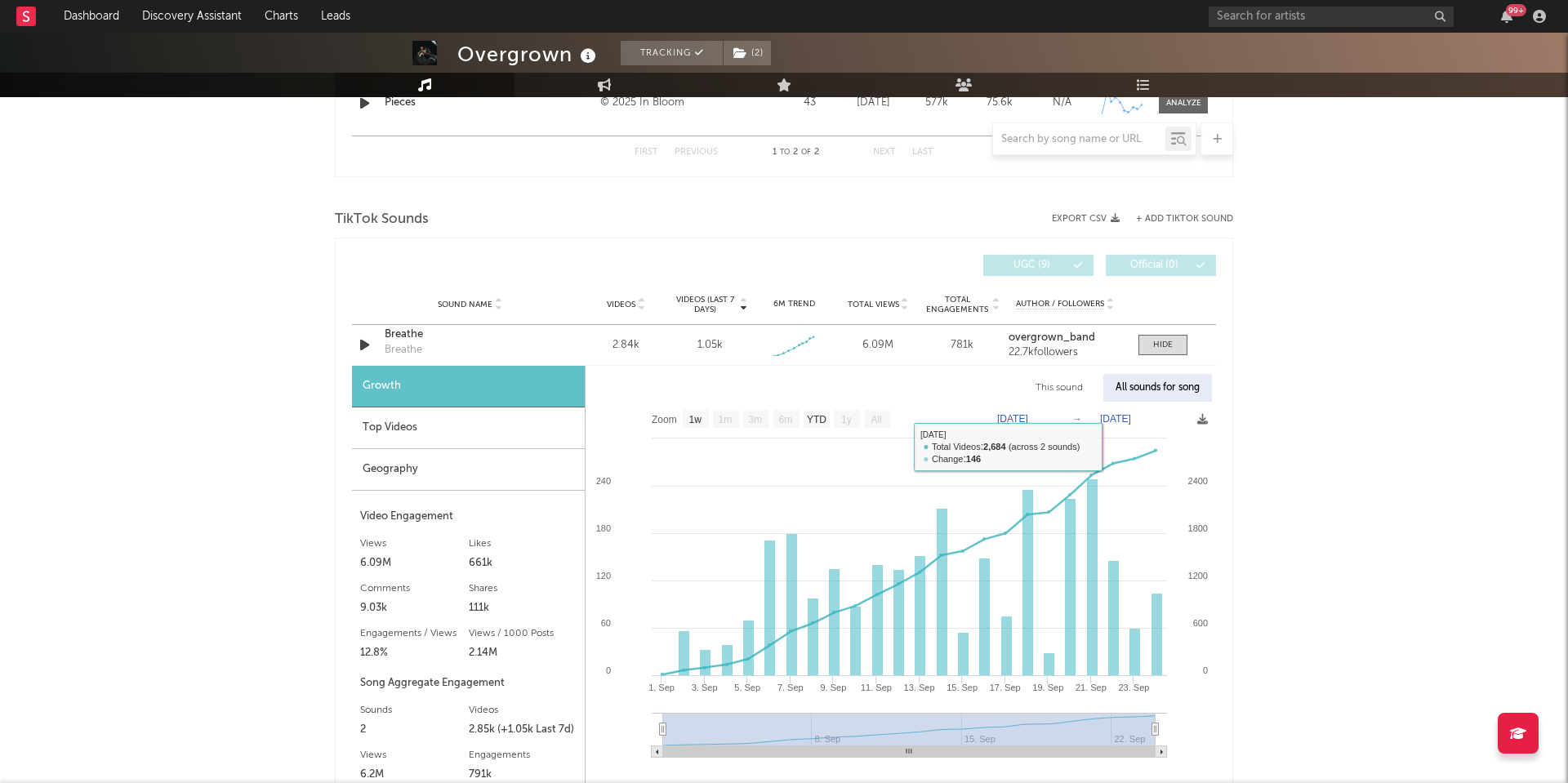
click at [1085, 398] on div "This sound" at bounding box center [1059, 388] width 72 height 28
select select "1w"
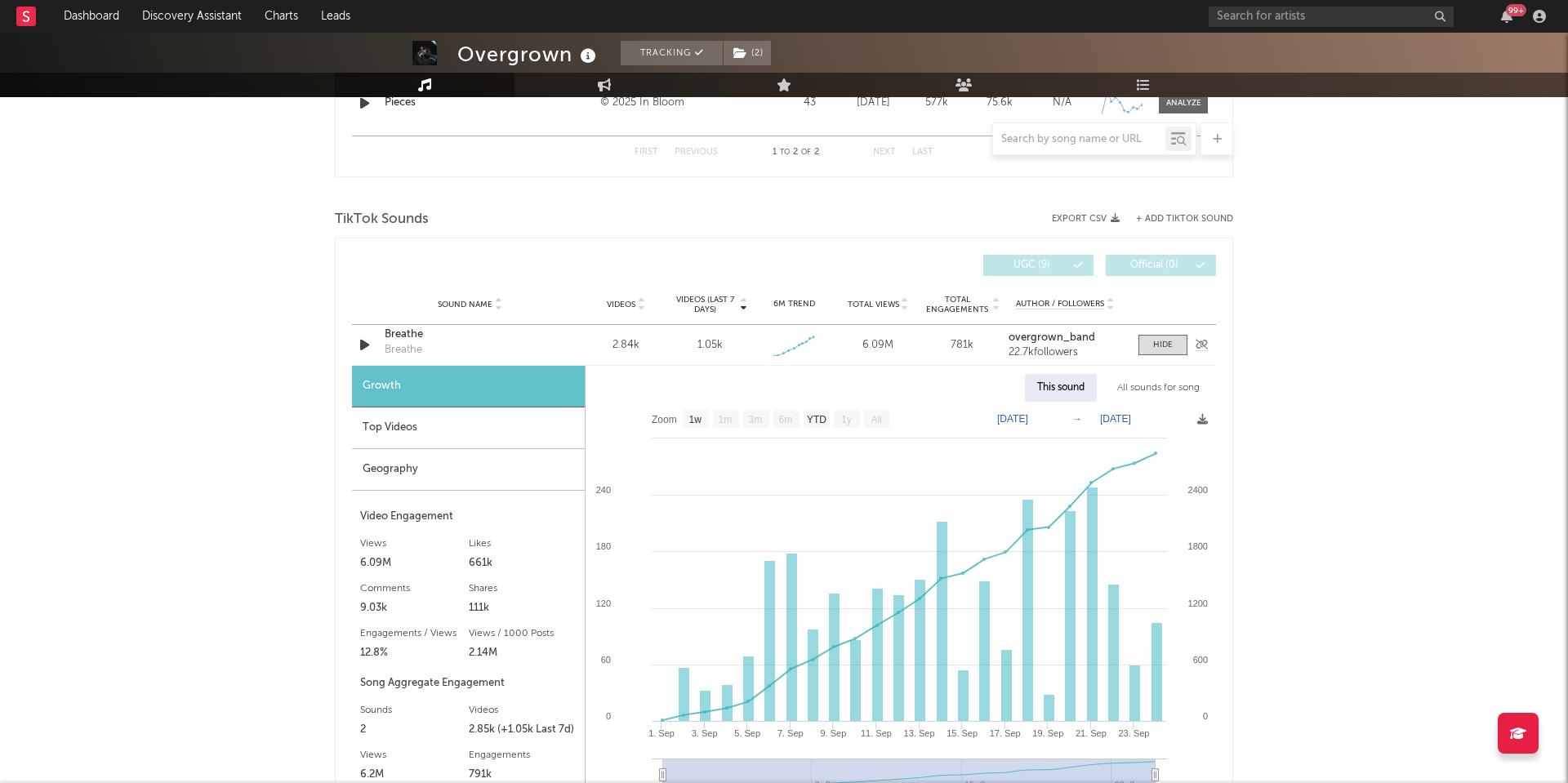
click at [390, 347] on div "Breathe" at bounding box center [403, 350] width 37 height 16
click at [391, 343] on div "Breathe" at bounding box center [470, 335] width 171 height 16
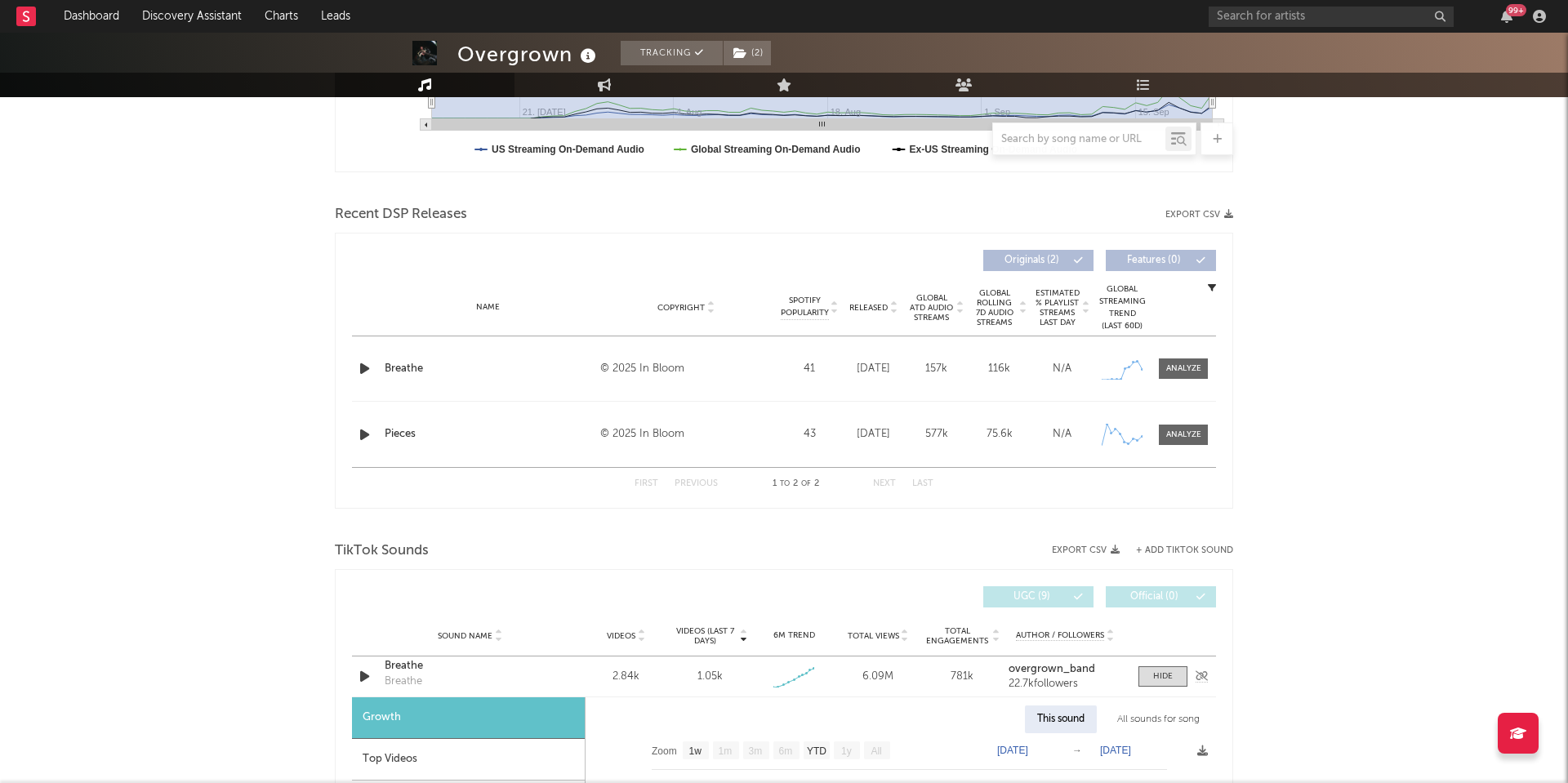
scroll to position [475, 0]
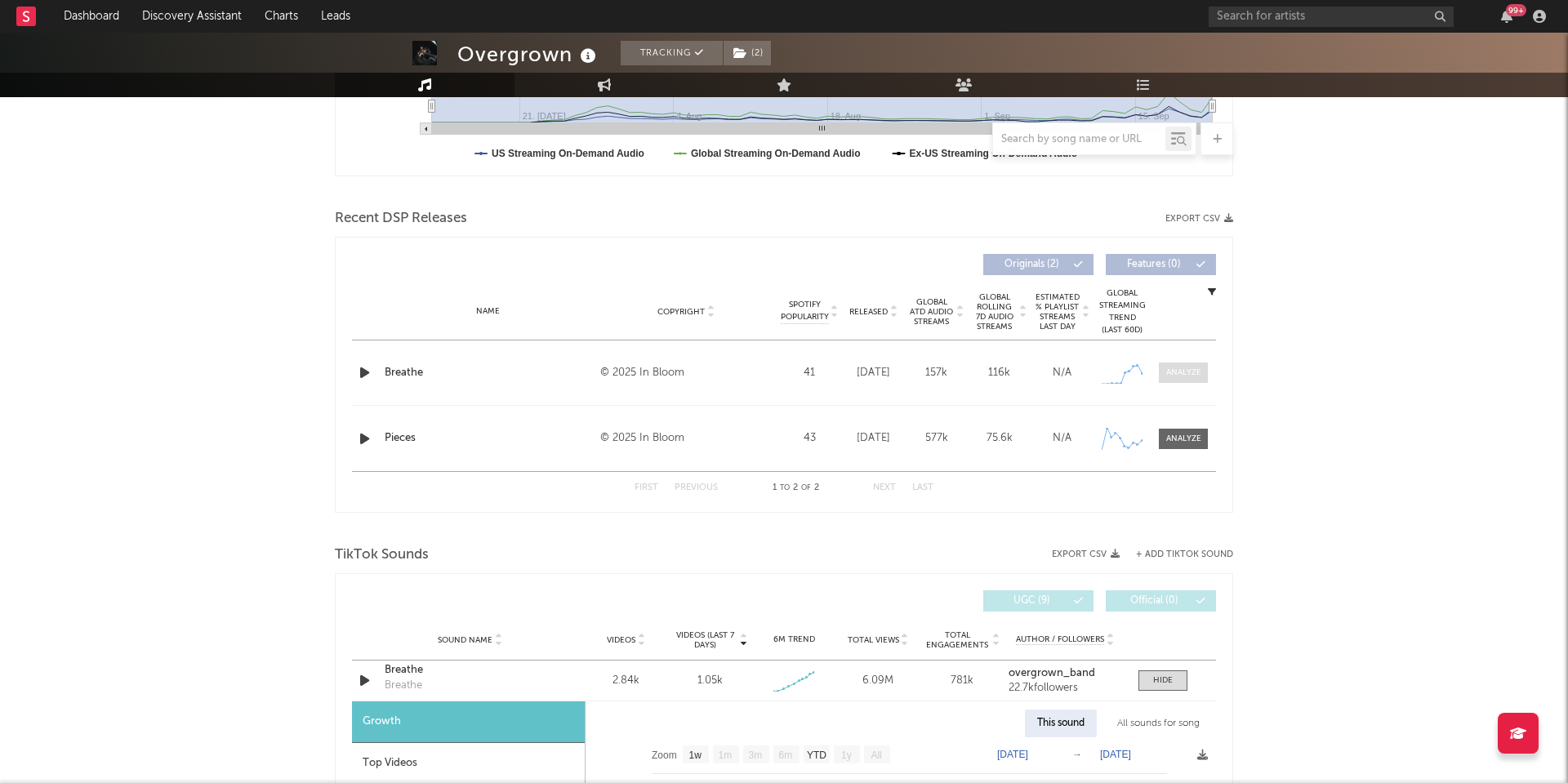
click at [1180, 369] on div at bounding box center [1184, 373] width 35 height 12
select select "1w"
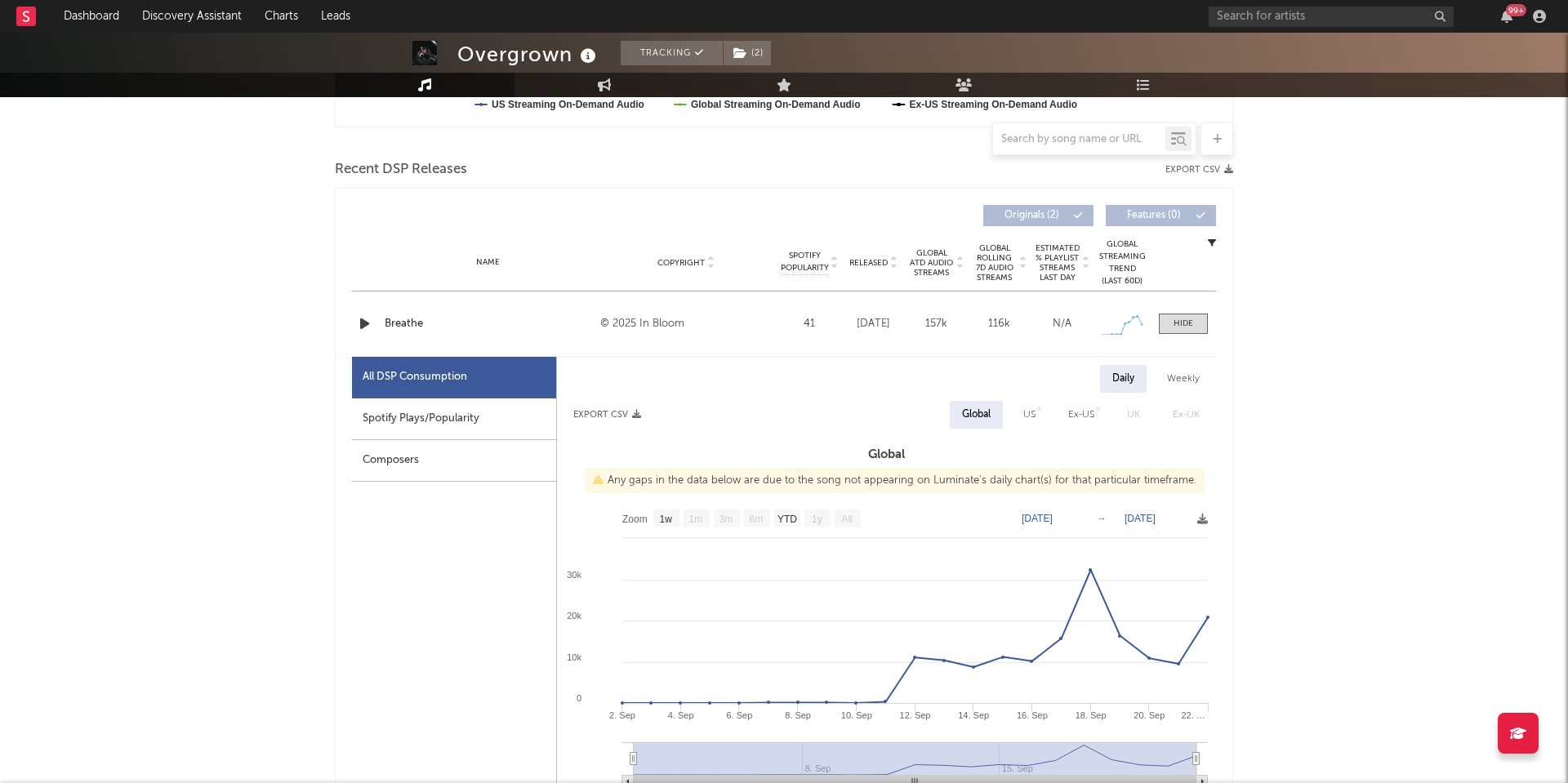
scroll to position [535, 0]
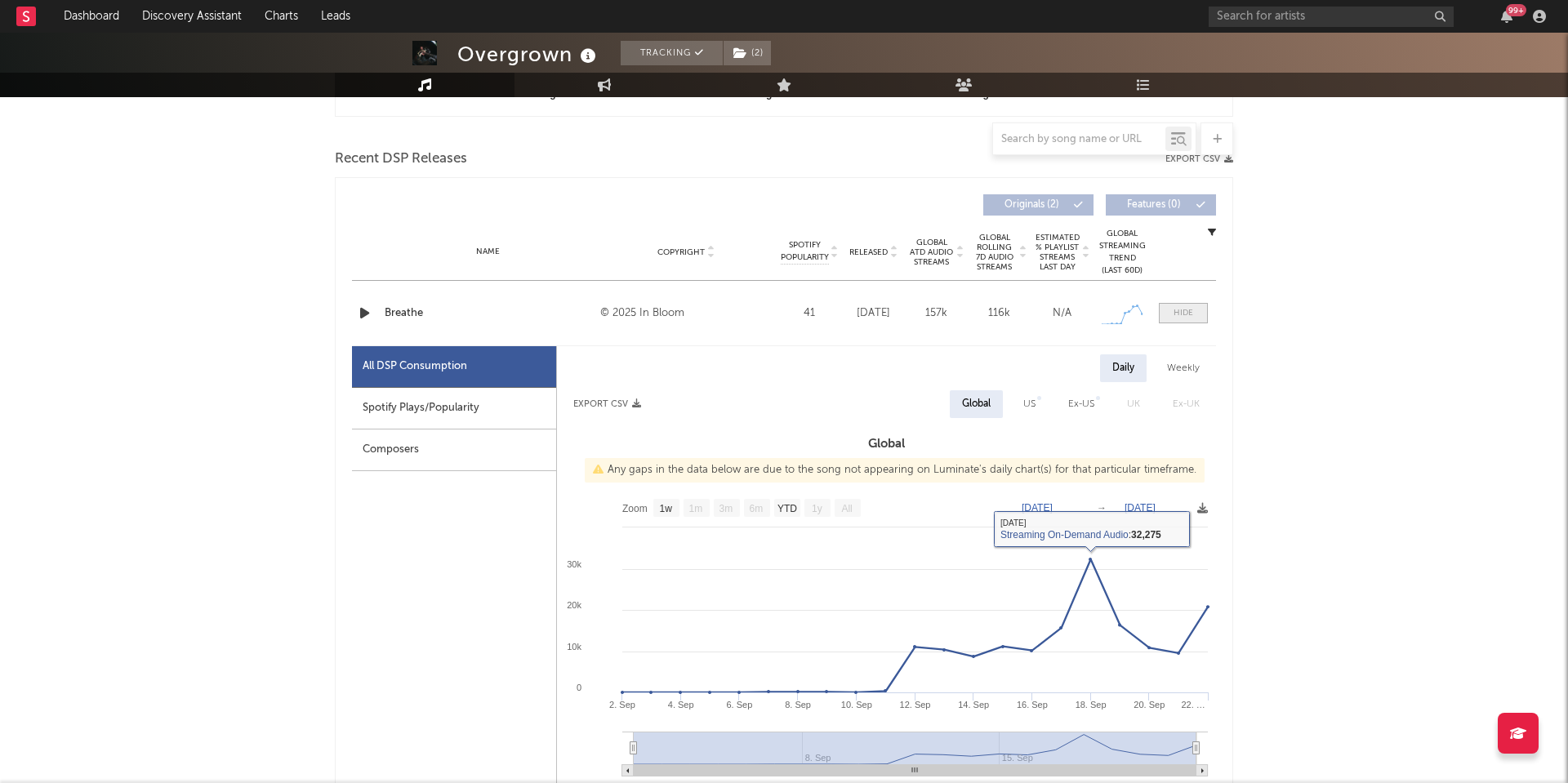
click at [1173, 310] on div at bounding box center [1183, 313] width 20 height 12
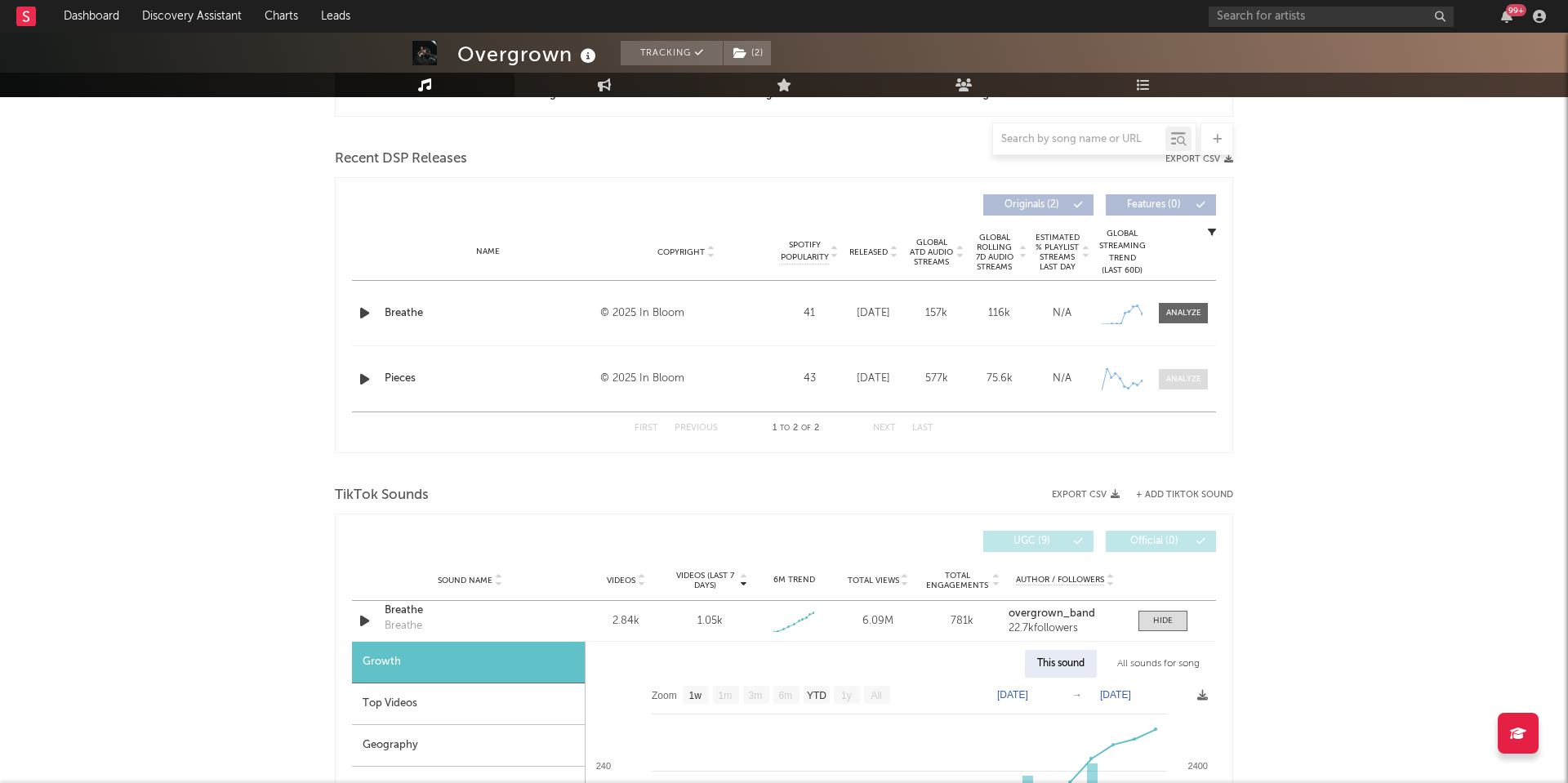
click at [1178, 373] on div at bounding box center [1184, 379] width 35 height 12
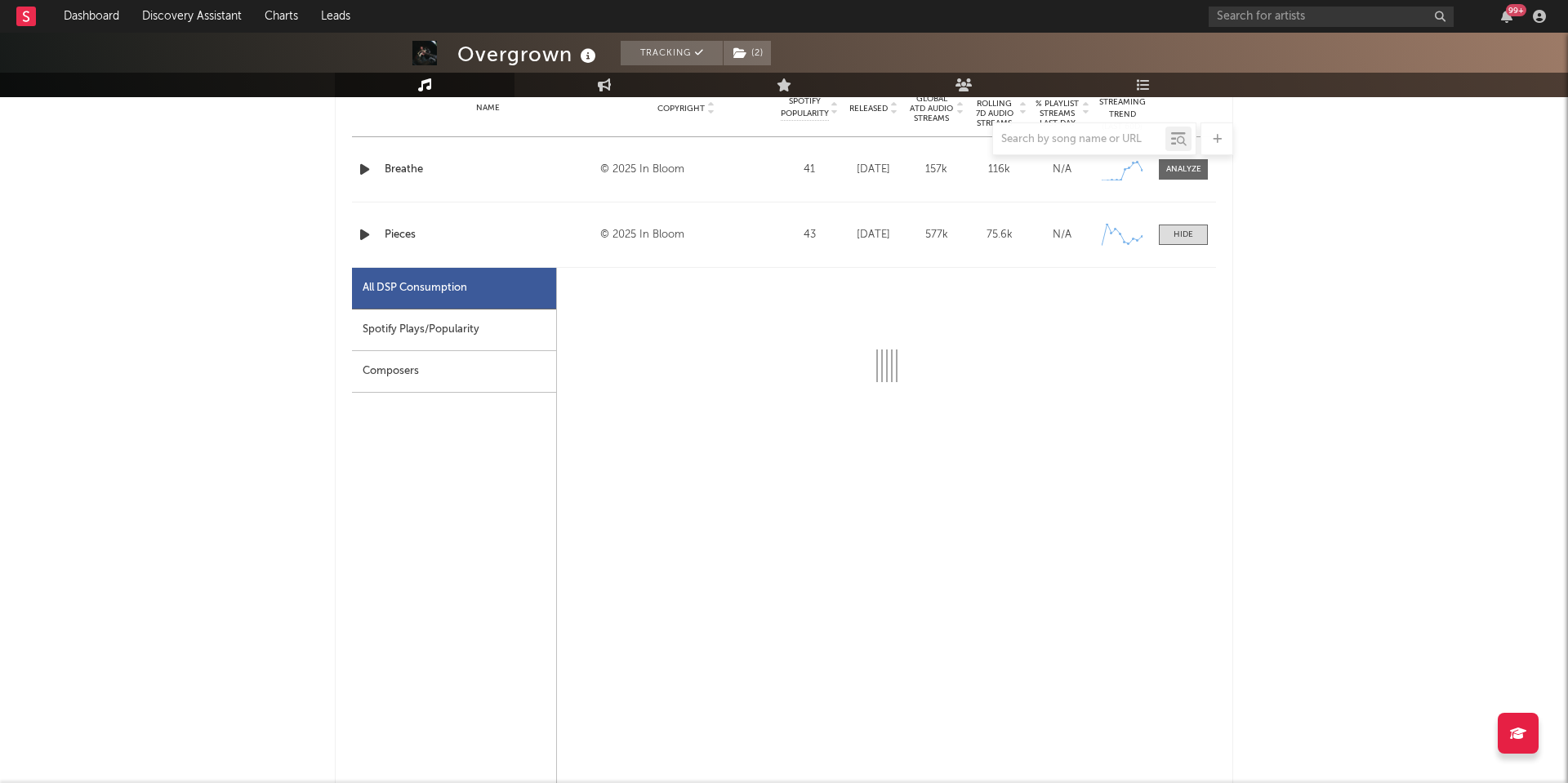
scroll to position [680, 0]
select select "1w"
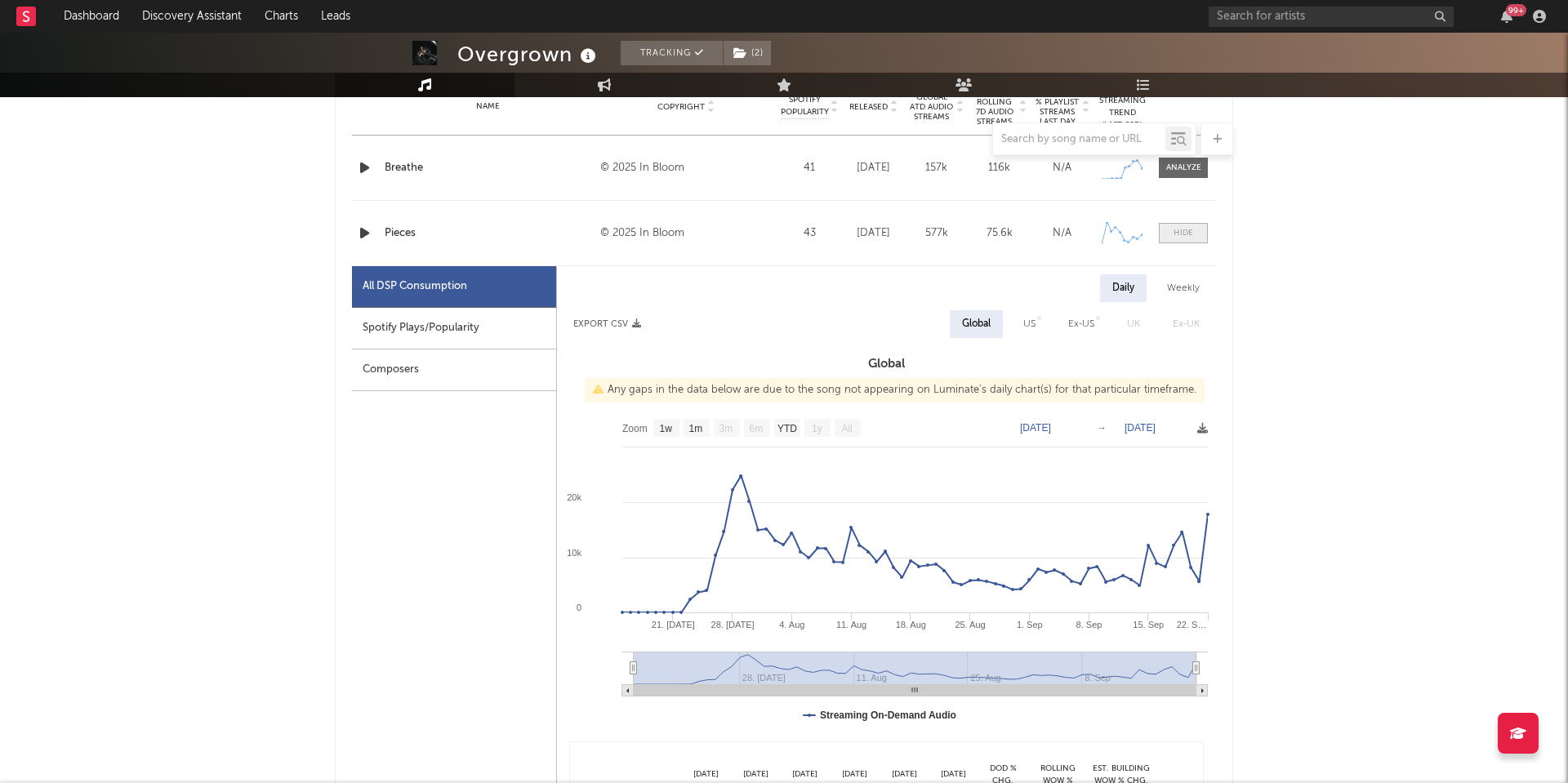
click at [1184, 234] on div at bounding box center [1183, 233] width 20 height 12
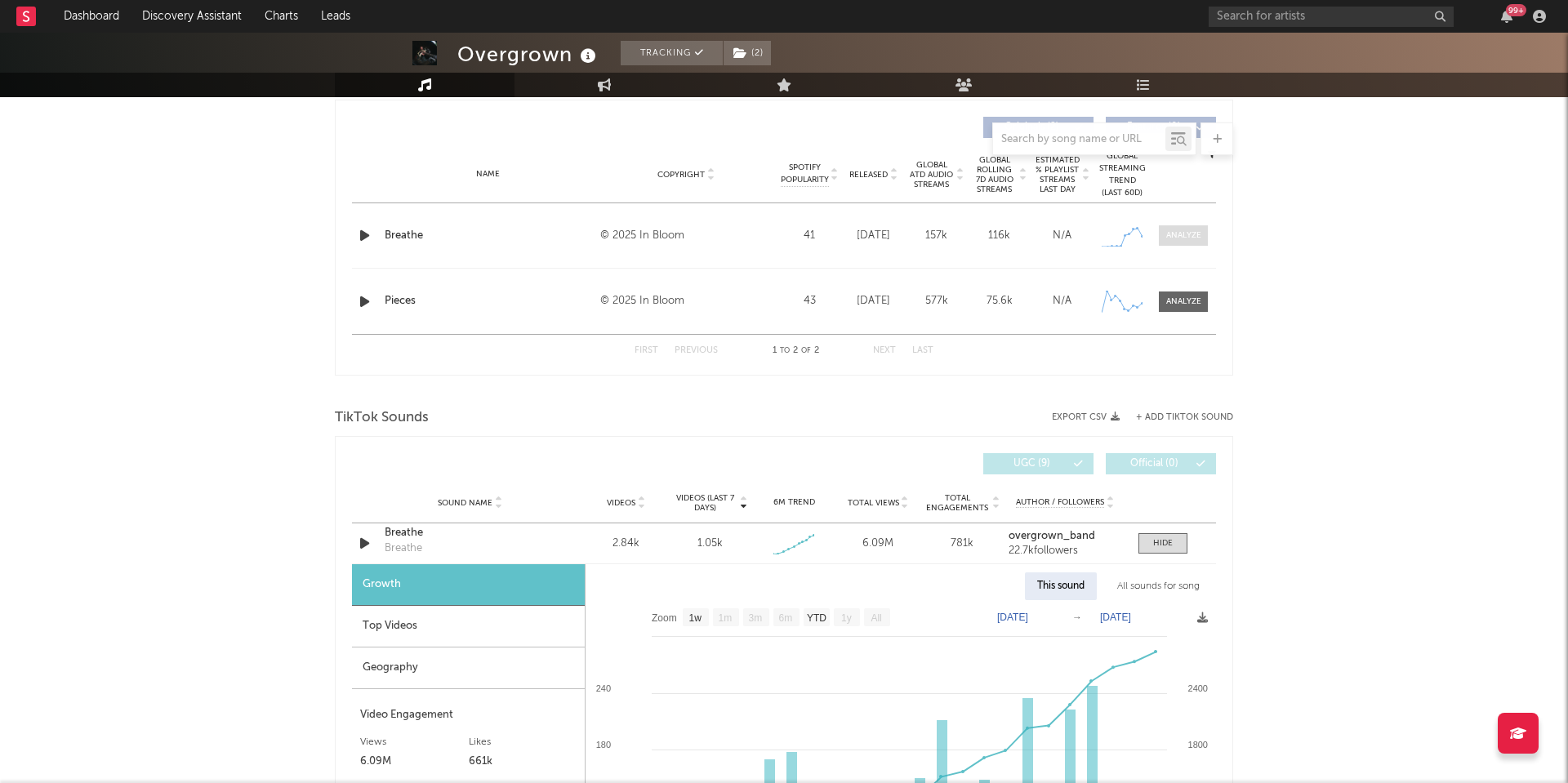
scroll to position [582, 0]
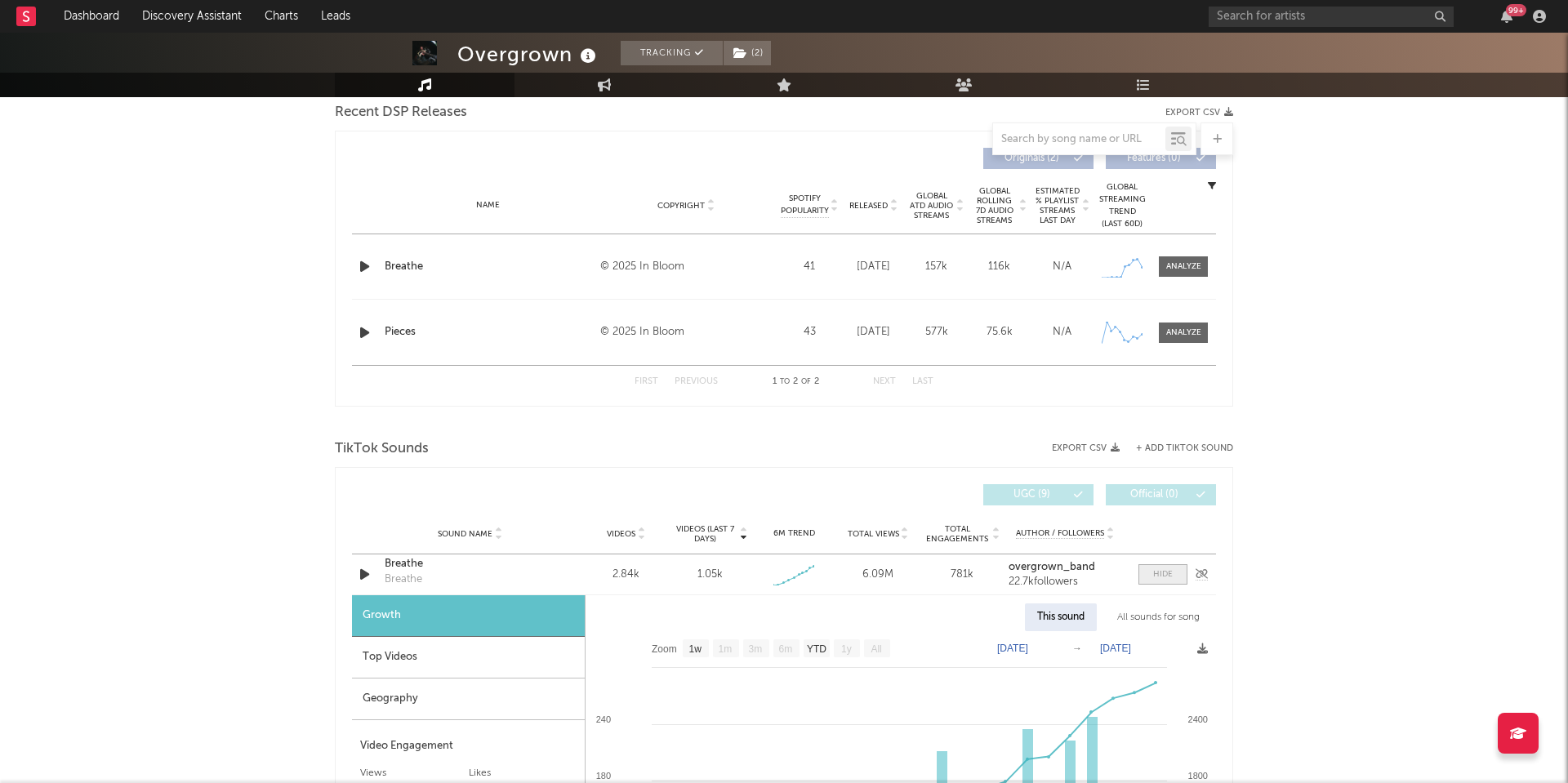
click at [1157, 573] on div at bounding box center [1163, 574] width 20 height 12
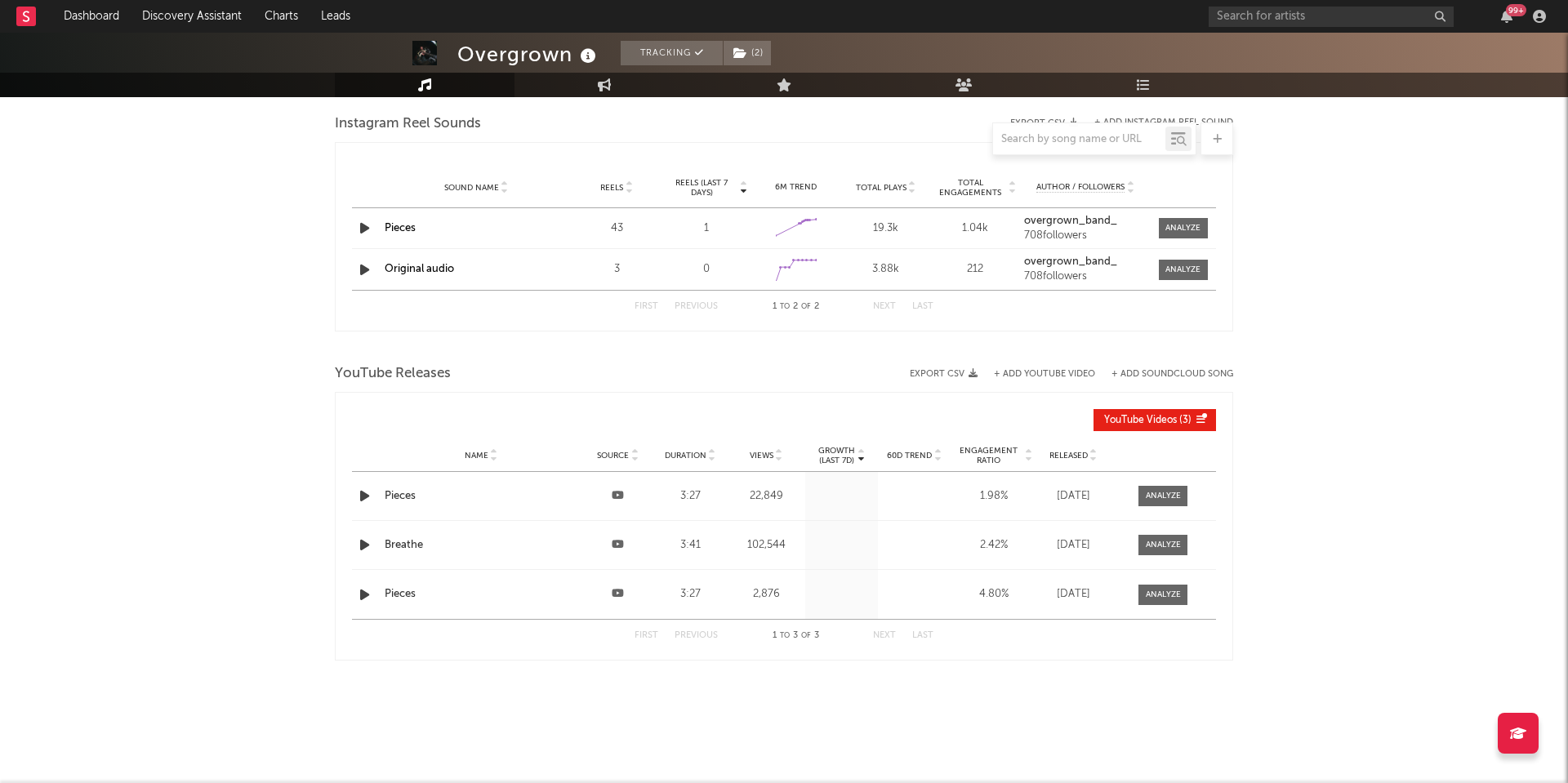
scroll to position [1300, 0]
click at [1165, 542] on div at bounding box center [1163, 545] width 35 height 12
select select "All"
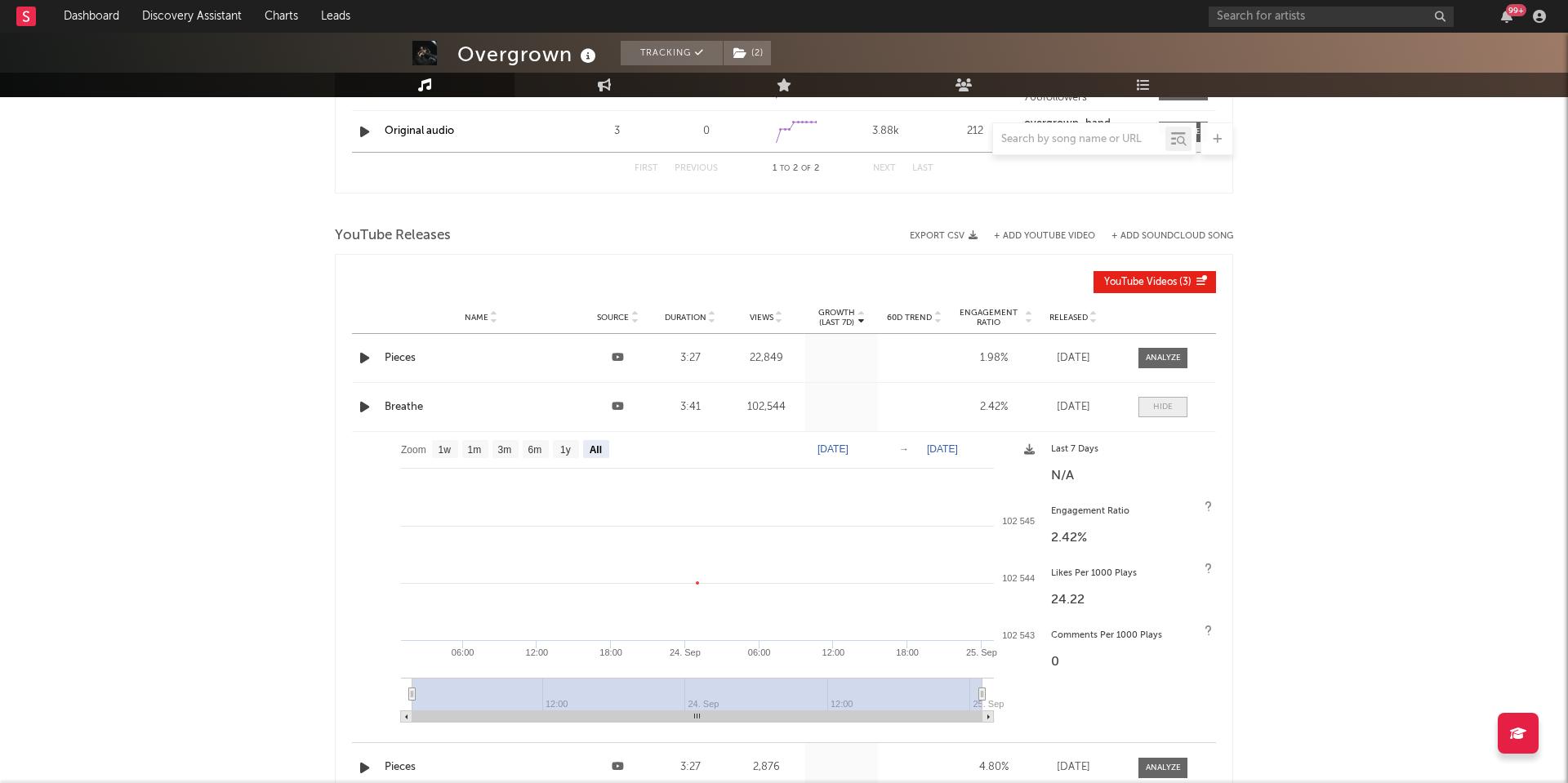
click at [1167, 400] on span at bounding box center [1163, 408] width 49 height 21
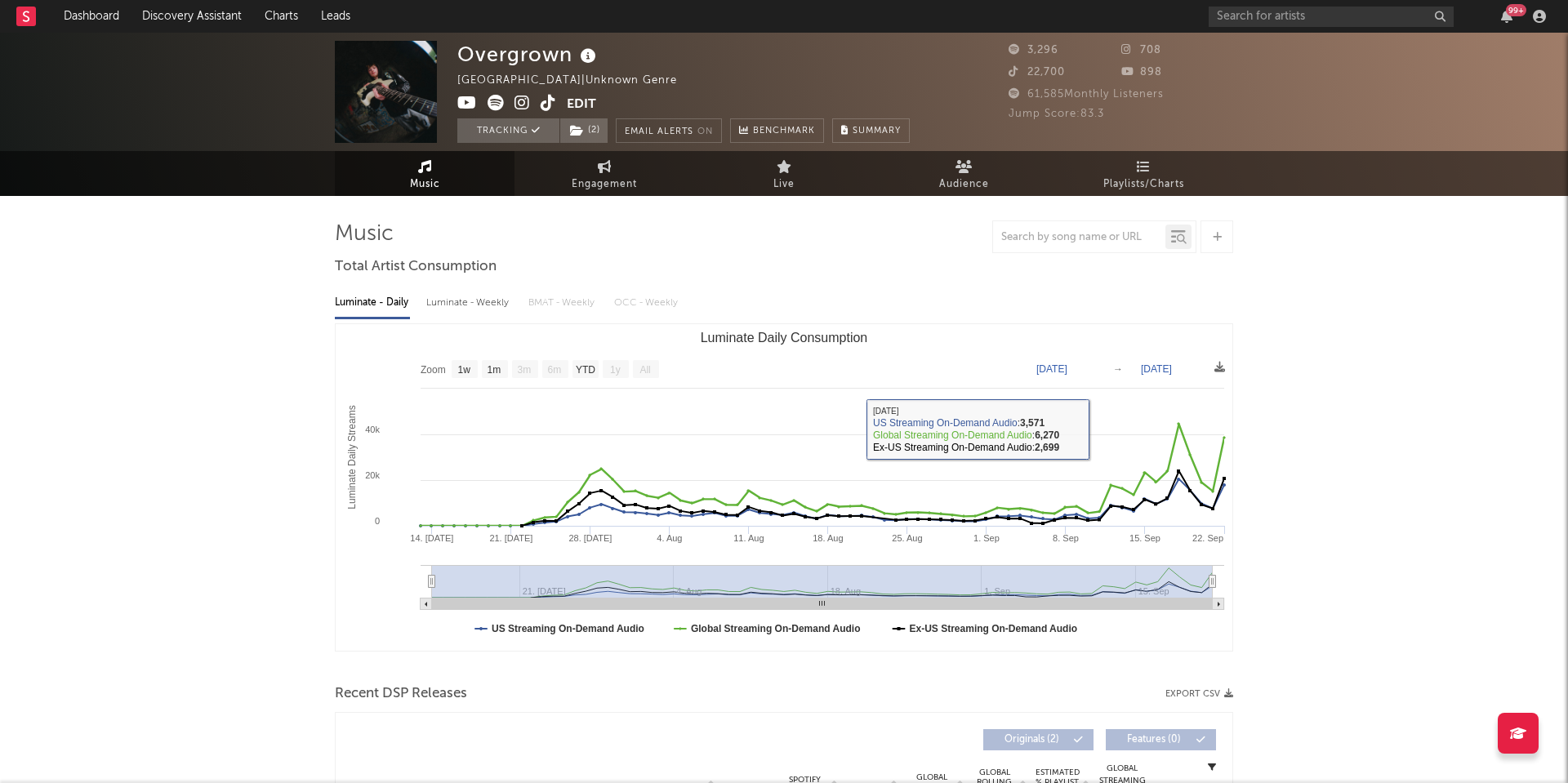
scroll to position [0, 0]
click at [623, 186] on span "Engagement" at bounding box center [604, 185] width 65 height 20
select select "1w"
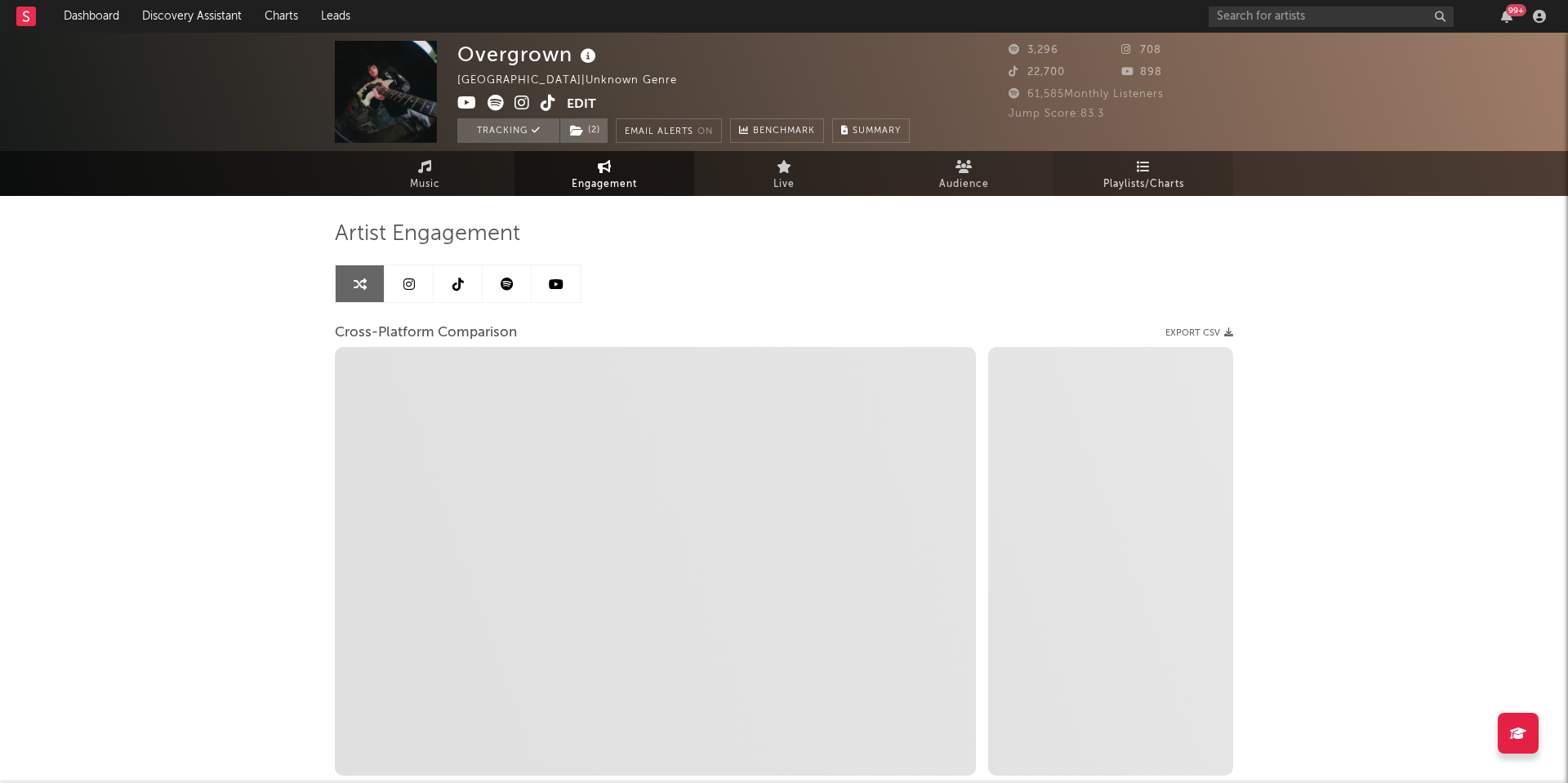
click at [1088, 184] on link "Playlists/Charts" at bounding box center [1143, 173] width 180 height 45
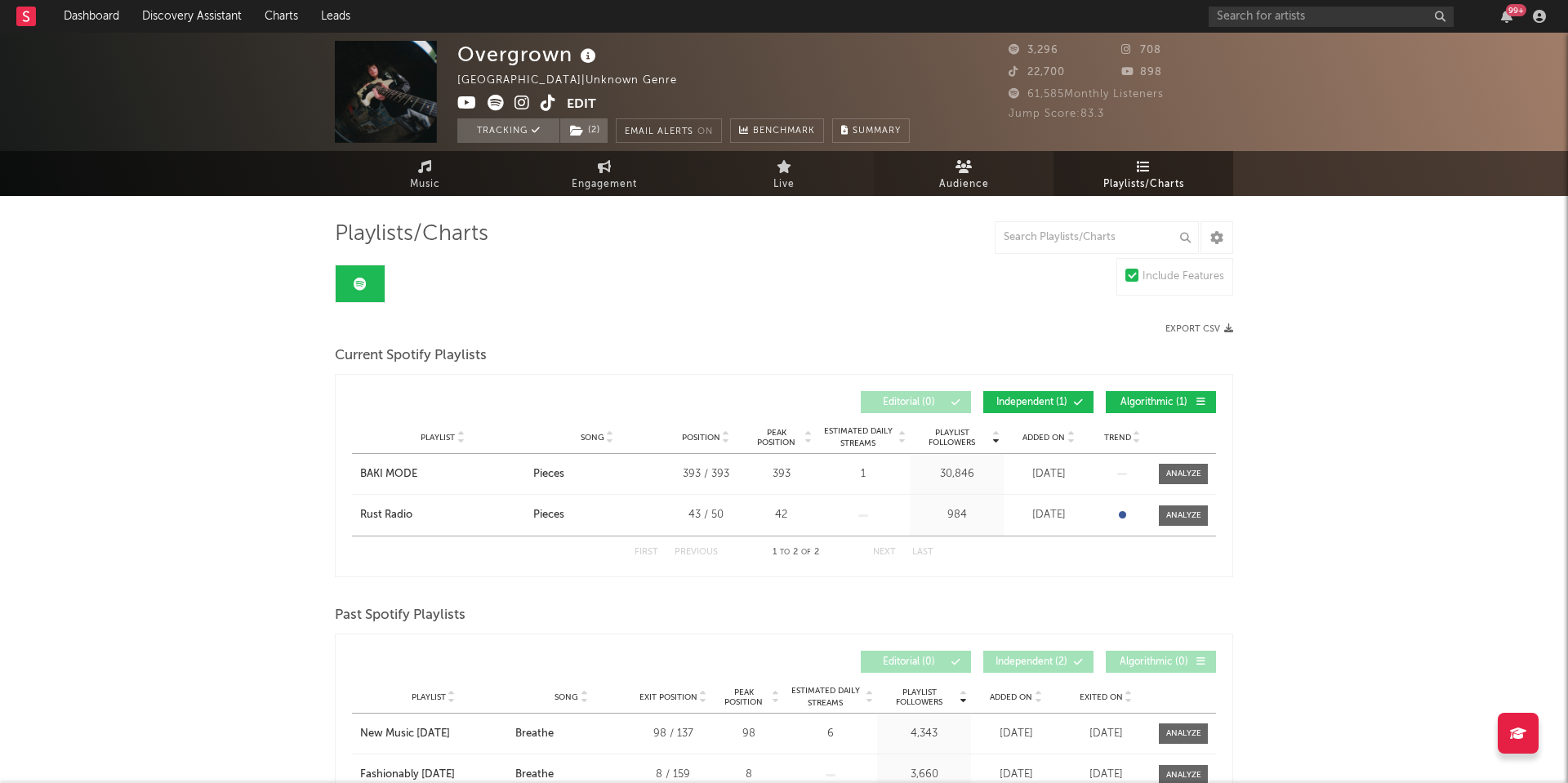
click at [967, 175] on span "Audience" at bounding box center [964, 185] width 49 height 20
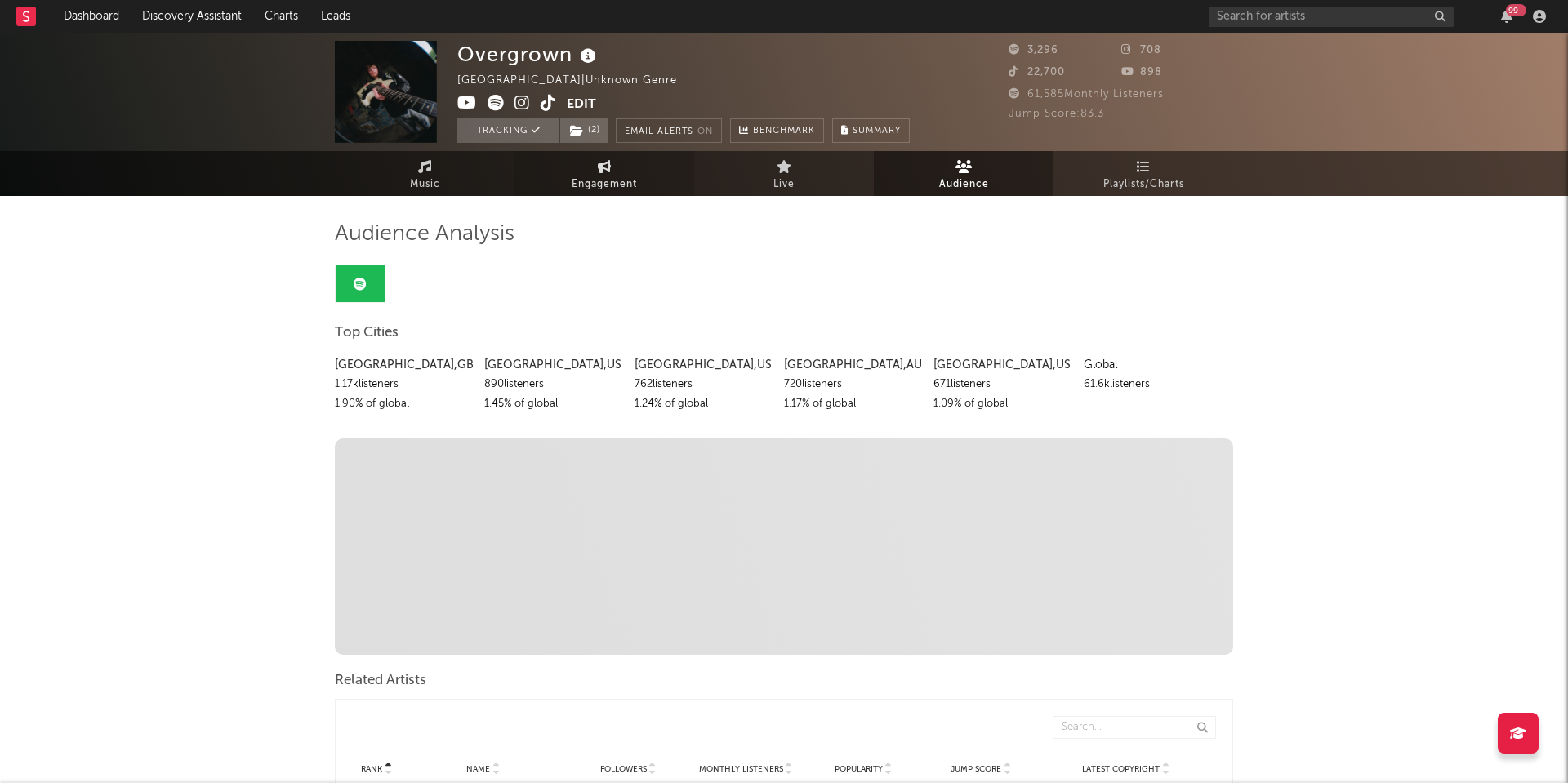
click at [610, 180] on span "Engagement" at bounding box center [604, 185] width 65 height 20
select select "1m"
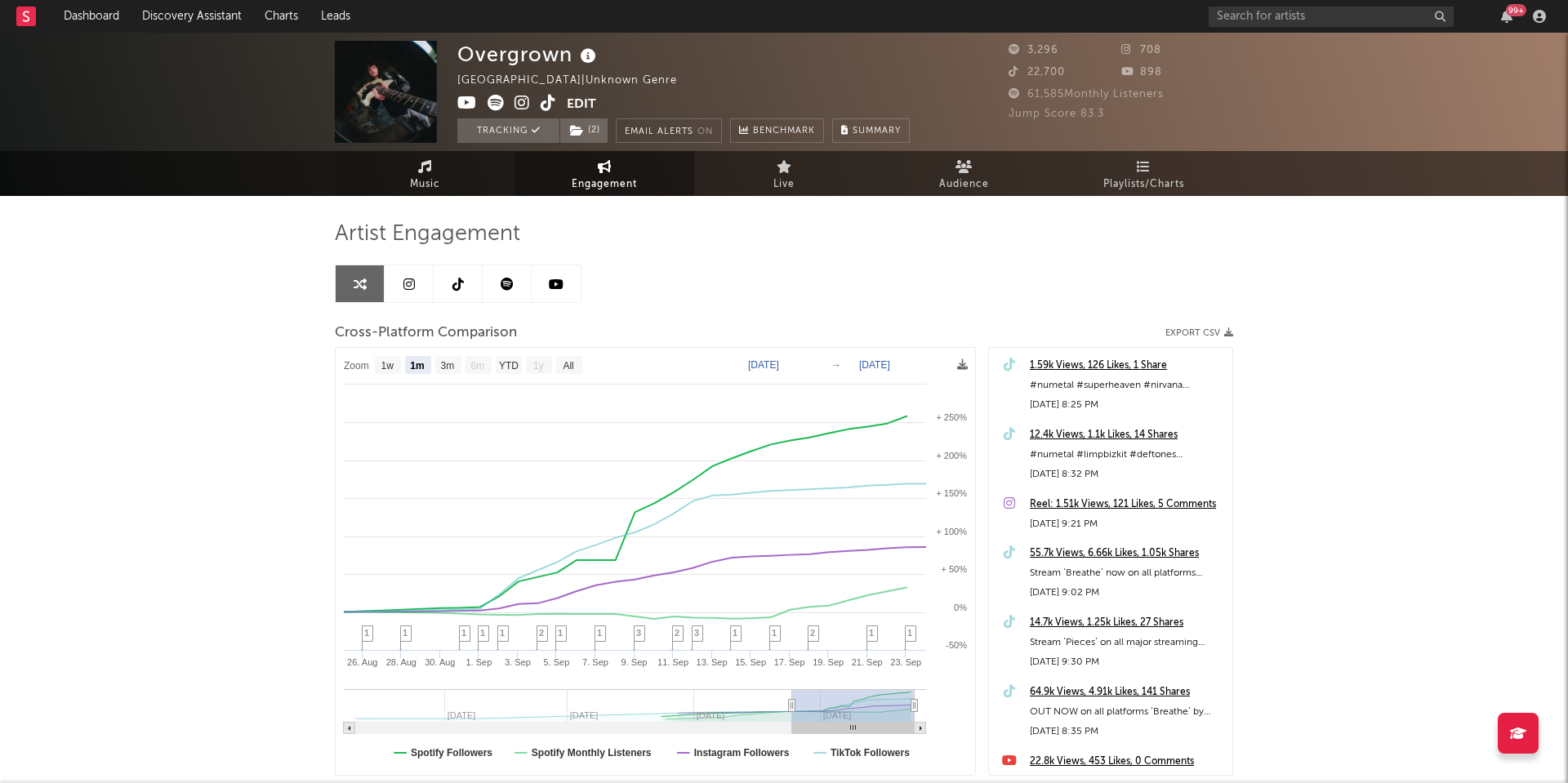
click at [439, 176] on span "Music" at bounding box center [425, 185] width 30 height 20
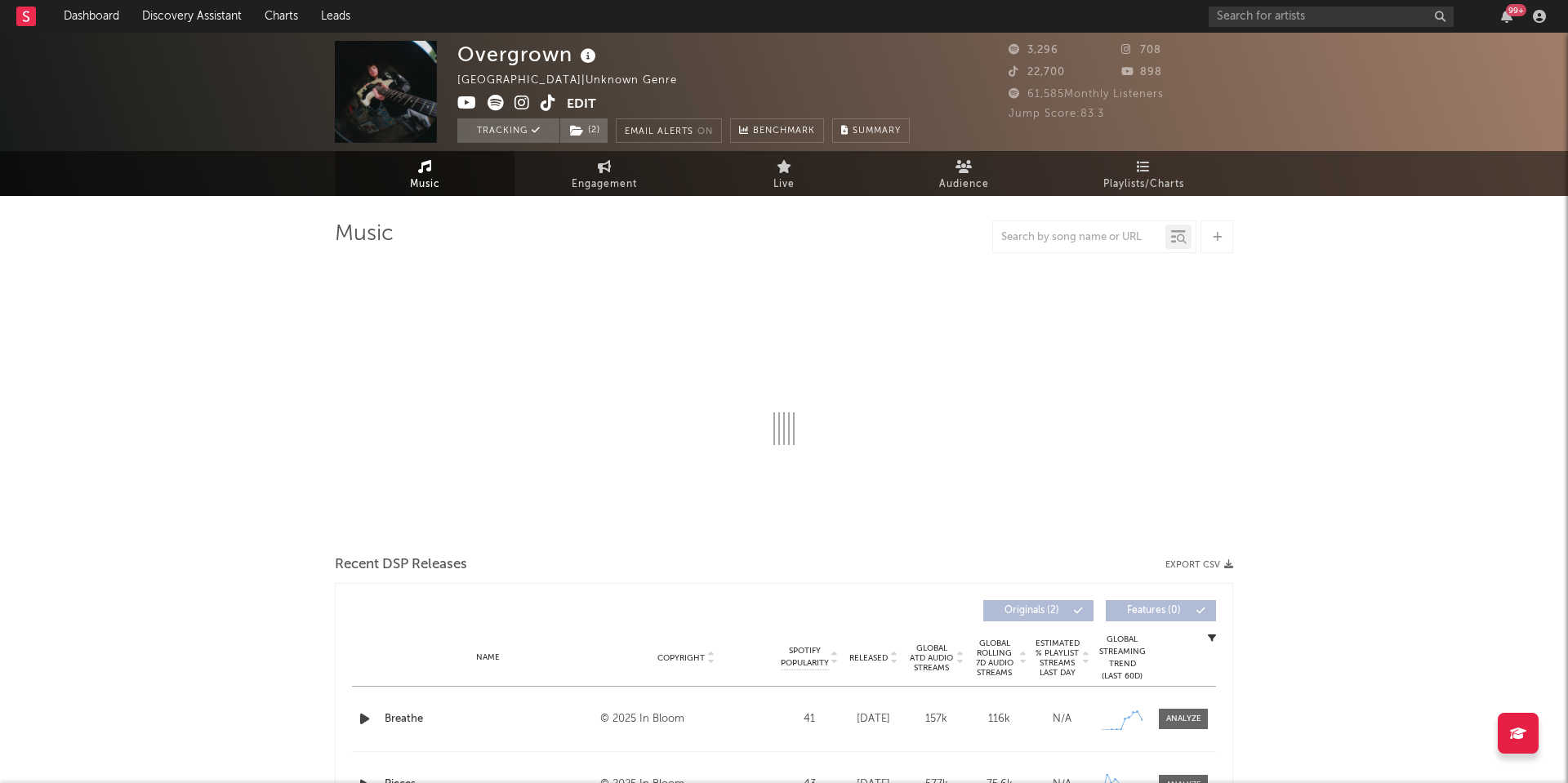
select select "1w"
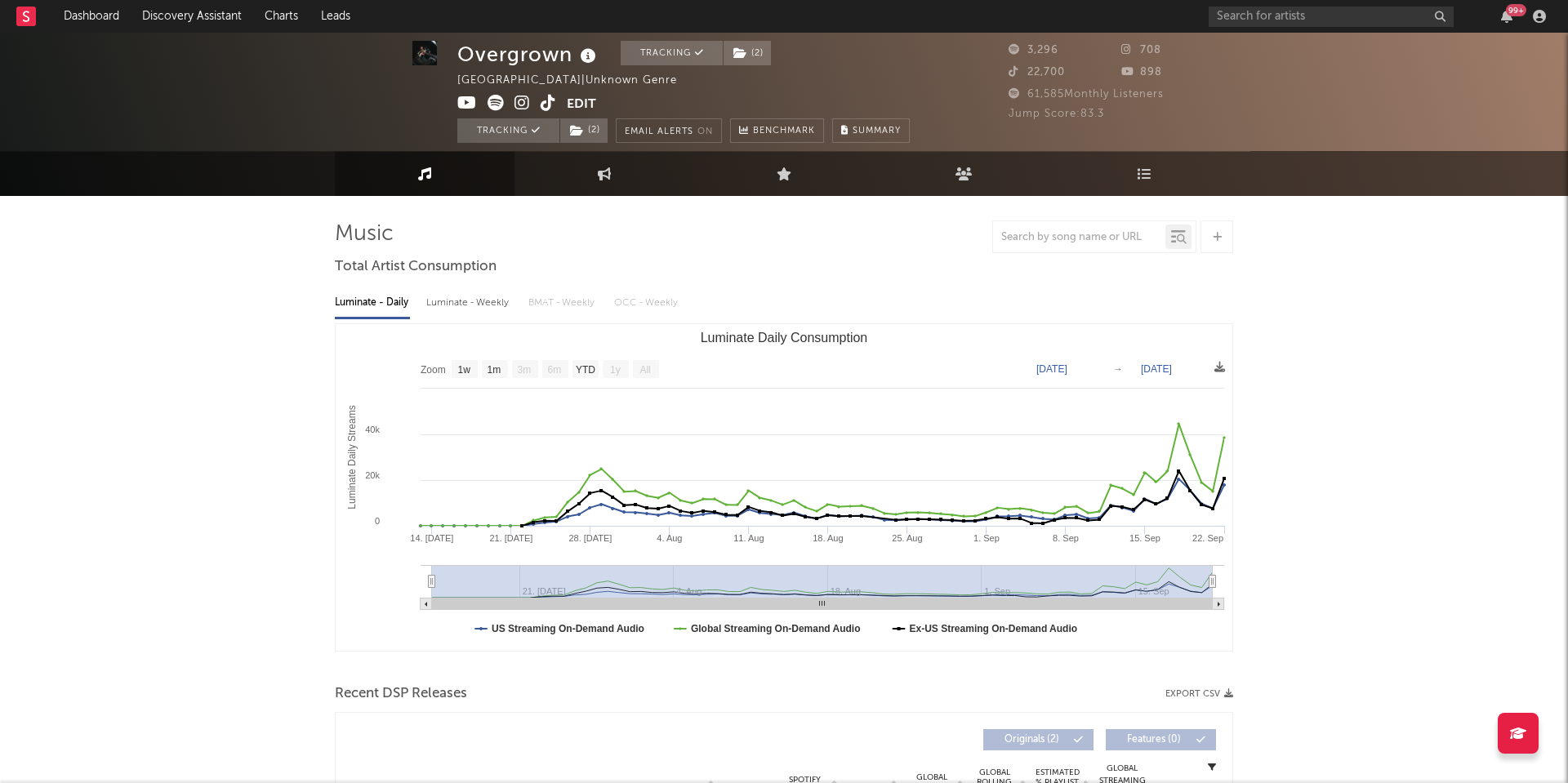
scroll to position [79, 0]
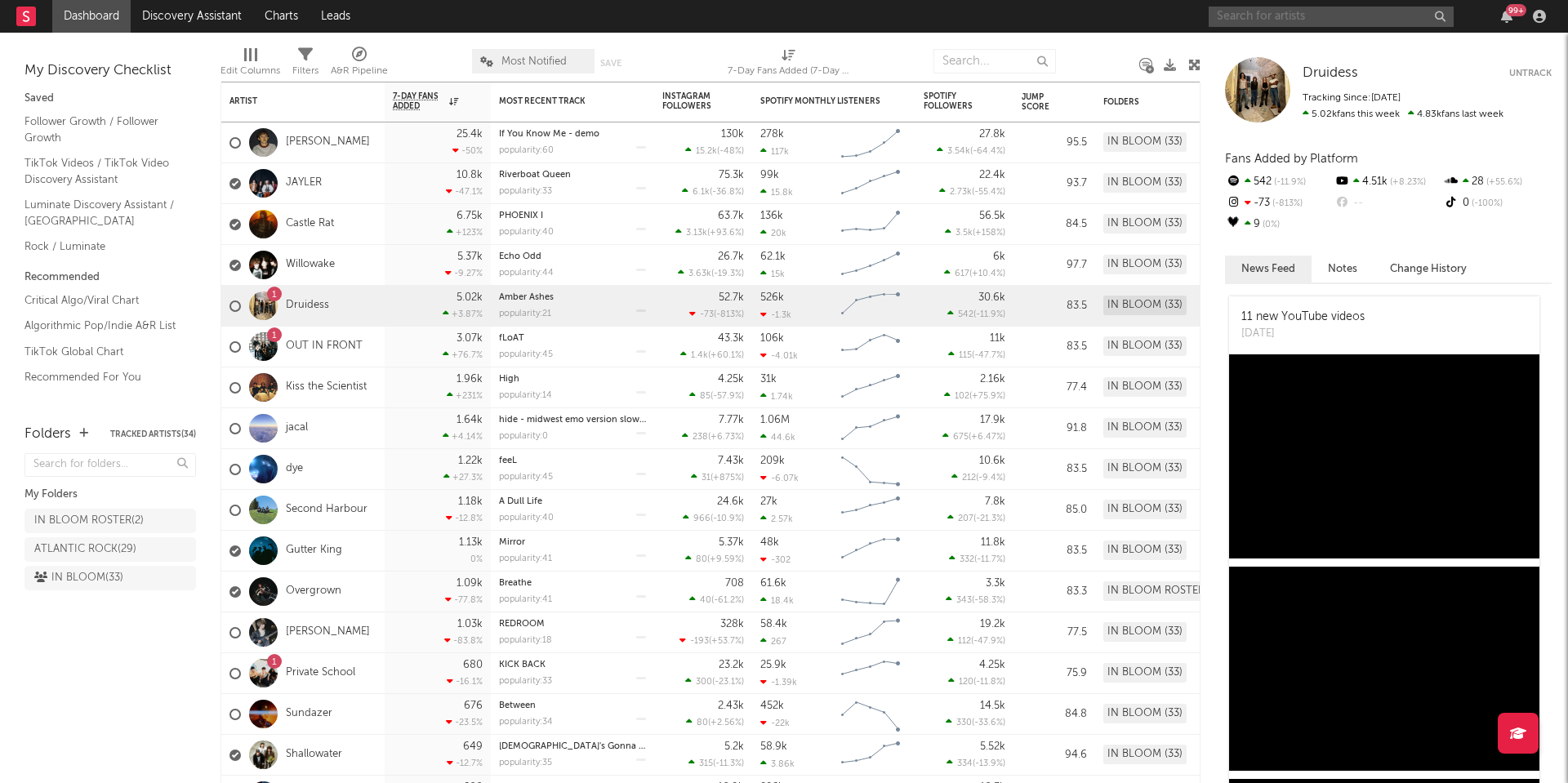
click at [1234, 21] on input "text" at bounding box center [1331, 17] width 245 height 21
type input "shallowater"
click at [330, 752] on link "Shallowater" at bounding box center [314, 755] width 56 height 14
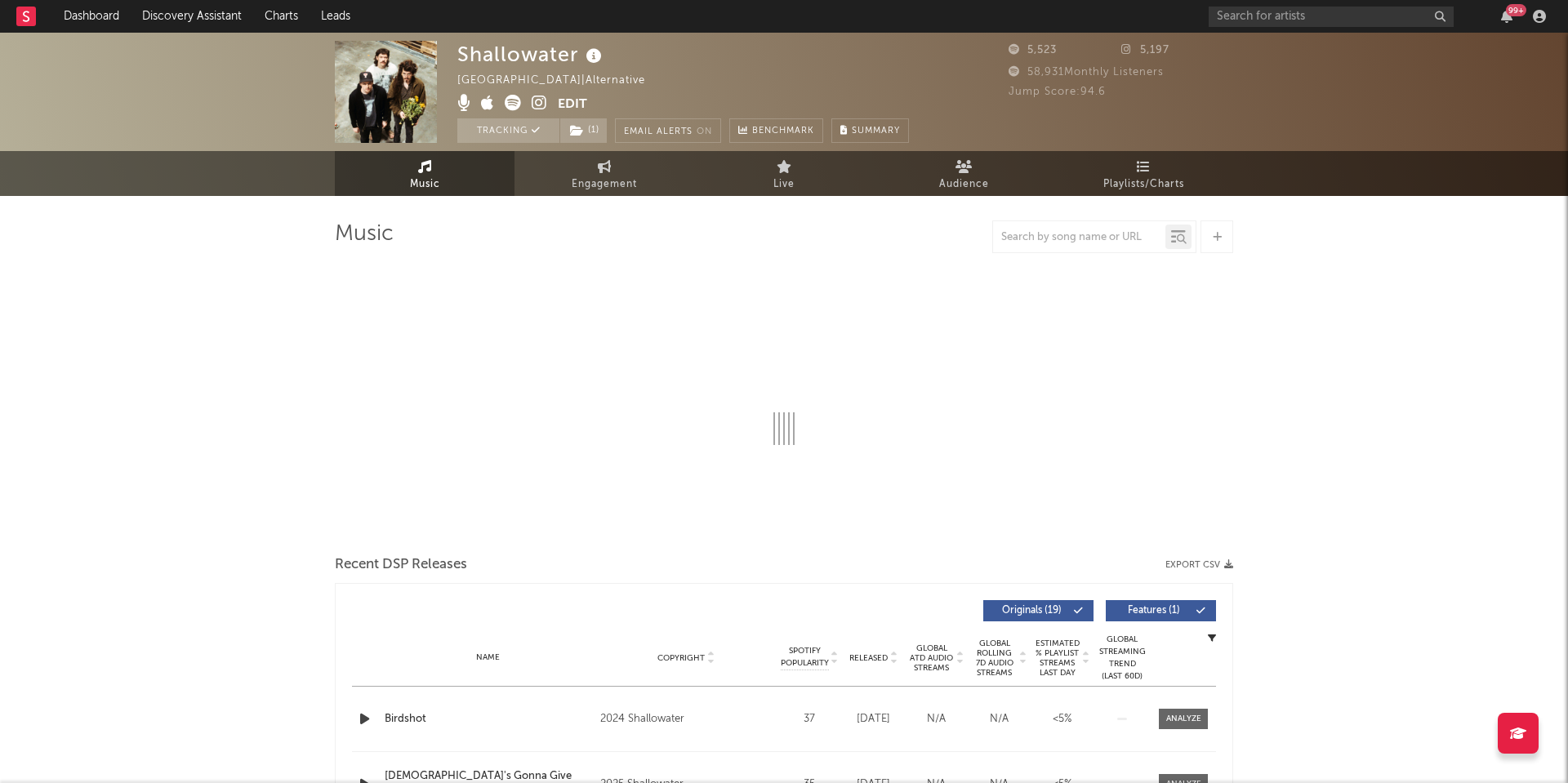
select select "1w"
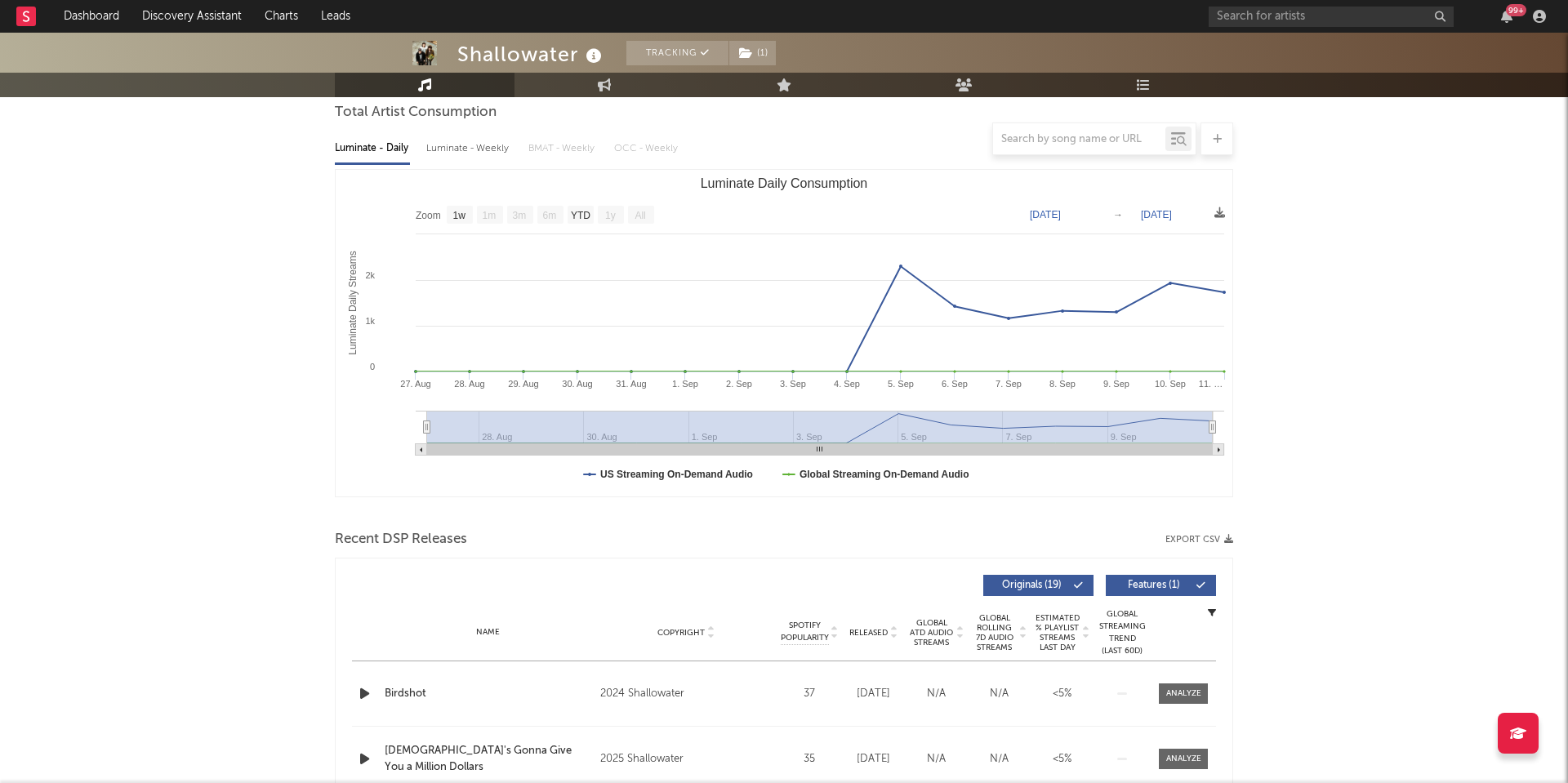
scroll to position [371, 0]
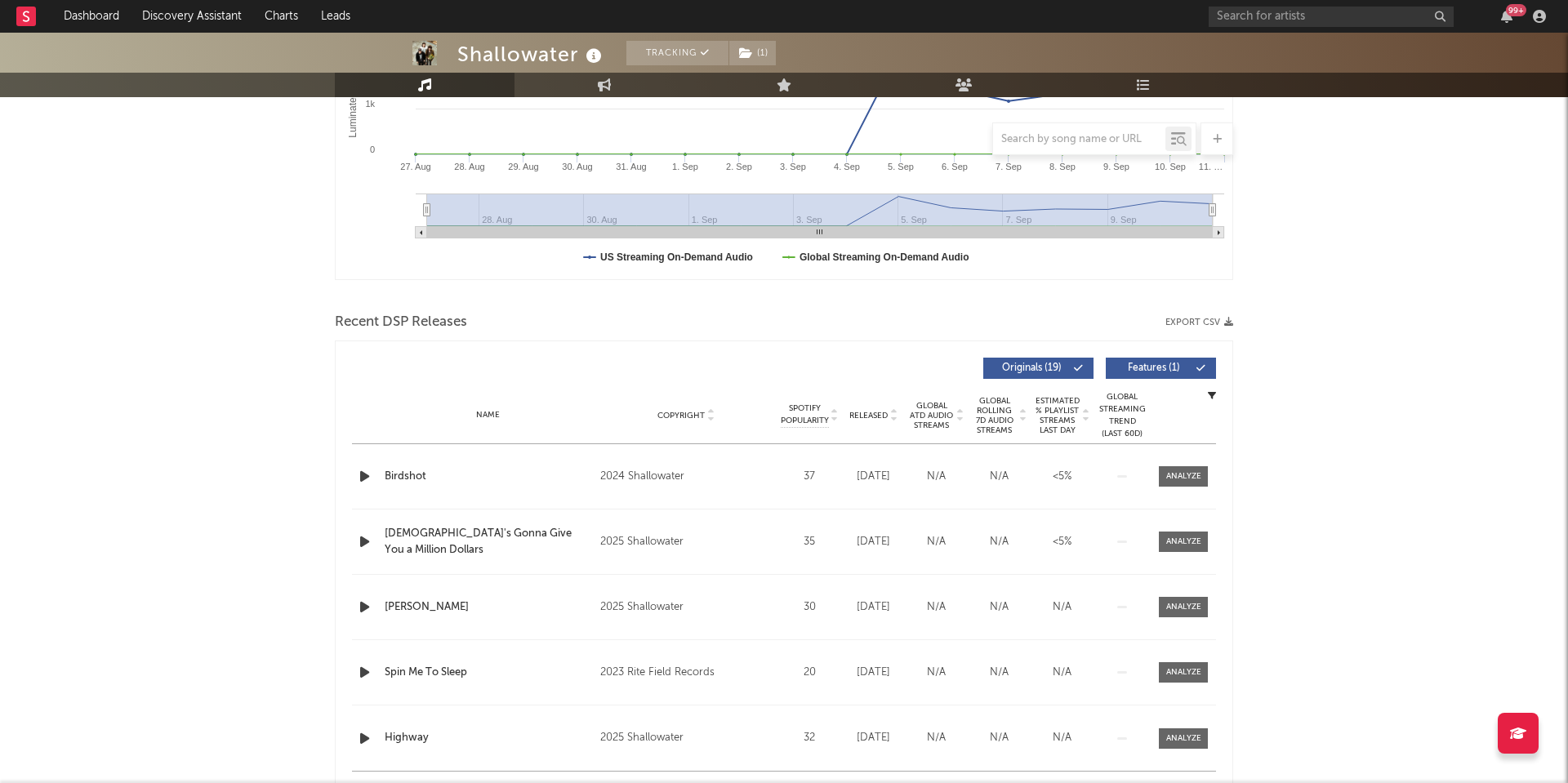
click at [986, 408] on span "Global Rolling 7D Audio Streams" at bounding box center [995, 415] width 45 height 39
click at [1192, 475] on div at bounding box center [1184, 476] width 35 height 12
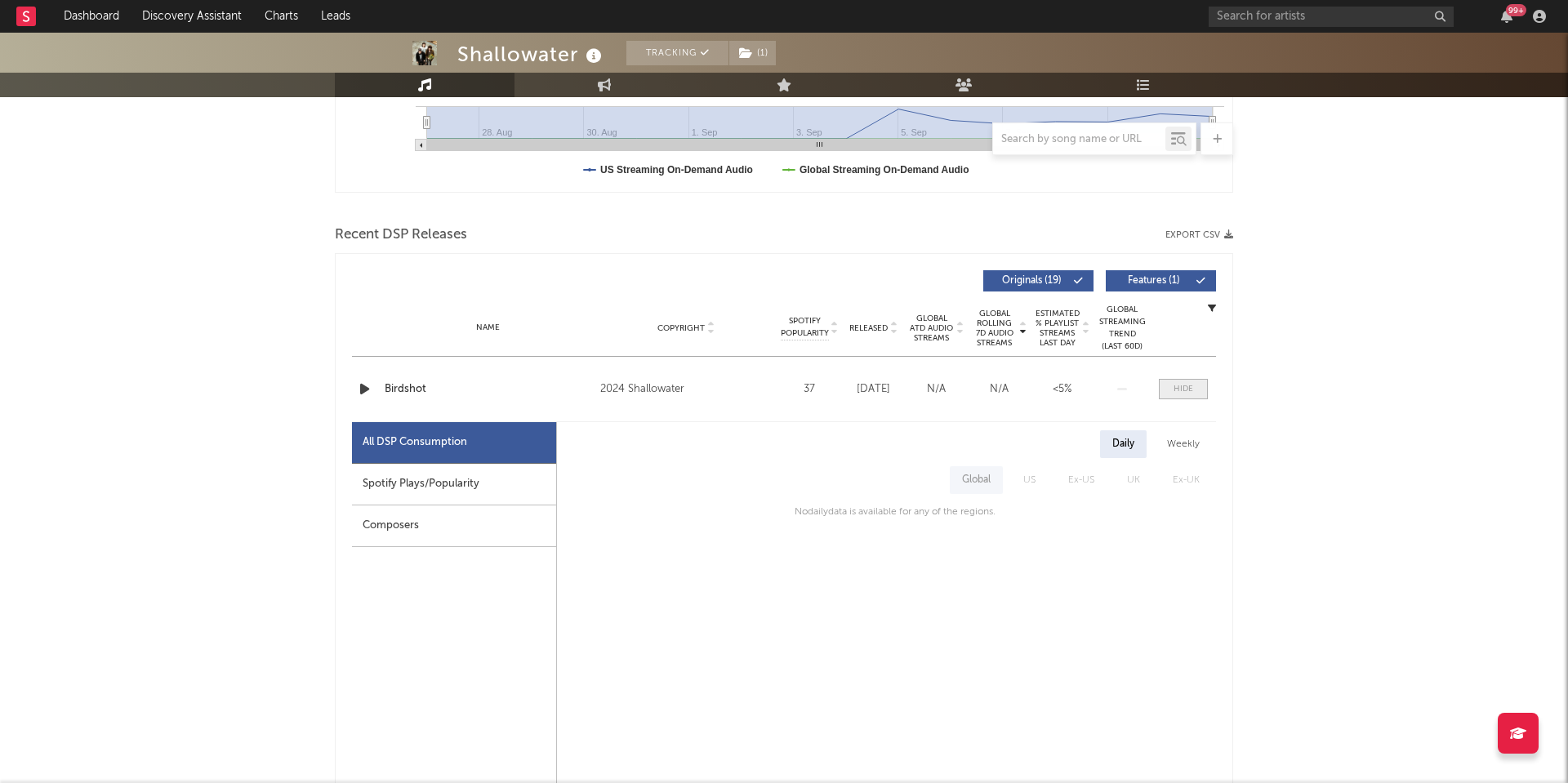
scroll to position [480, 0]
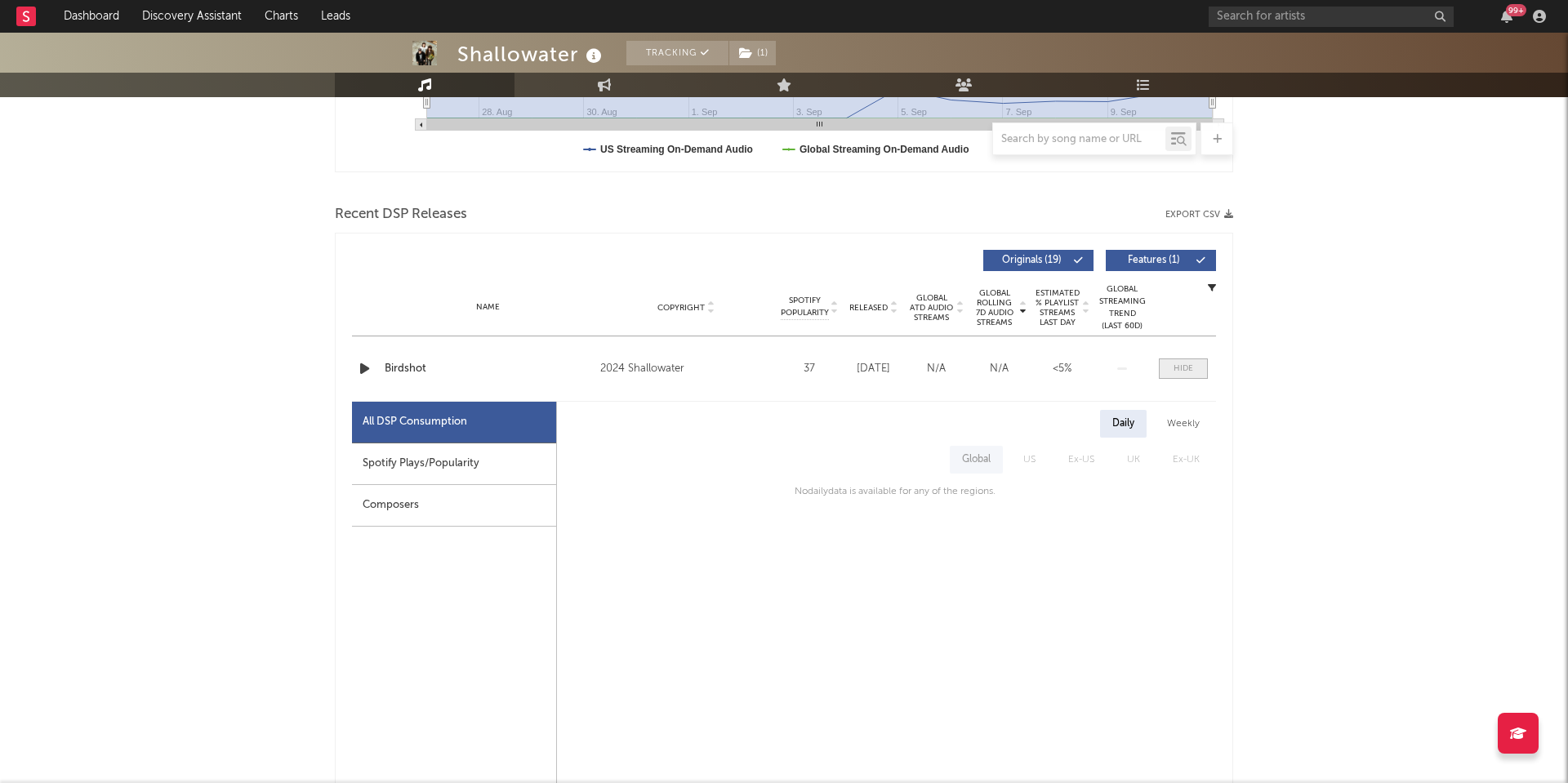
click at [1180, 368] on div at bounding box center [1183, 369] width 20 height 12
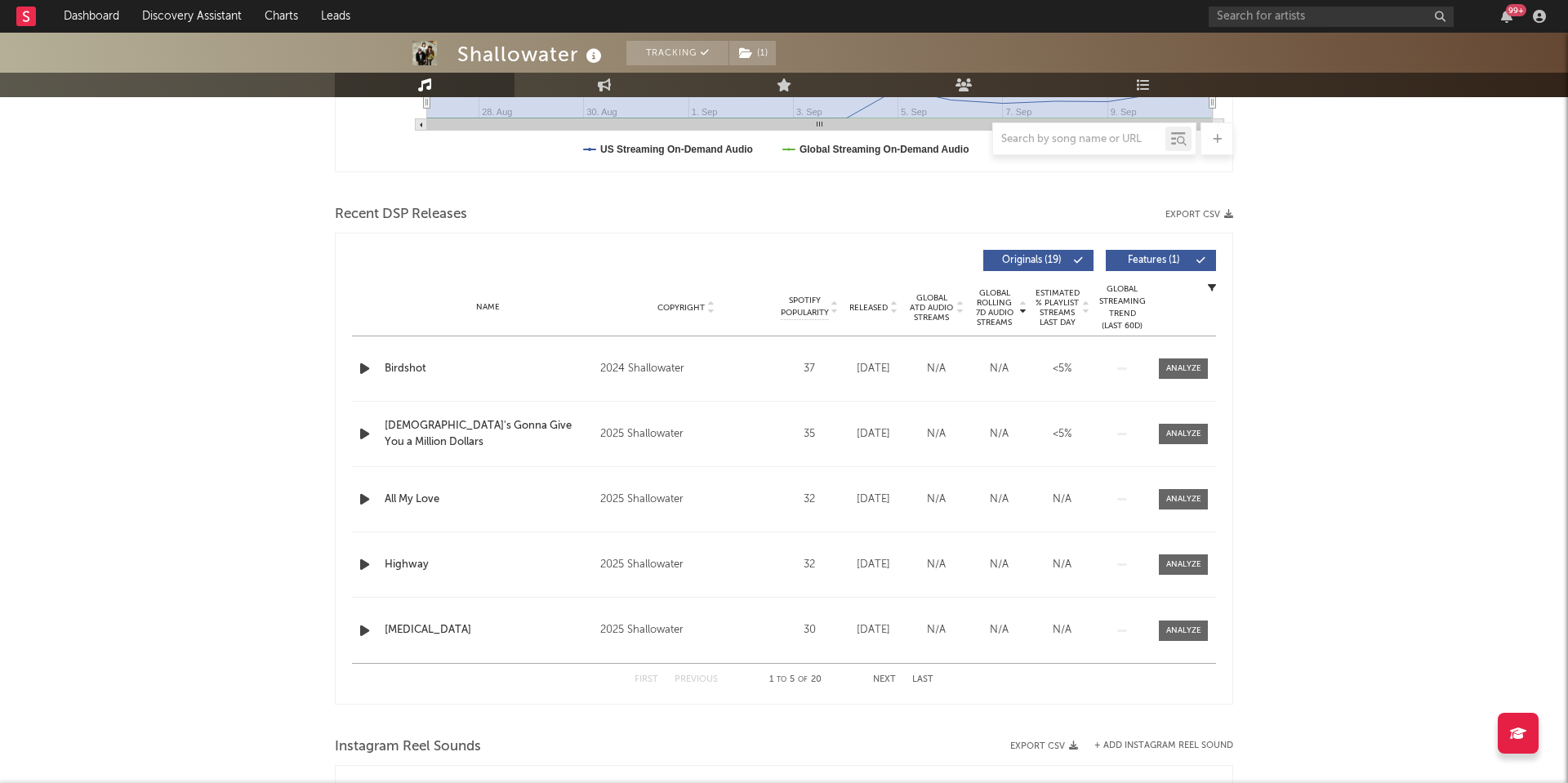
click at [983, 307] on span "Global Rolling 7D Audio Streams" at bounding box center [995, 307] width 45 height 39
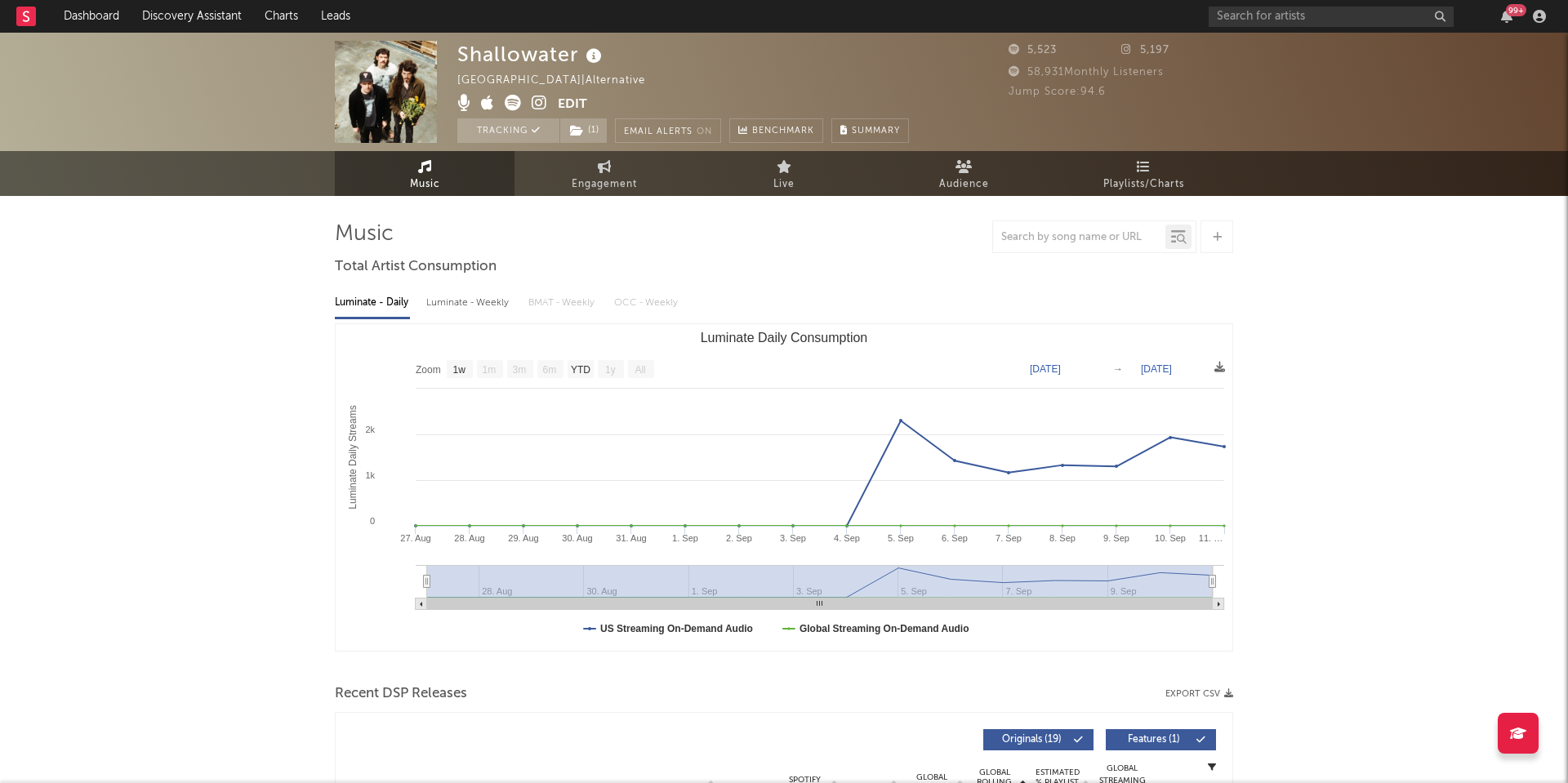
scroll to position [0, 0]
